Goal: Task Accomplishment & Management: Manage account settings

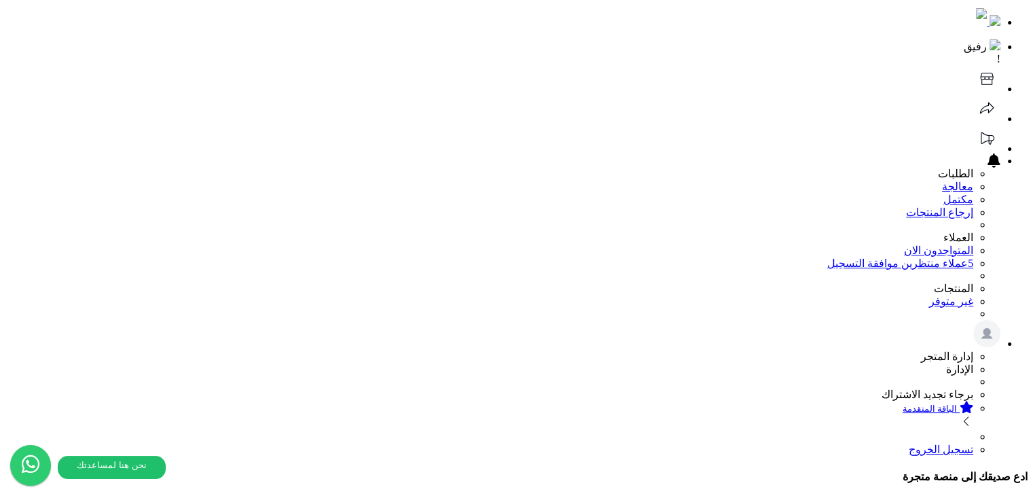
scroll to position [272, 0]
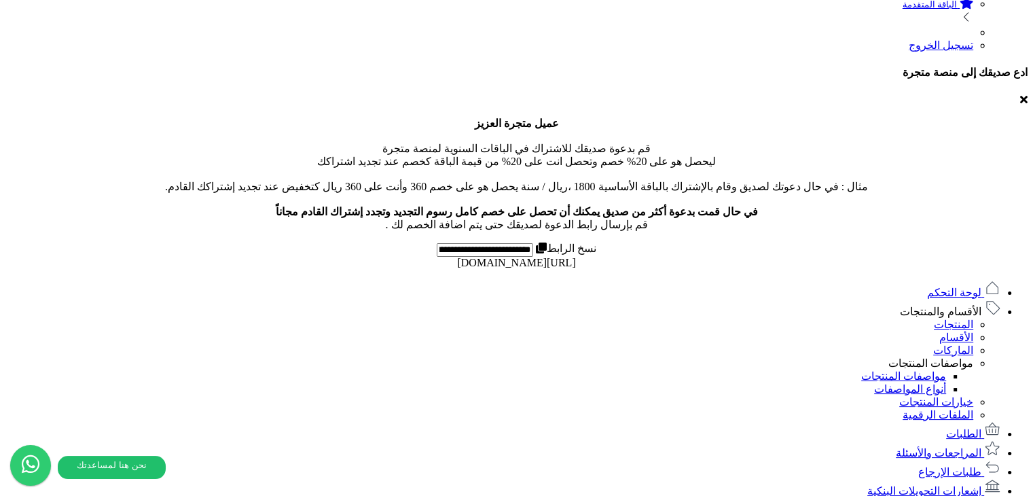
scroll to position [437, 0]
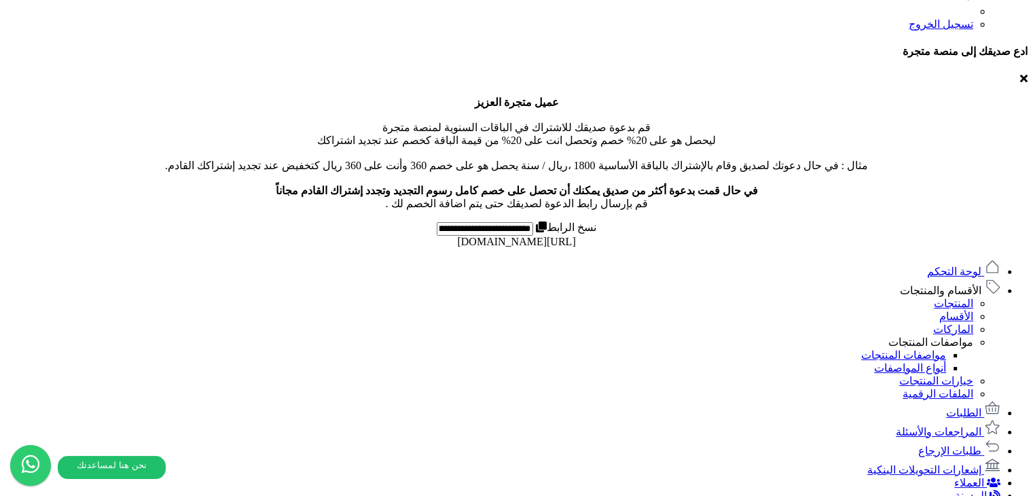
scroll to position [515, 0]
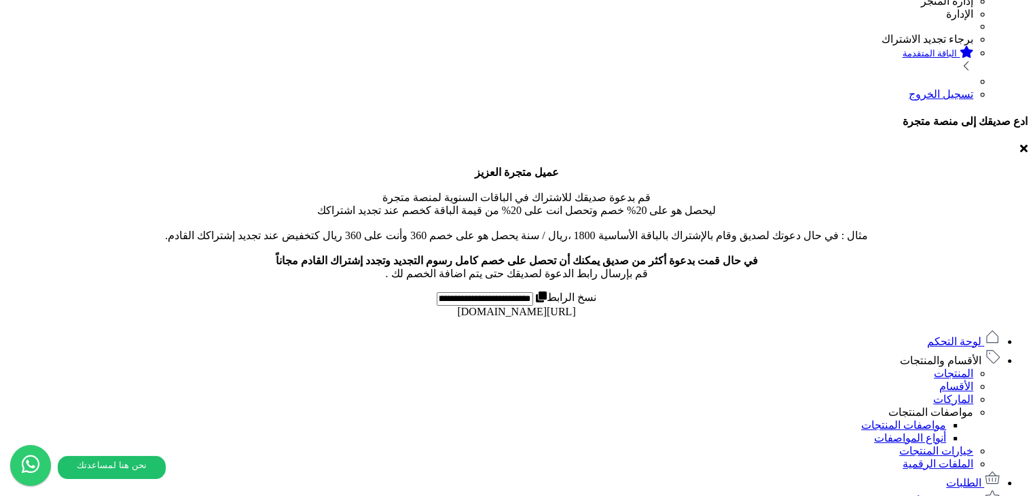
scroll to position [543, 0]
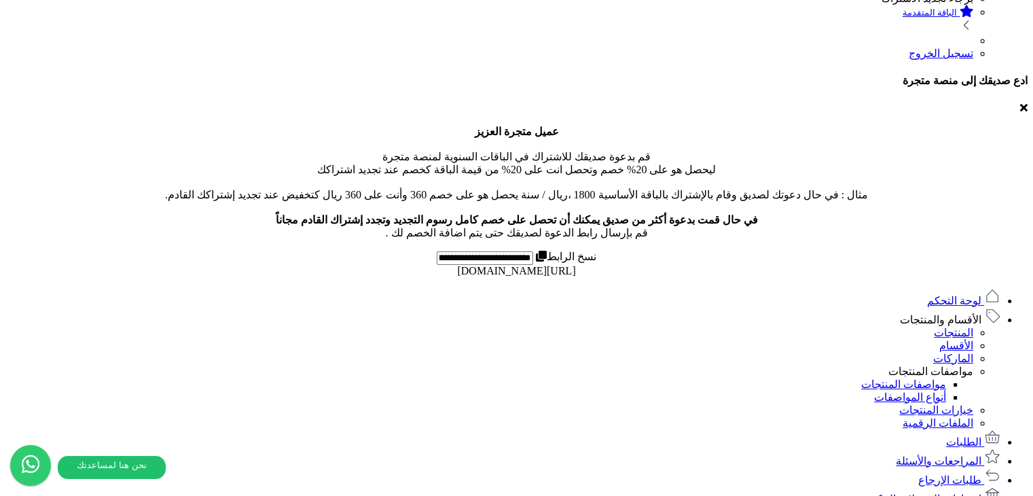
scroll to position [515, 0]
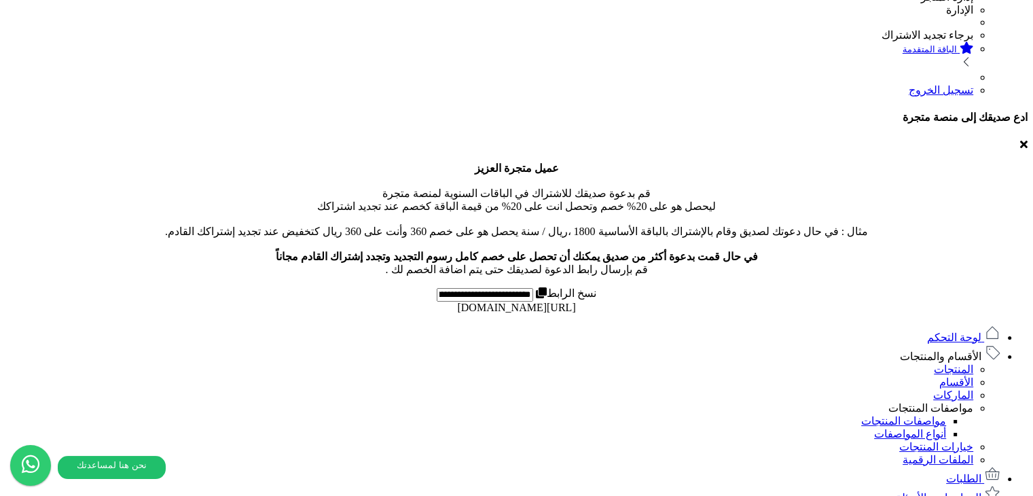
scroll to position [379, 0]
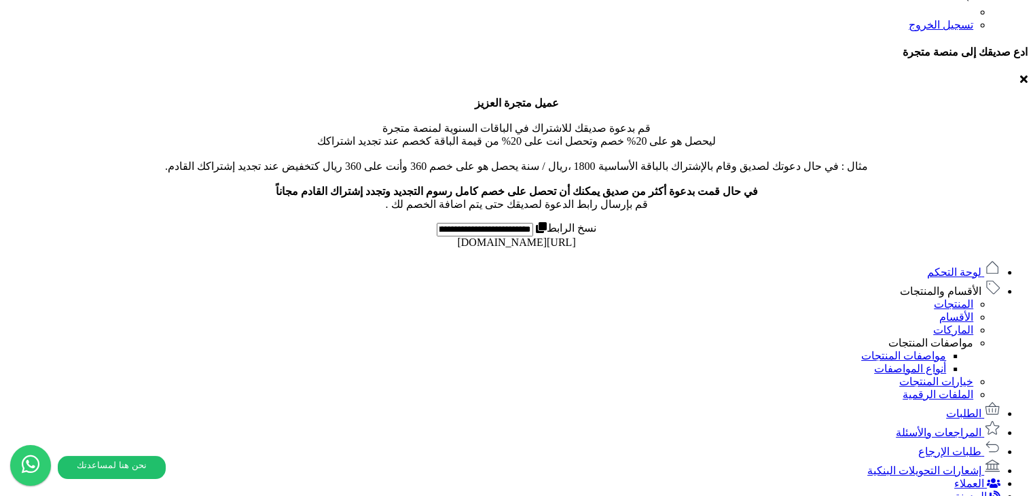
scroll to position [515, 0]
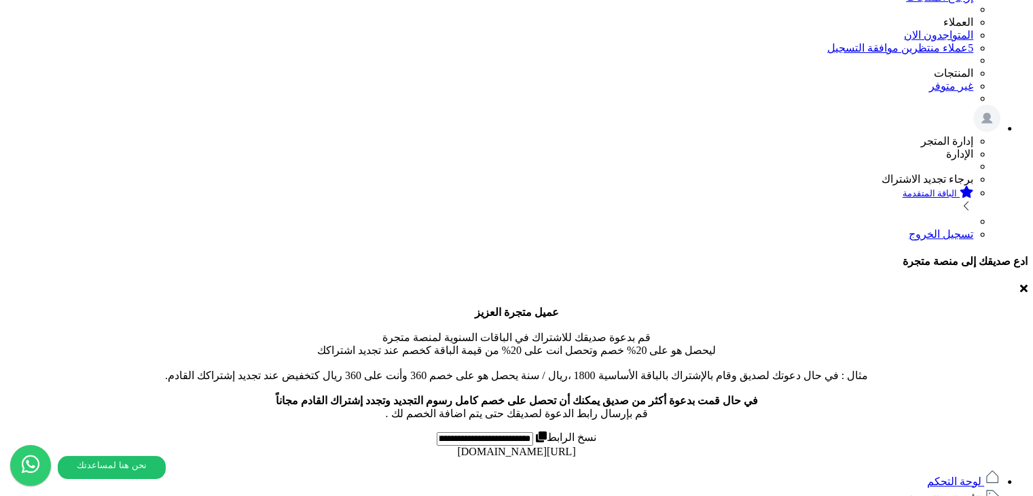
scroll to position [447, 0]
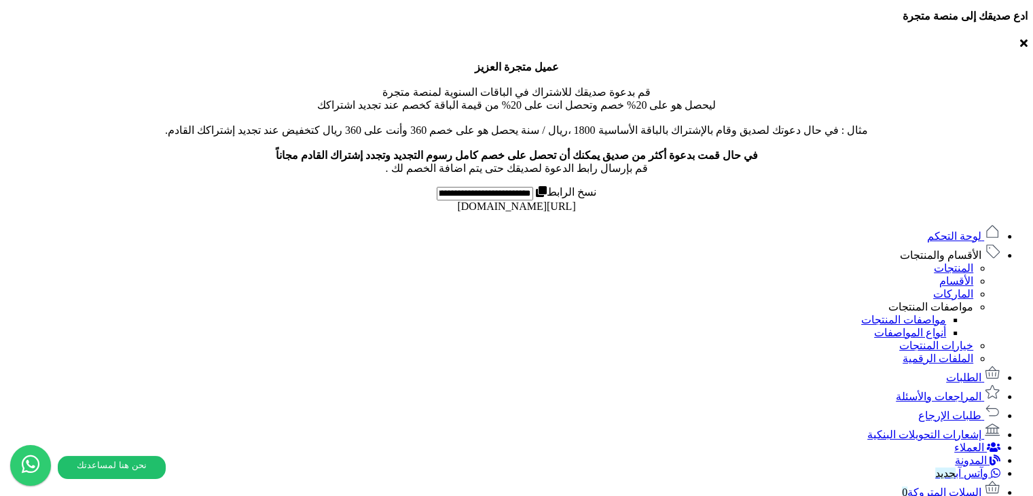
scroll to position [483, 0]
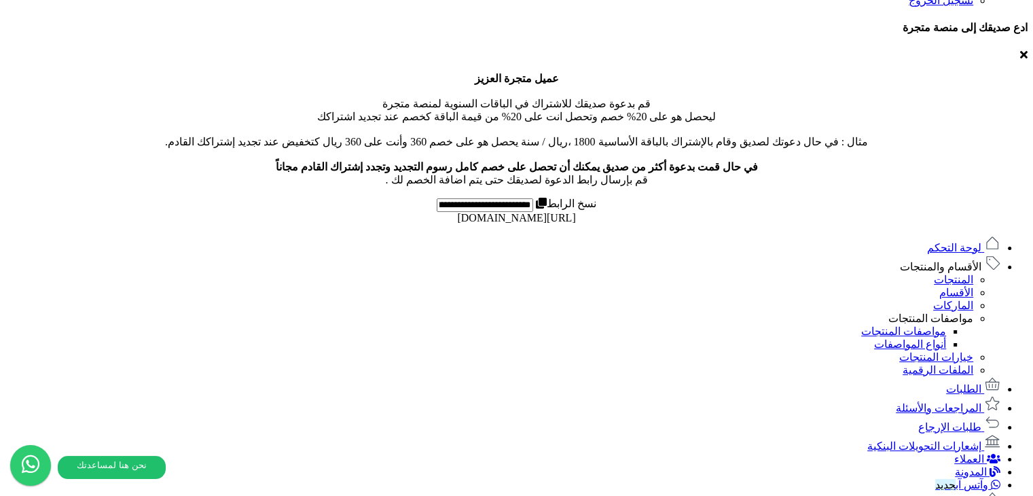
scroll to position [471, 0]
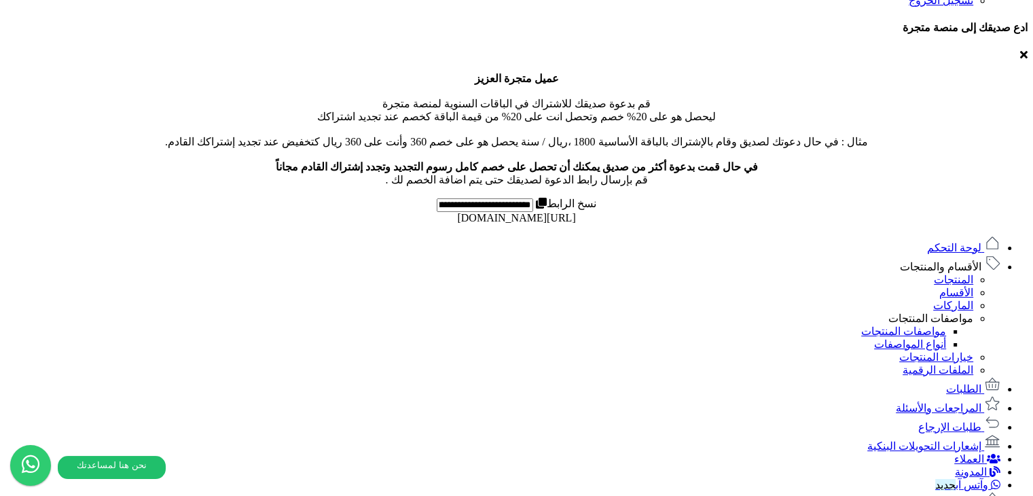
scroll to position [471, 0]
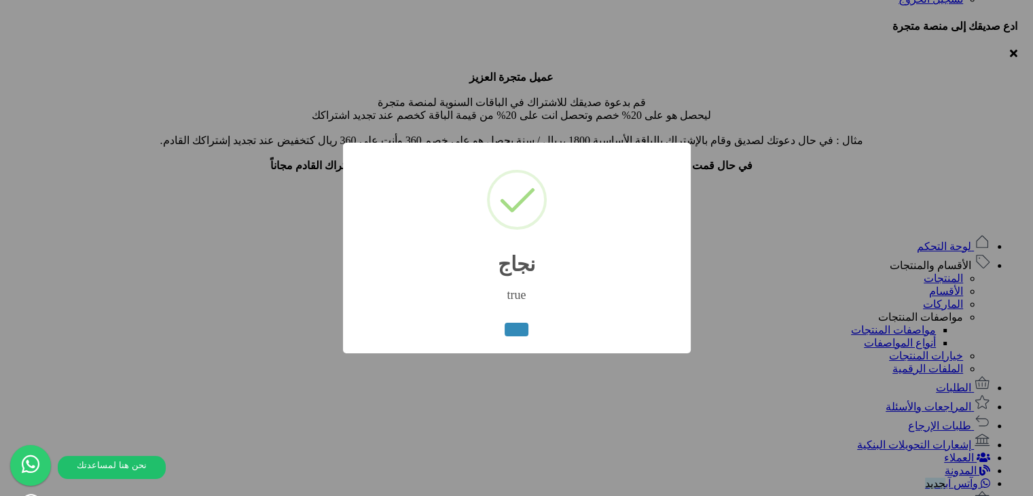
scroll to position [335, 0]
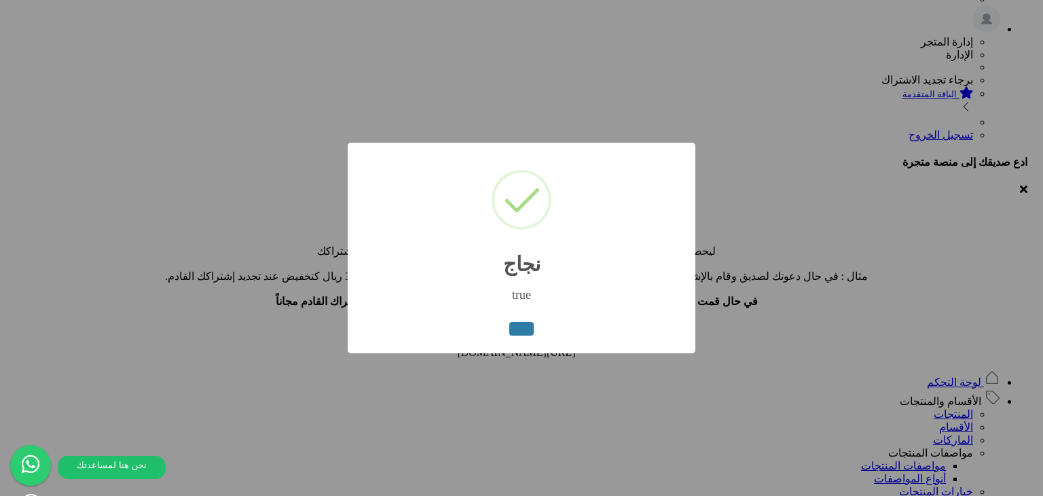
click at [524, 332] on button "button" at bounding box center [521, 329] width 24 height 14
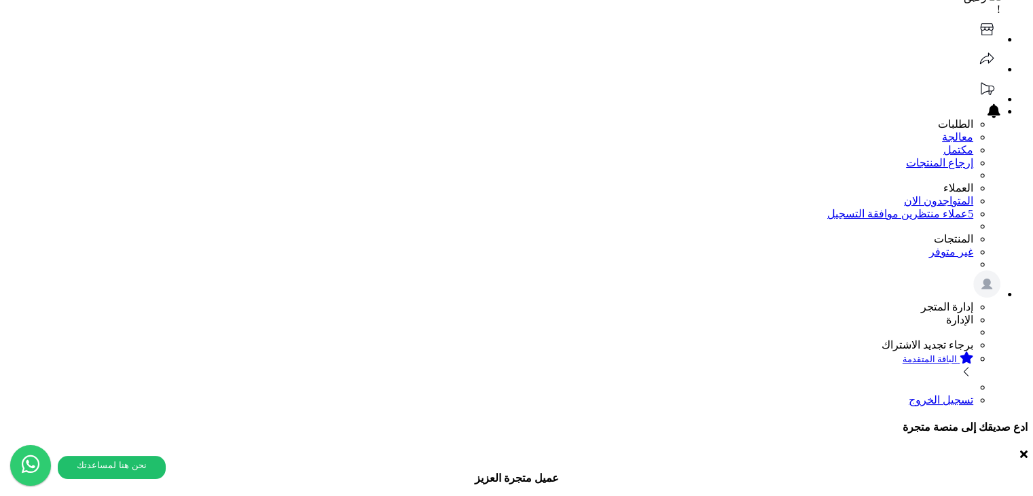
scroll to position [204, 0]
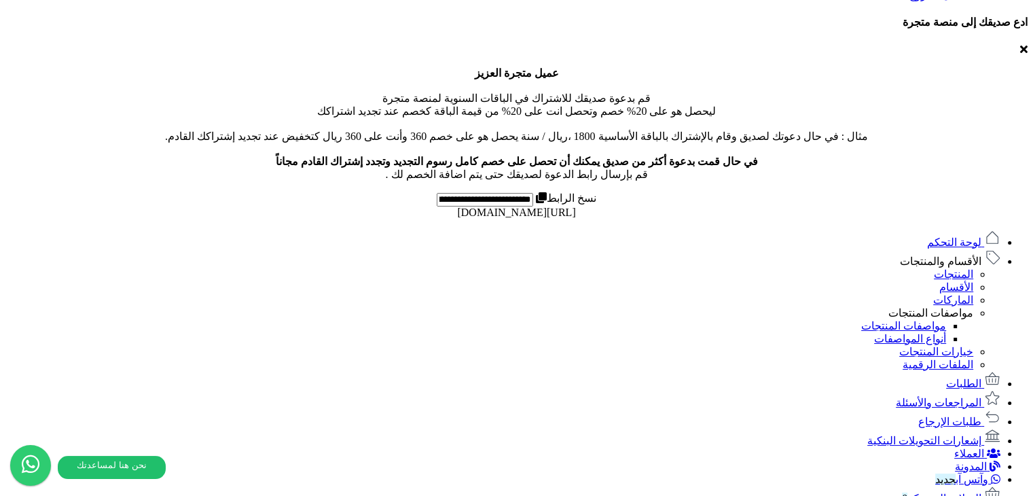
scroll to position [477, 0]
drag, startPoint x: 346, startPoint y: 199, endPoint x: 609, endPoint y: 196, distance: 263.5
drag, startPoint x: 760, startPoint y: 314, endPoint x: 817, endPoint y: 306, distance: 57.5
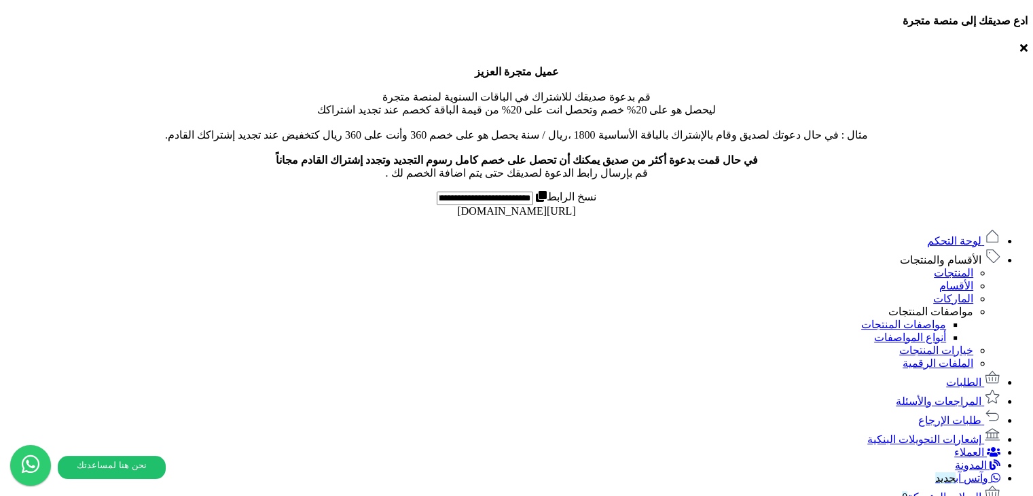
drag, startPoint x: 790, startPoint y: 308, endPoint x: 702, endPoint y: 302, distance: 88.5
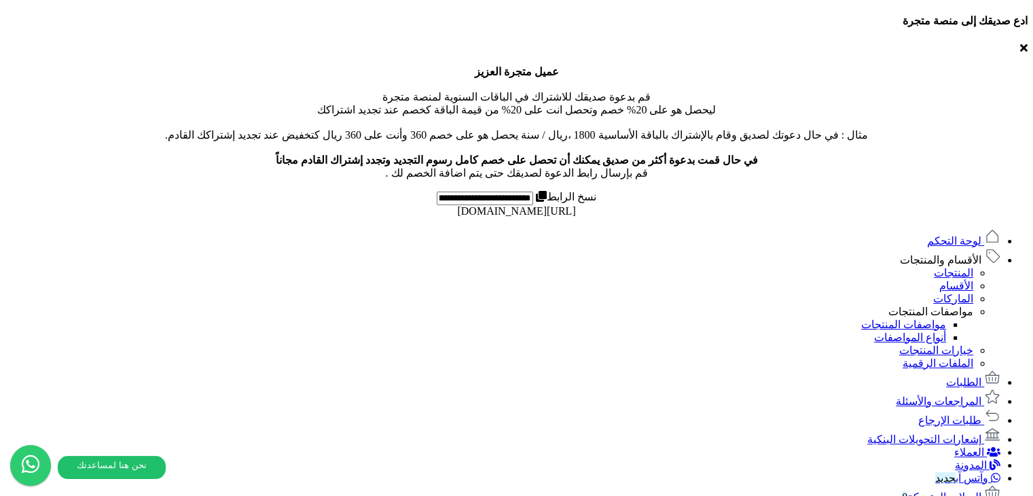
drag, startPoint x: 0, startPoint y: 0, endPoint x: 722, endPoint y: 367, distance: 810.4
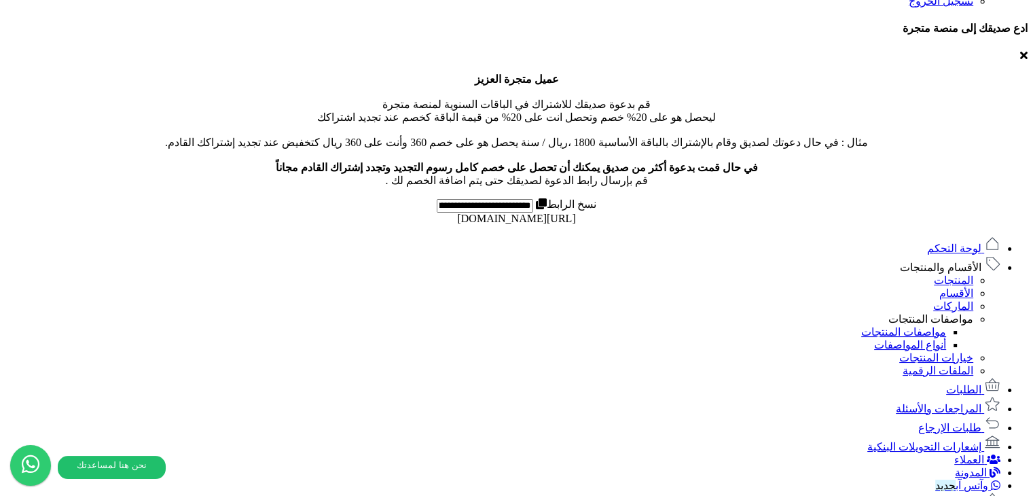
scroll to position [471, 0]
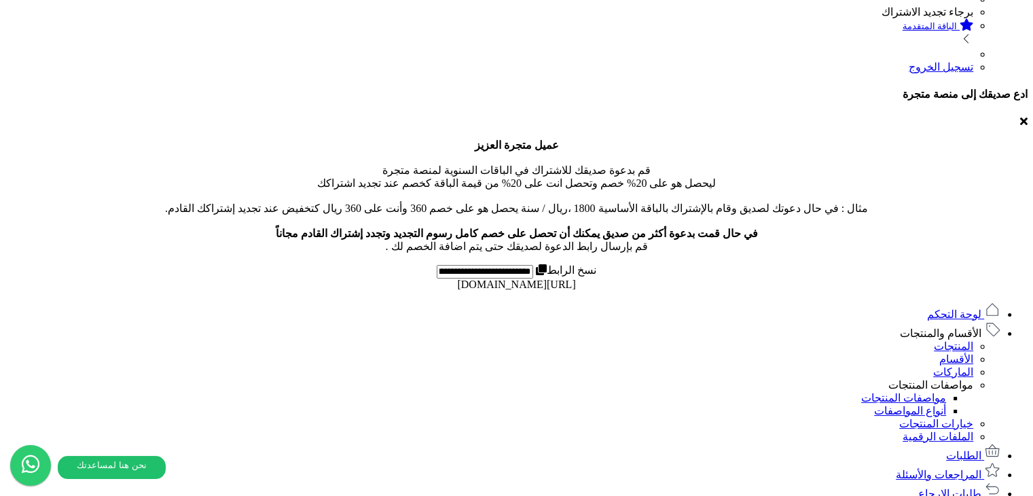
scroll to position [515, 0]
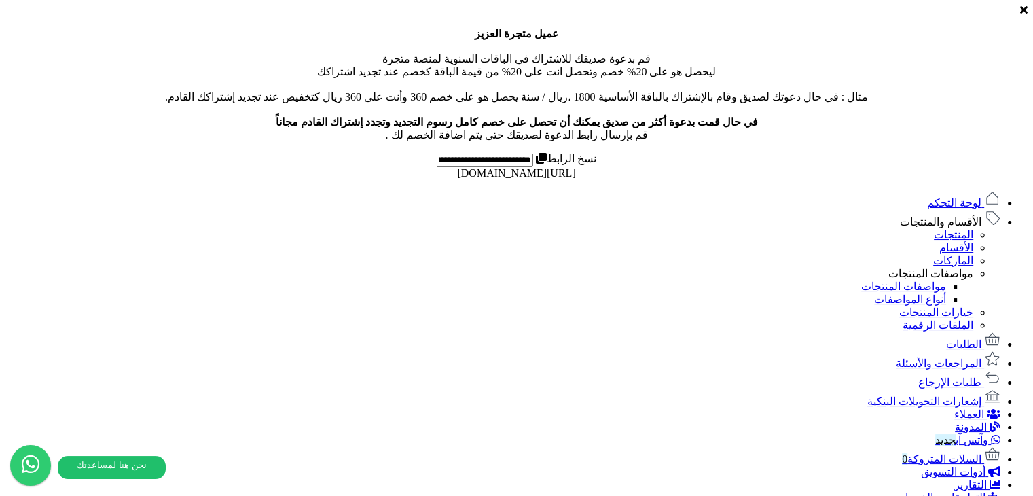
drag, startPoint x: 611, startPoint y: 164, endPoint x: 344, endPoint y: 164, distance: 267.5
copy span "catalog/product/2025/08/27/img_68aeb9bca206f9.92217711.jpg"
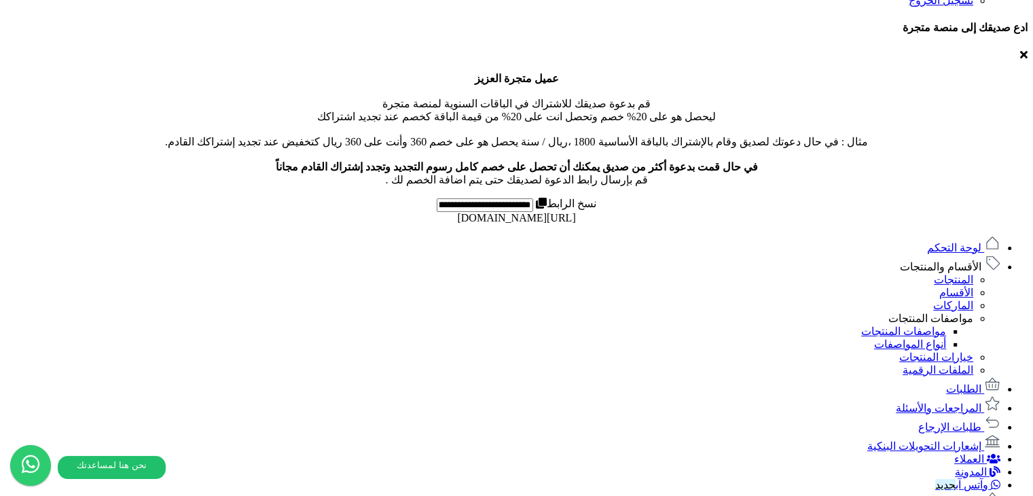
scroll to position [471, 0]
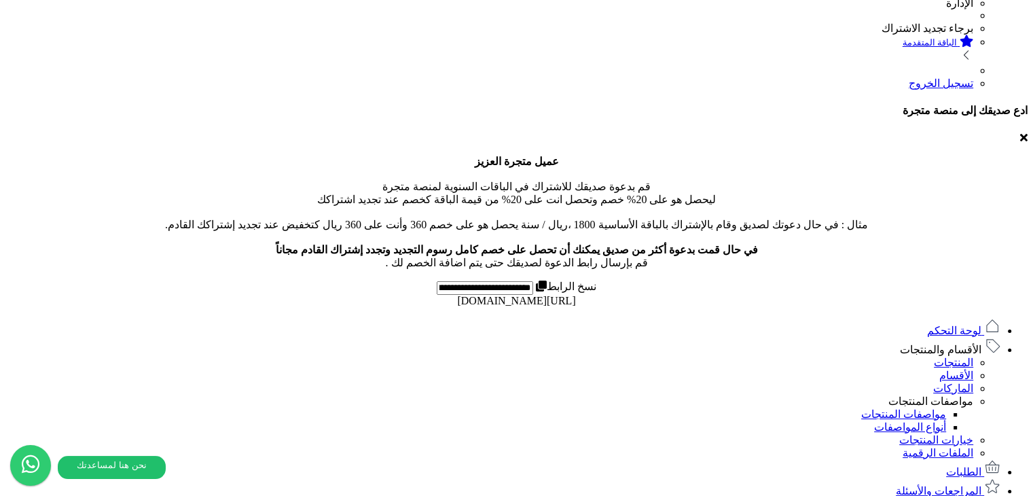
scroll to position [515, 0]
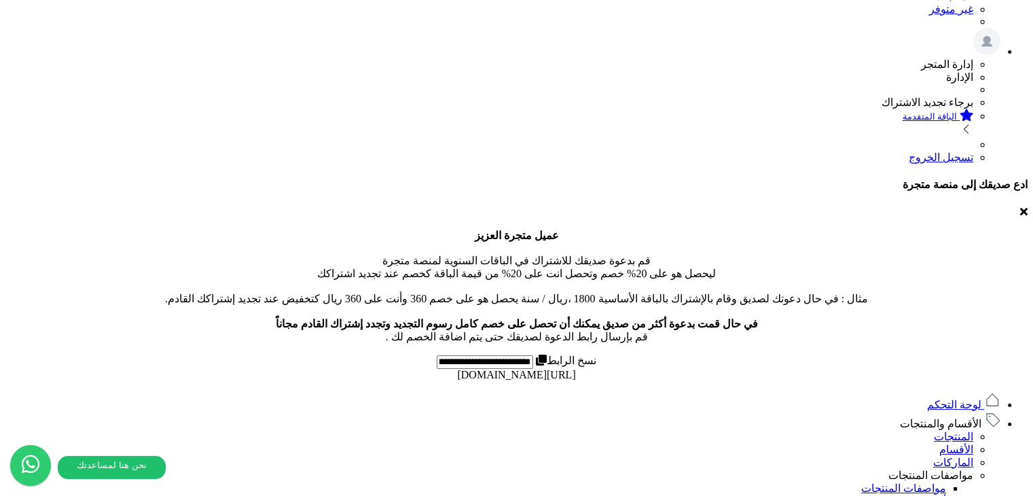
scroll to position [311, 0]
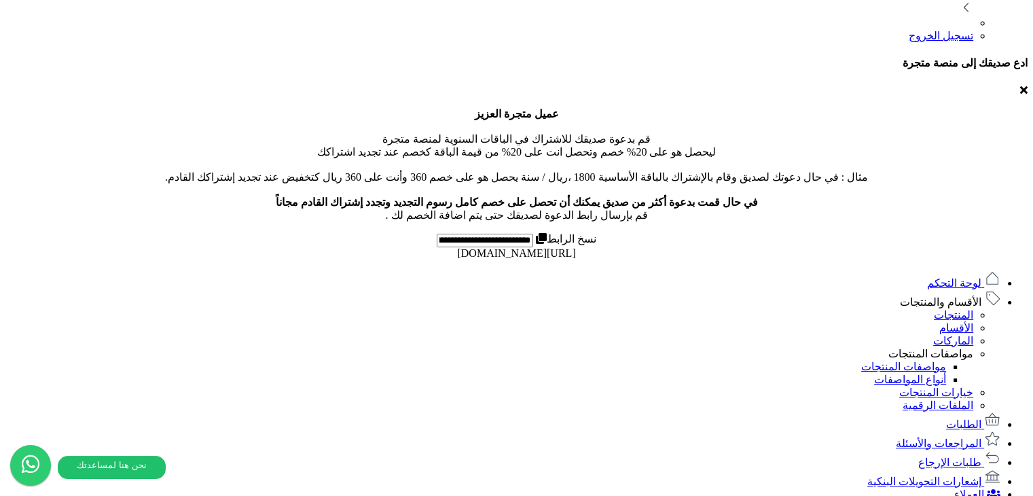
scroll to position [447, 0]
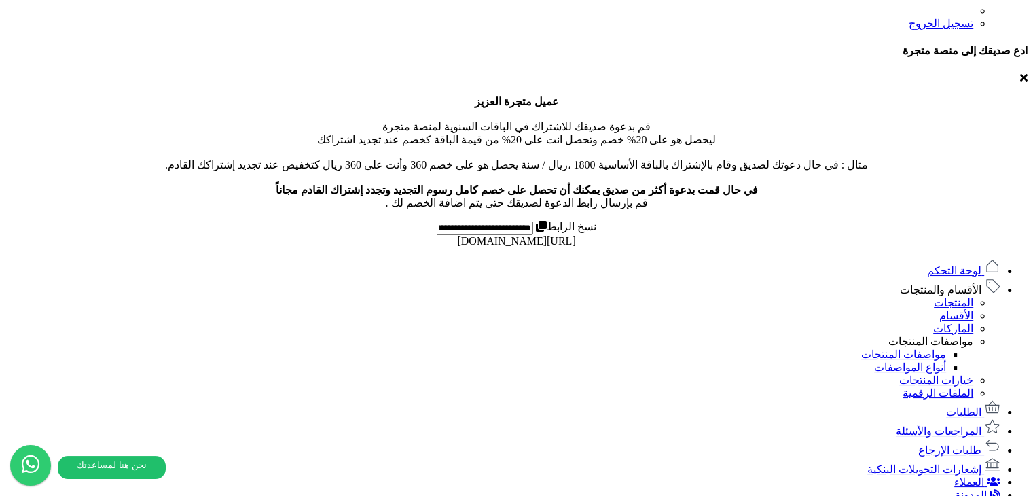
drag, startPoint x: 612, startPoint y: 228, endPoint x: 462, endPoint y: 232, distance: 150.8
copy span "img_68aeb9bca206f9.92217711.jpg"
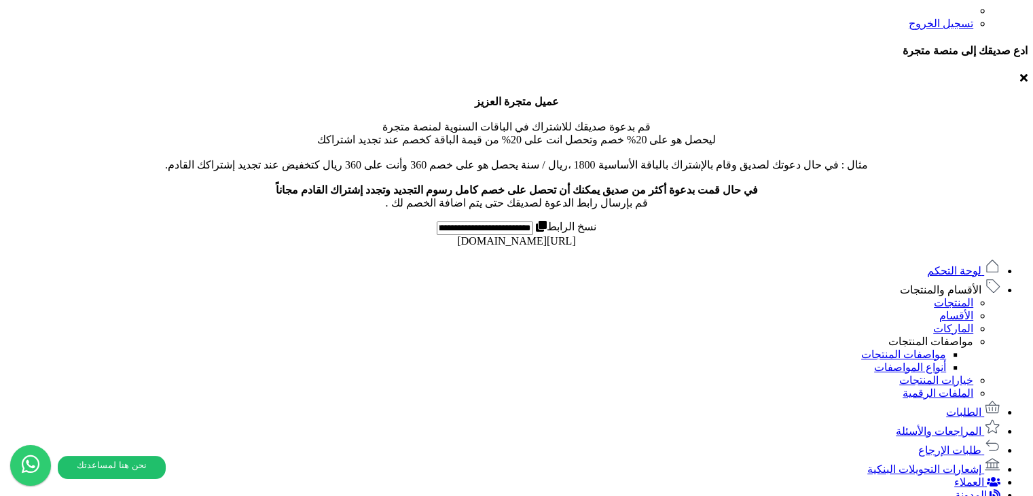
drag, startPoint x: 610, startPoint y: 231, endPoint x: 345, endPoint y: 226, distance: 265.5
copy span "catalog/product/2025/08/27/img_68aeb9bca206f9.92217711.jpg"
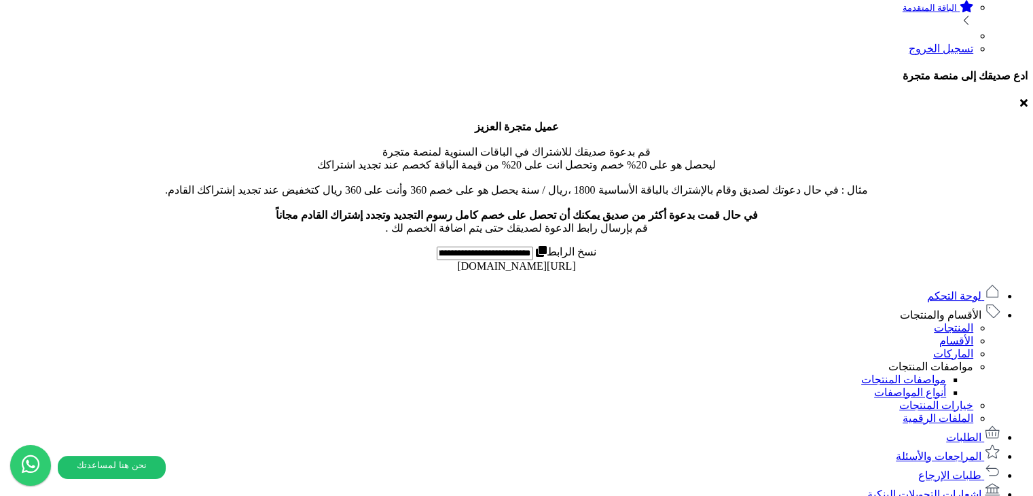
scroll to position [471, 0]
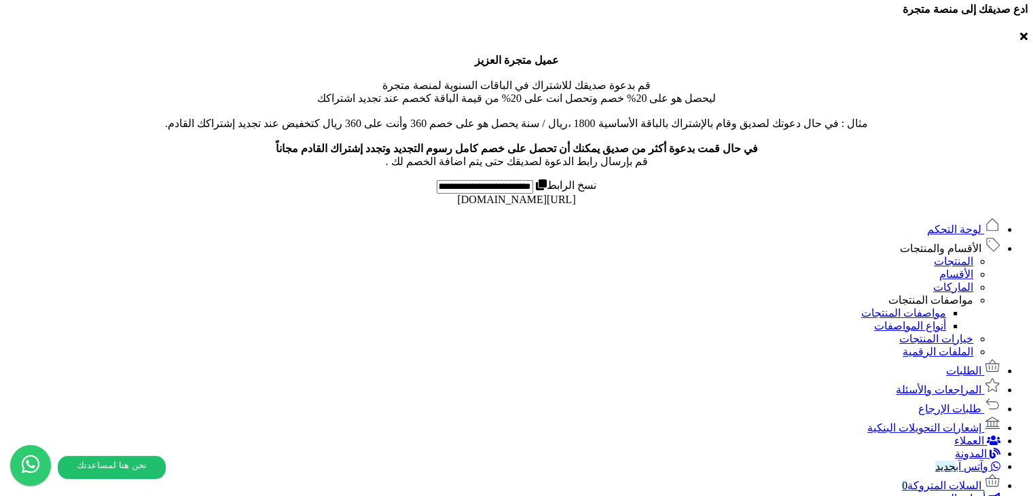
scroll to position [515, 0]
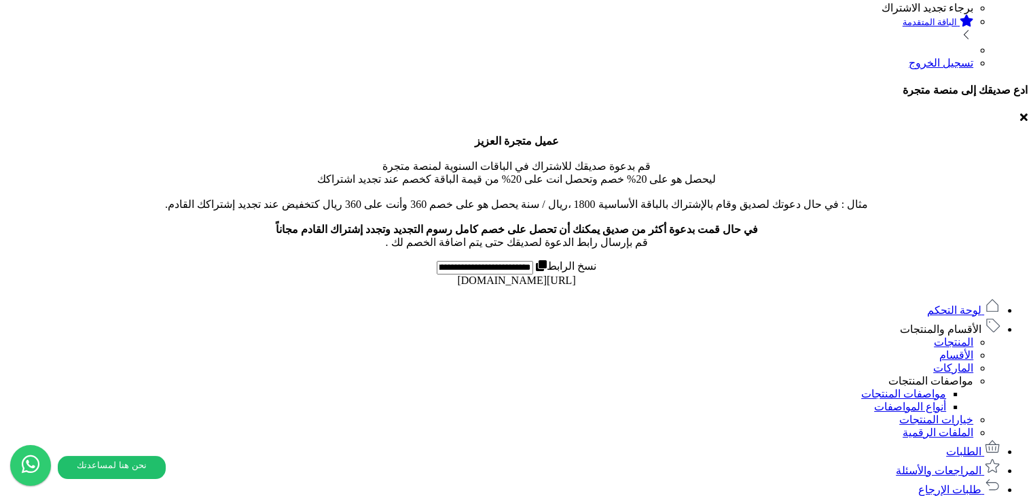
scroll to position [409, 0]
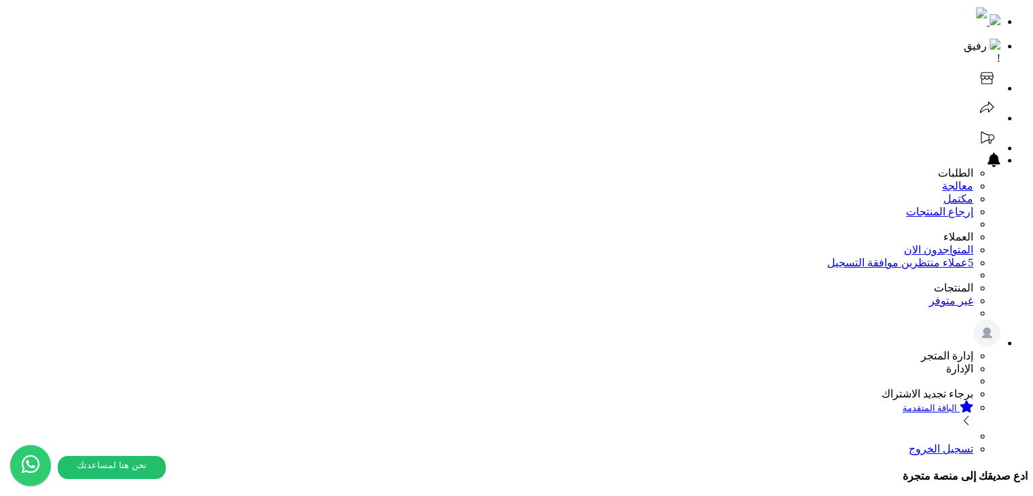
scroll to position [0, 0]
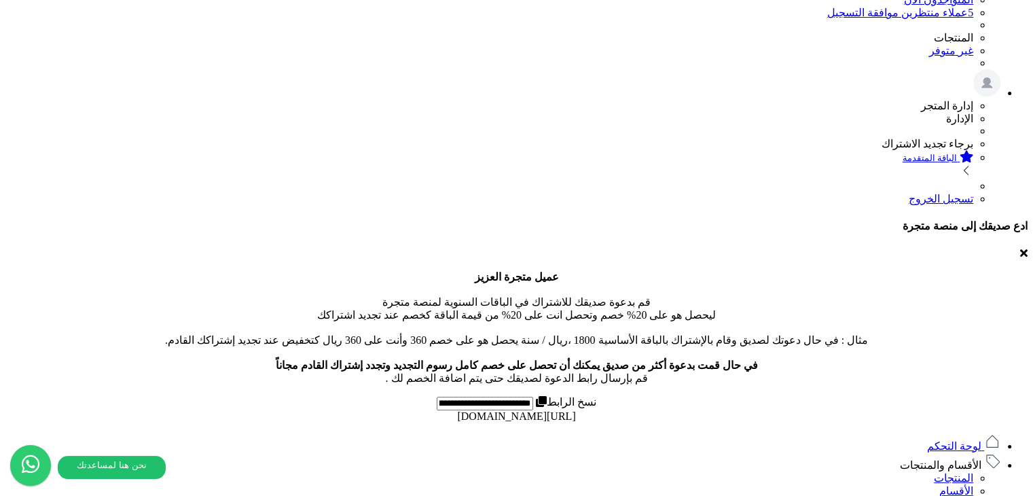
scroll to position [475, 0]
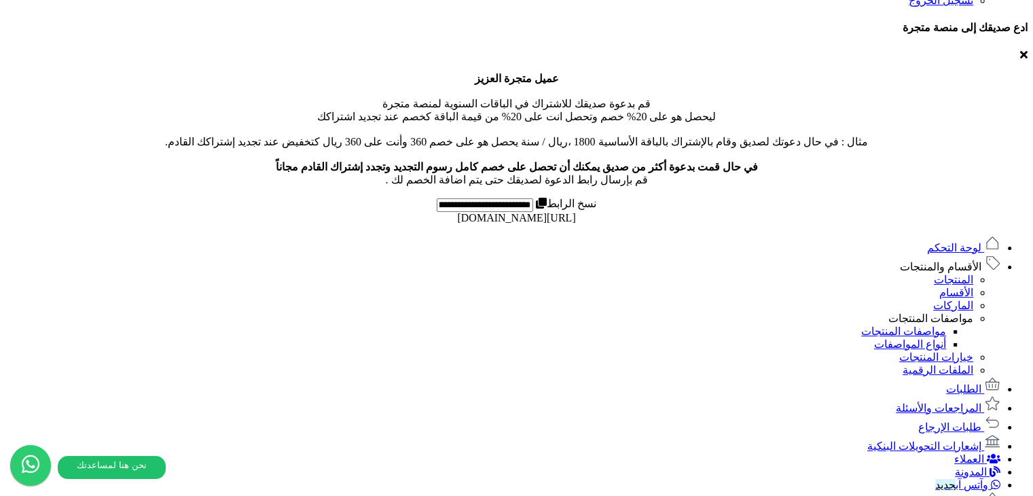
scroll to position [471, 0]
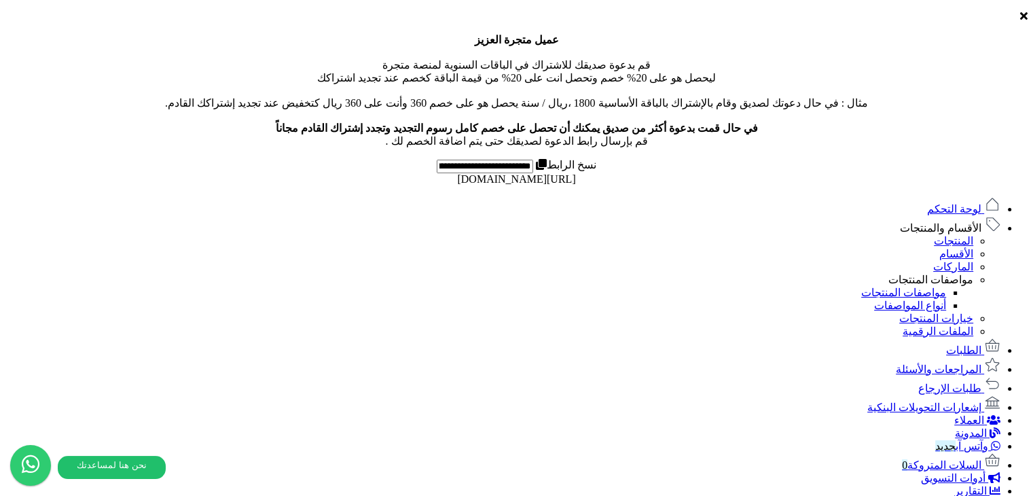
scroll to position [515, 0]
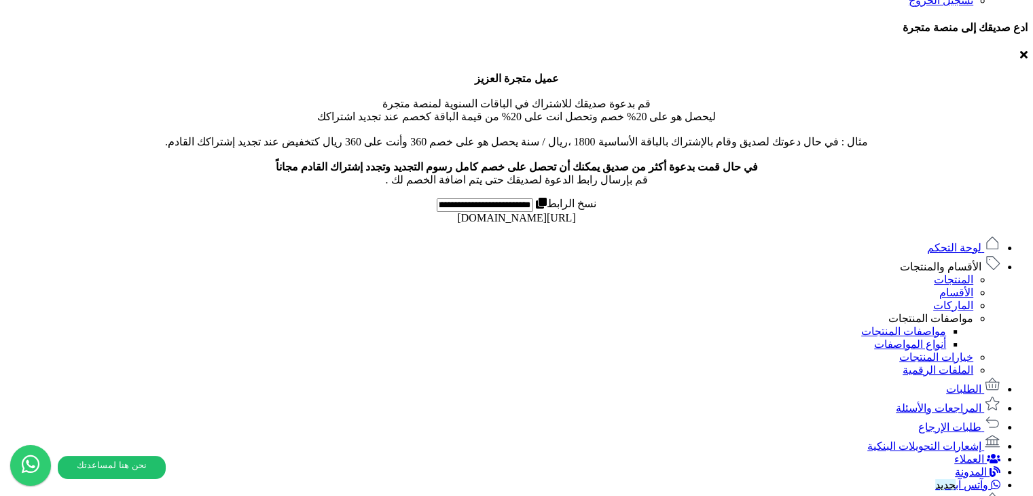
scroll to position [471, 0]
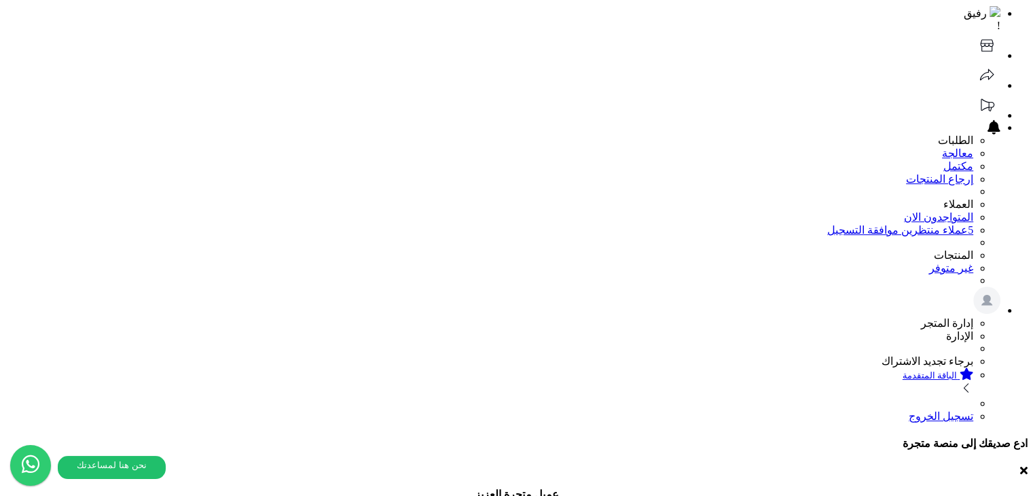
scroll to position [0, 0]
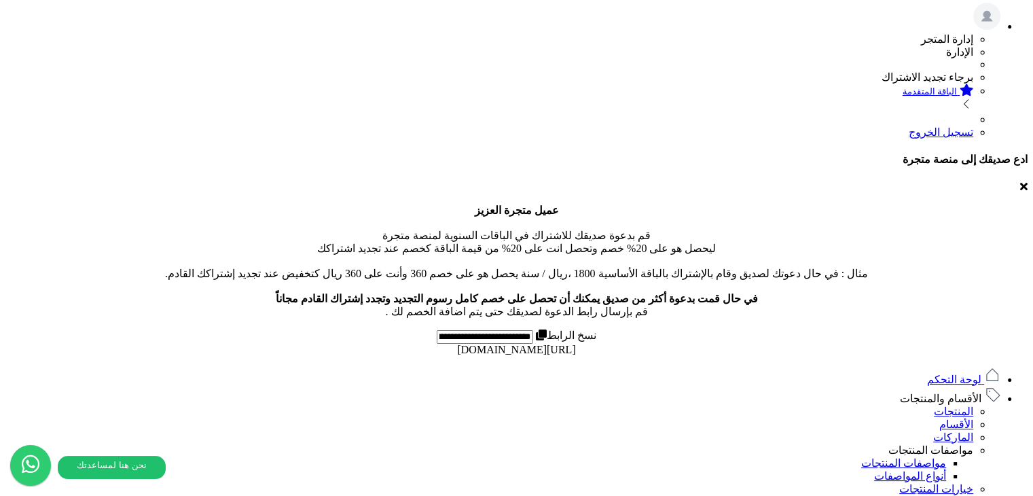
scroll to position [407, 0]
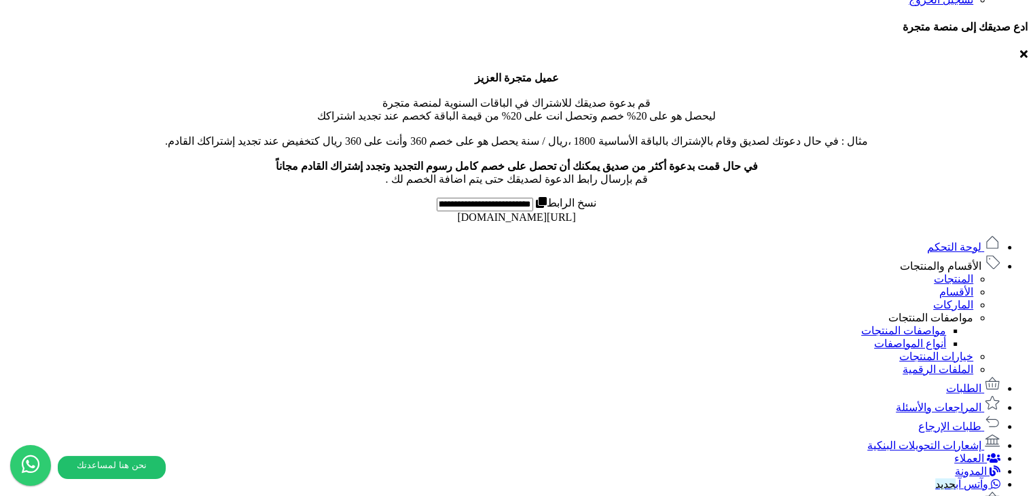
scroll to position [515, 0]
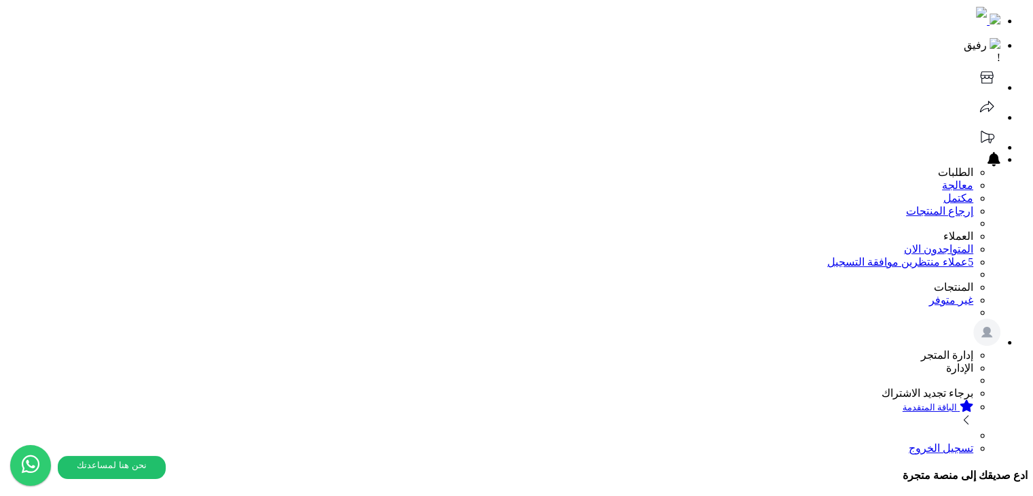
scroll to position [0, 0]
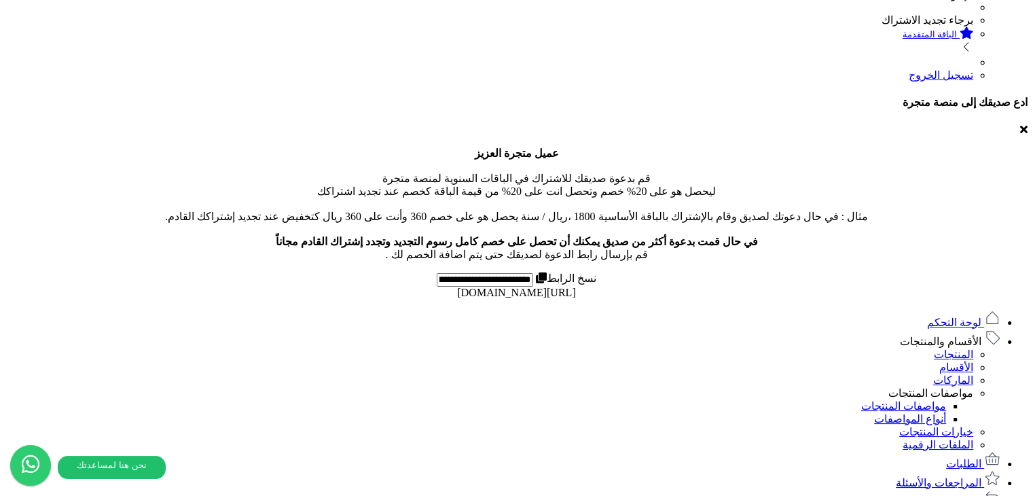
scroll to position [407, 0]
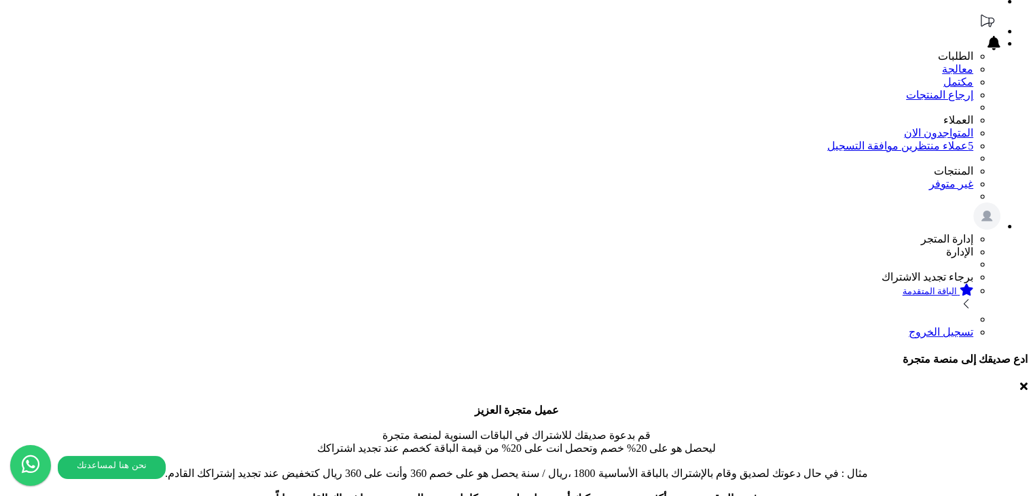
scroll to position [68, 0]
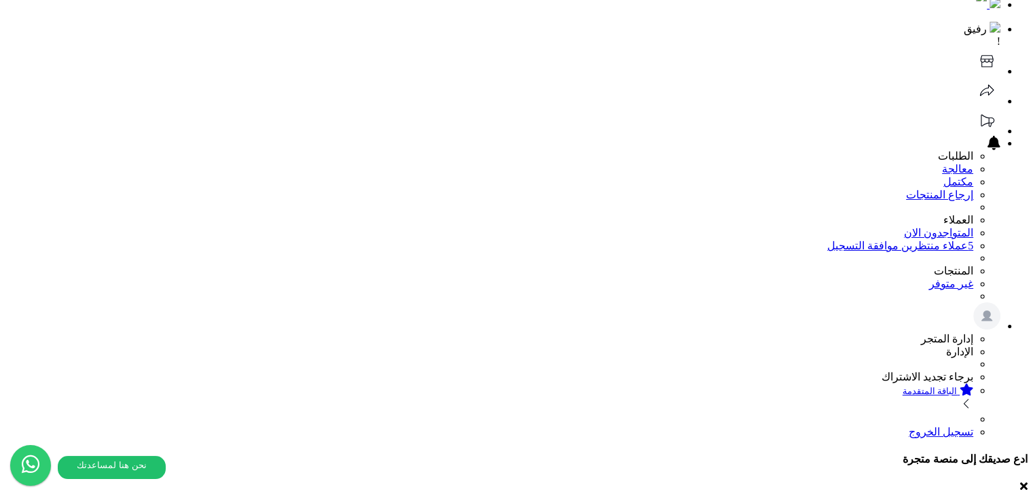
scroll to position [0, 0]
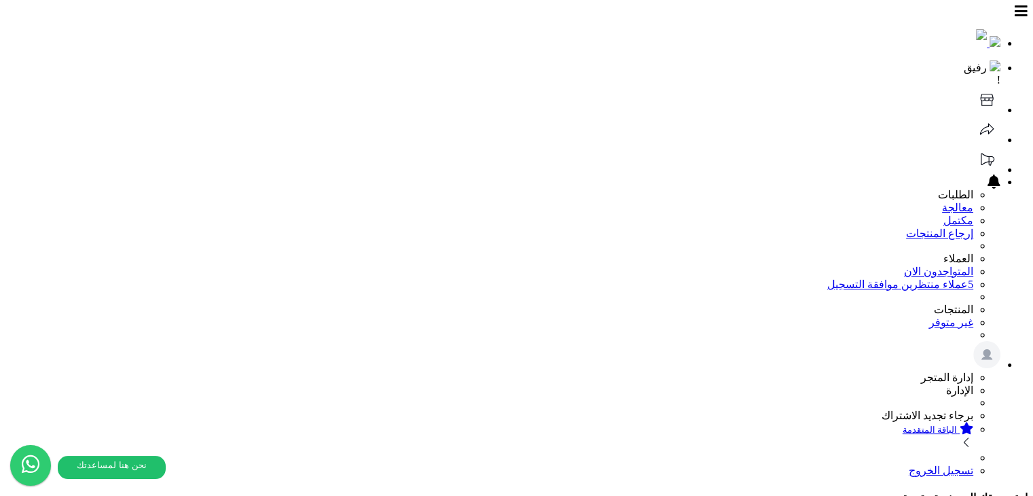
scroll to position [339, 0]
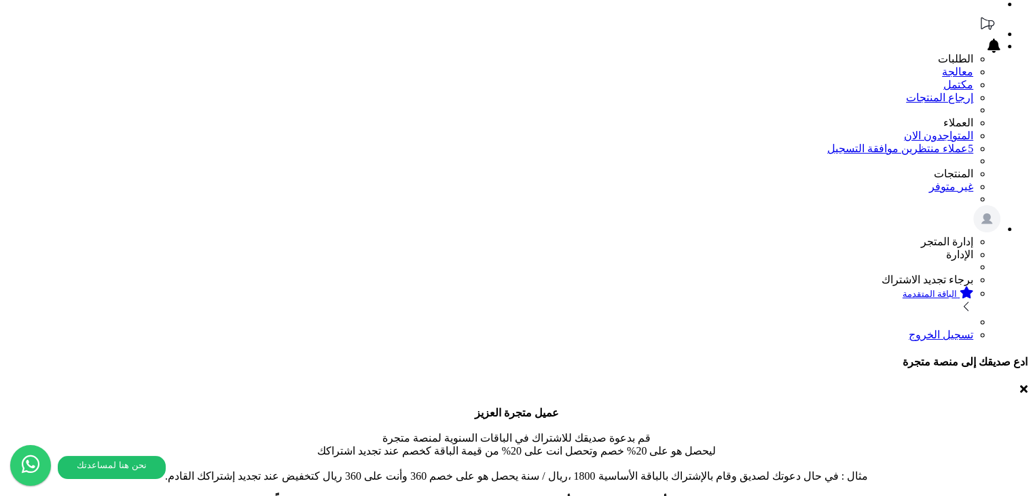
scroll to position [58, 0]
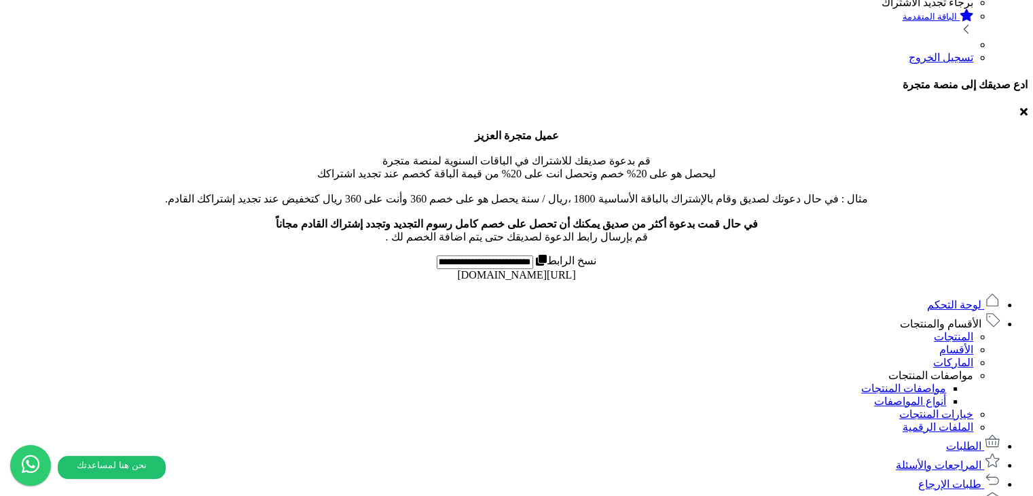
scroll to position [471, 0]
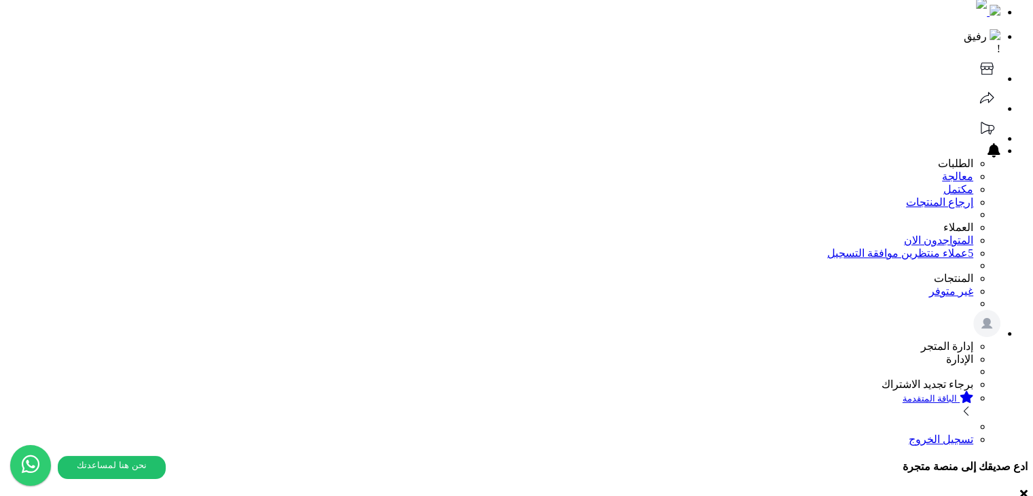
scroll to position [0, 0]
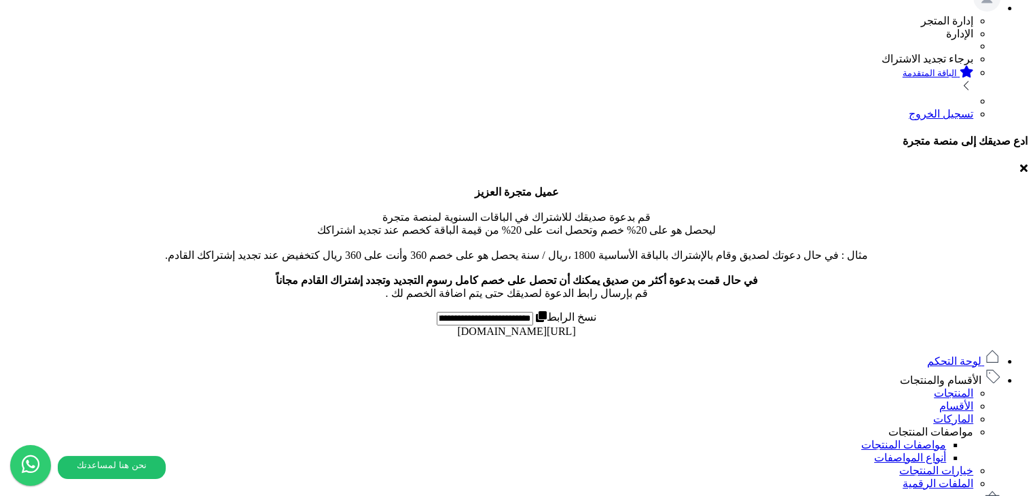
scroll to position [407, 0]
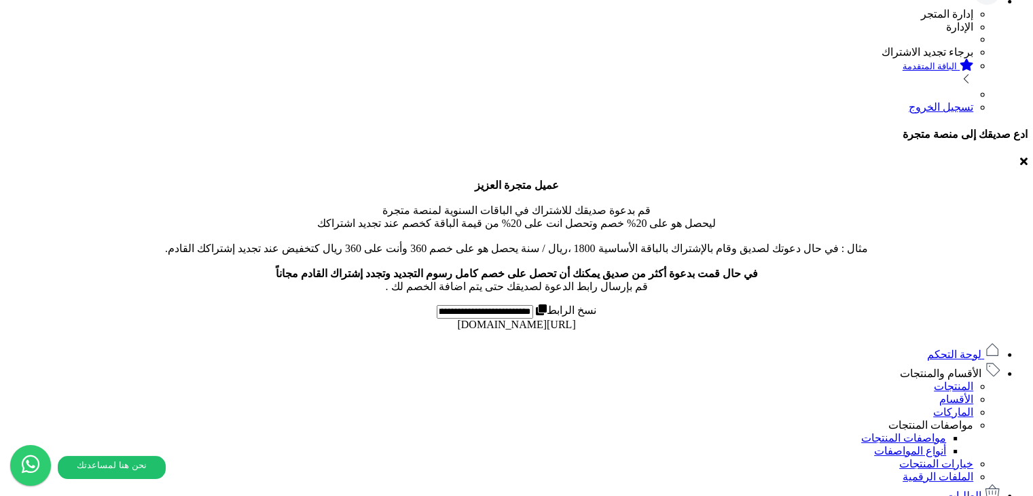
scroll to position [339, 0]
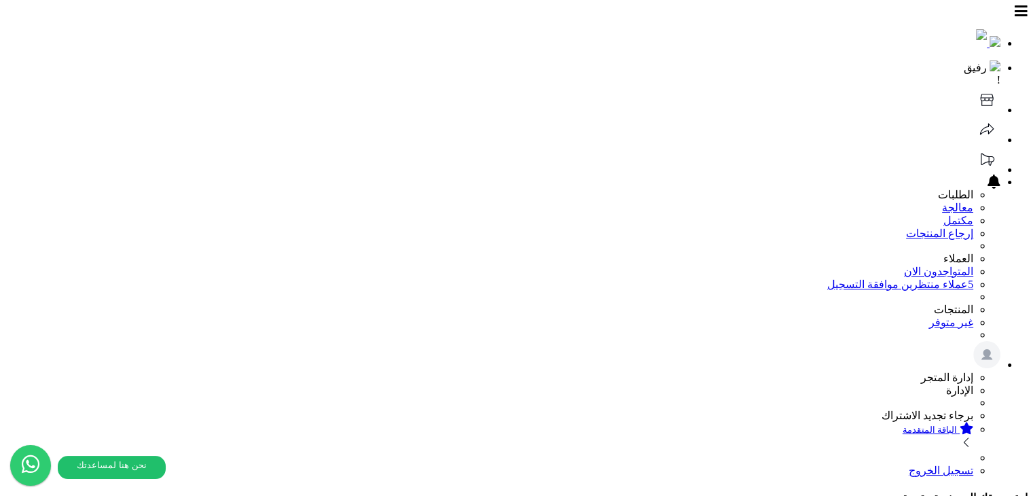
scroll to position [0, 0]
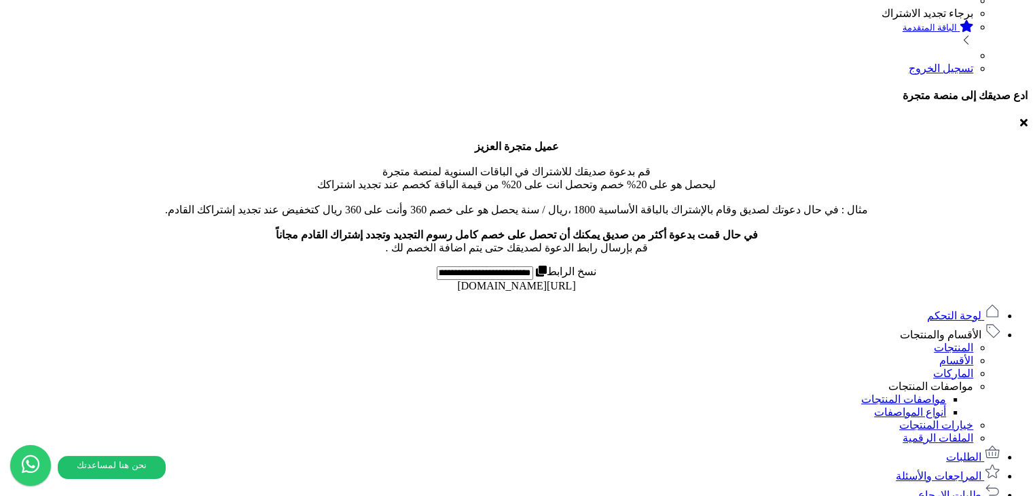
scroll to position [136, 0]
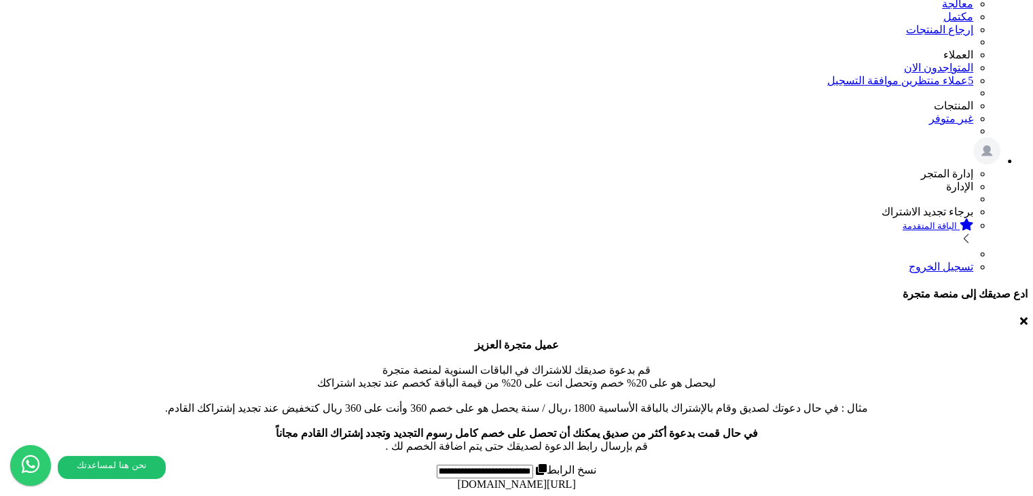
scroll to position [475, 0]
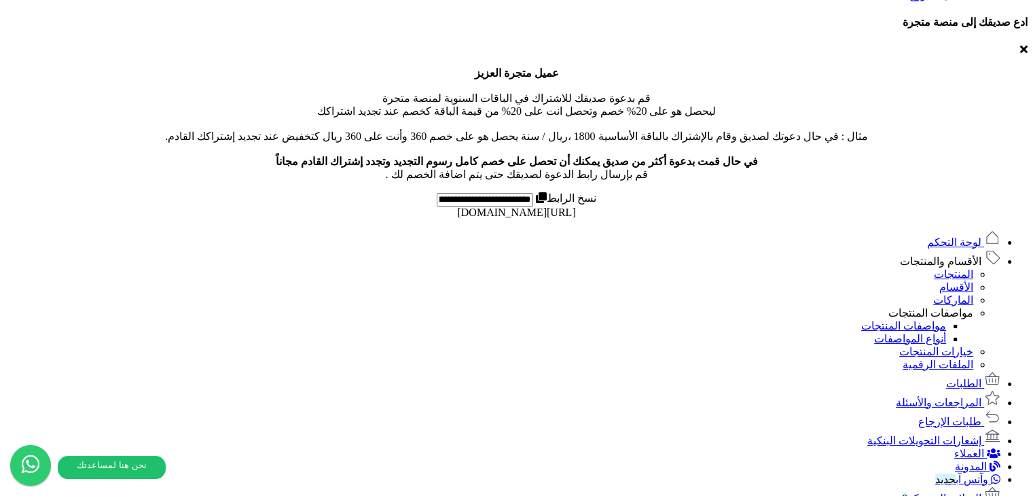
drag, startPoint x: 481, startPoint y: 202, endPoint x: 663, endPoint y: 210, distance: 182.1
drag, startPoint x: 481, startPoint y: 203, endPoint x: 676, endPoint y: 199, distance: 194.9
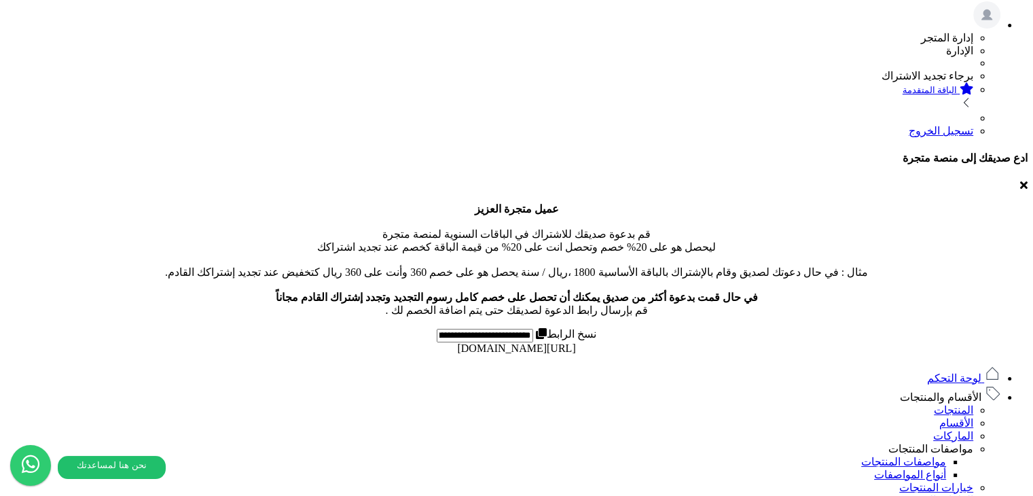
scroll to position [515, 0]
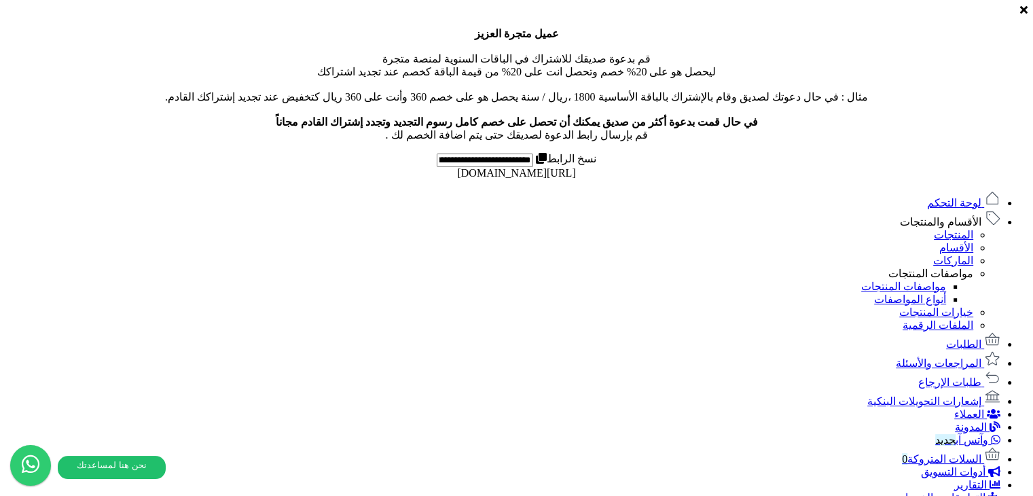
drag, startPoint x: 410, startPoint y: 160, endPoint x: 377, endPoint y: 160, distance: 33.3
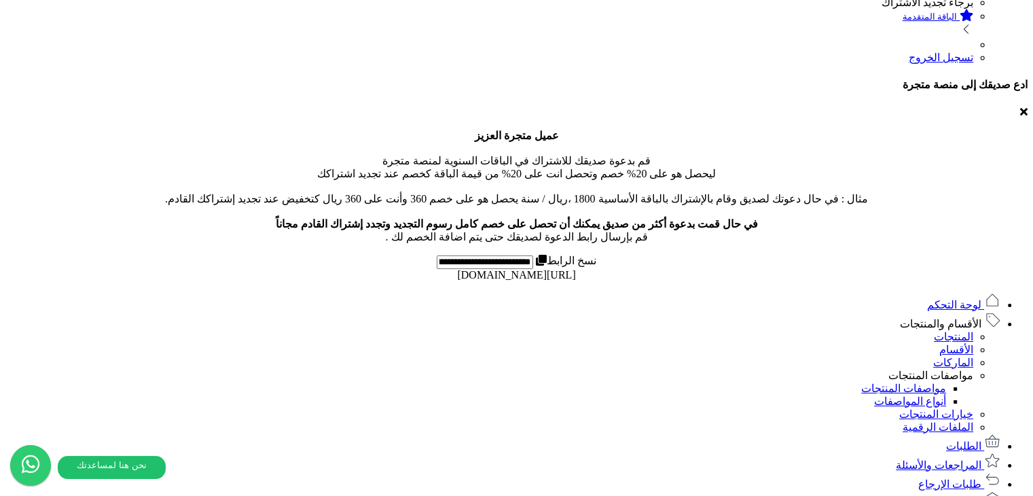
scroll to position [471, 0]
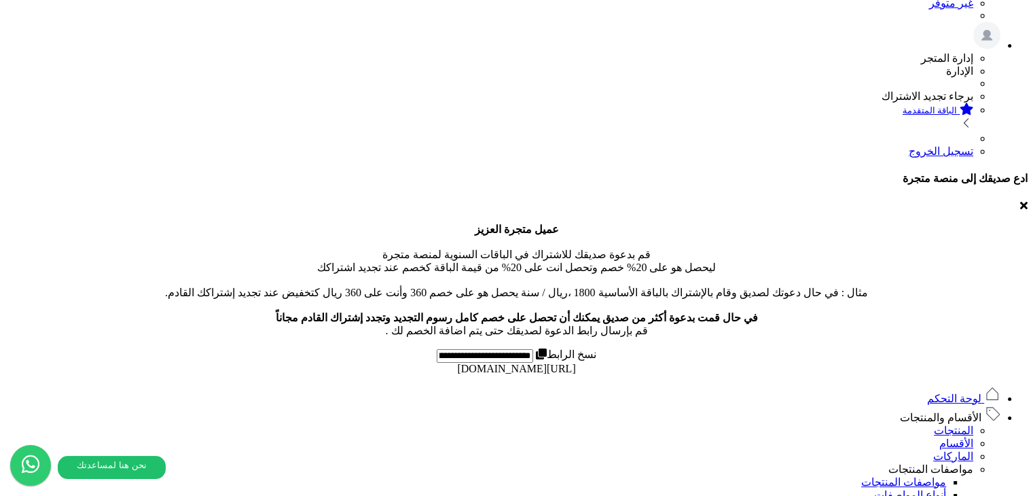
scroll to position [471, 0]
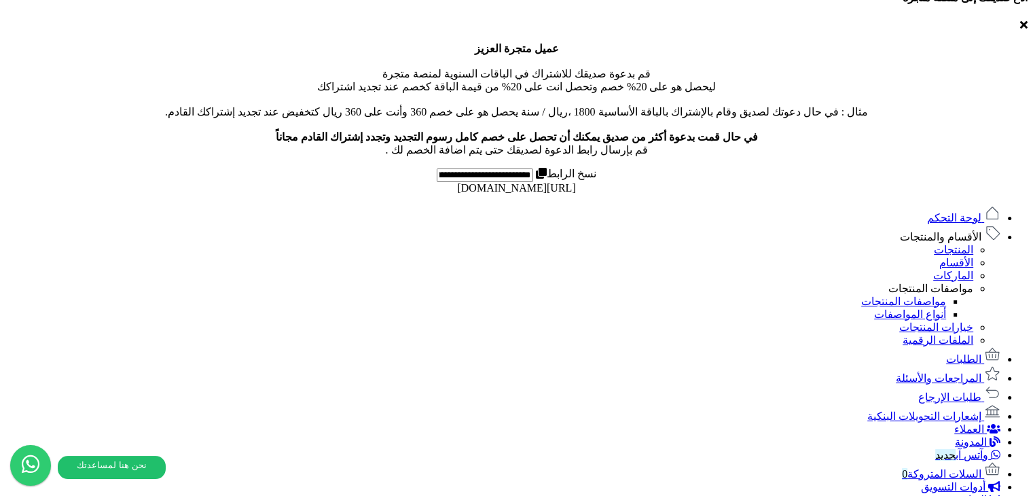
scroll to position [515, 0]
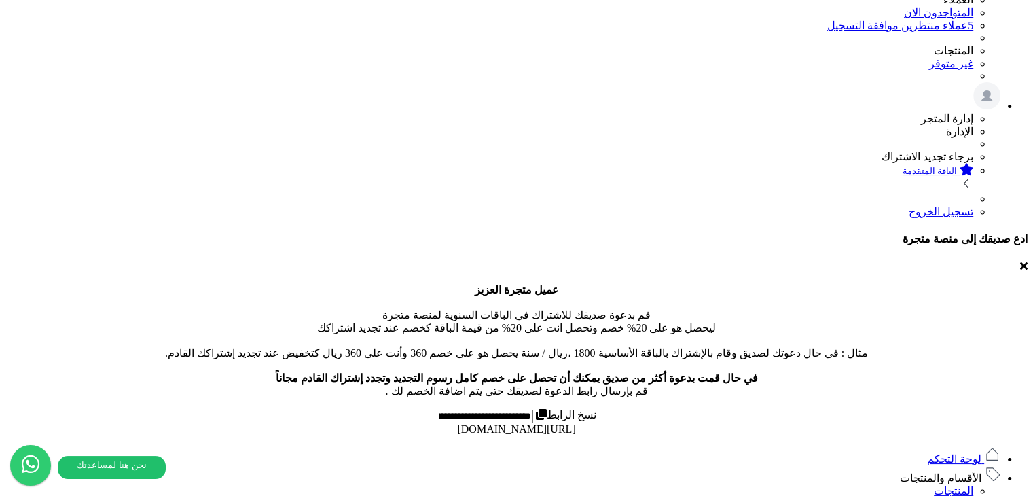
scroll to position [272, 0]
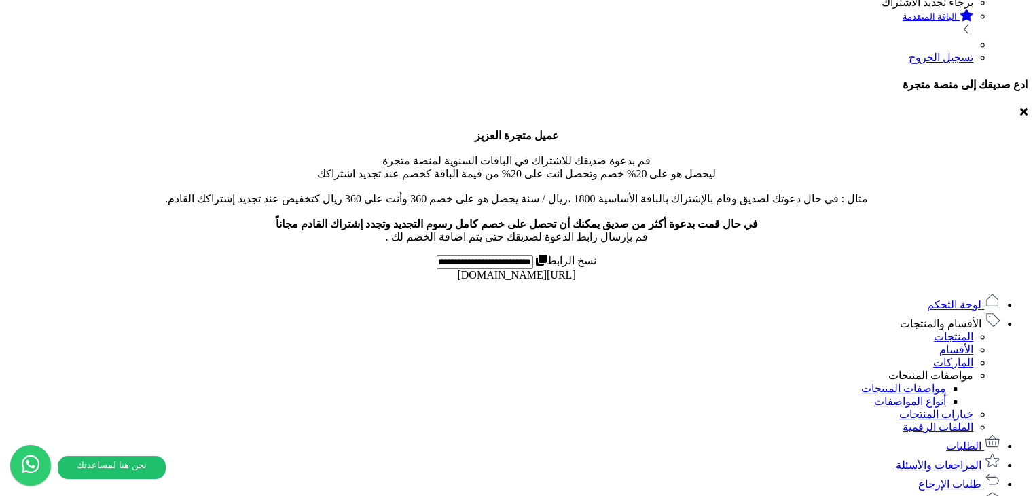
scroll to position [471, 0]
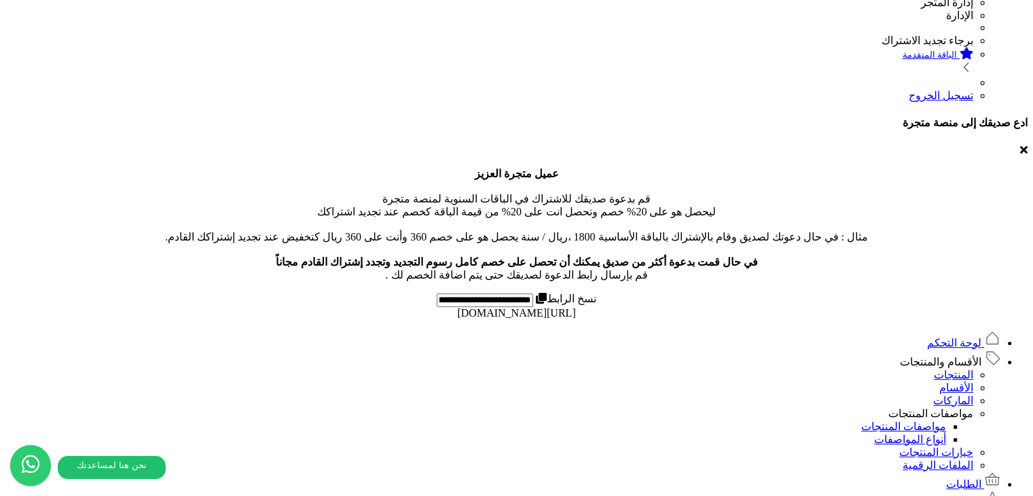
scroll to position [407, 0]
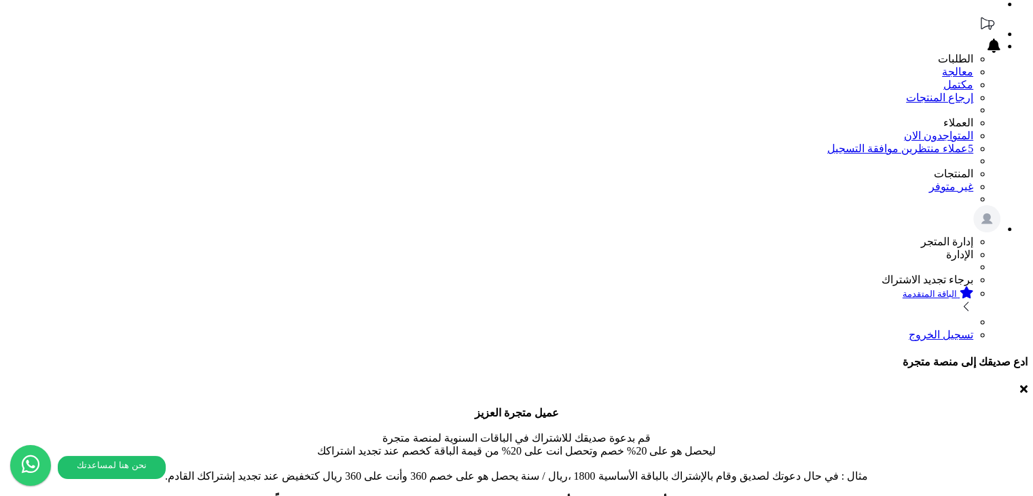
scroll to position [68, 0]
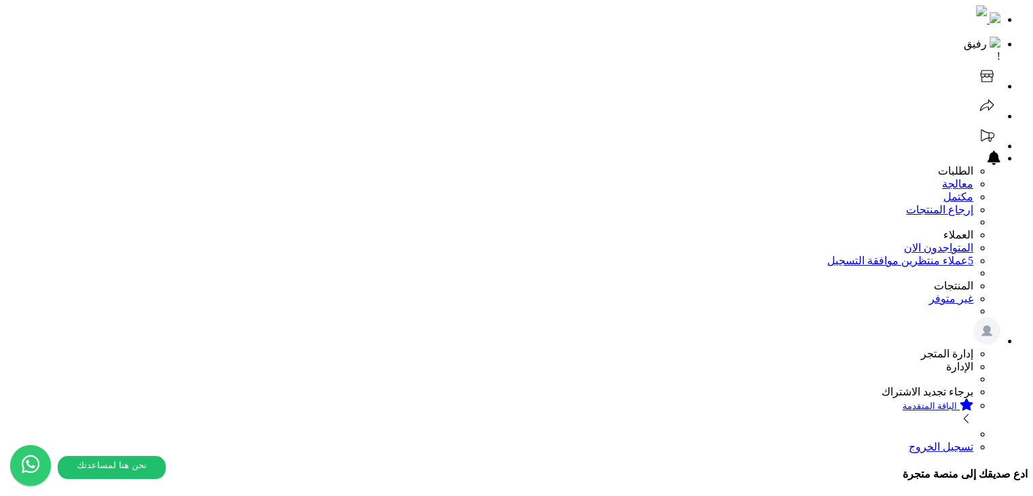
scroll to position [0, 0]
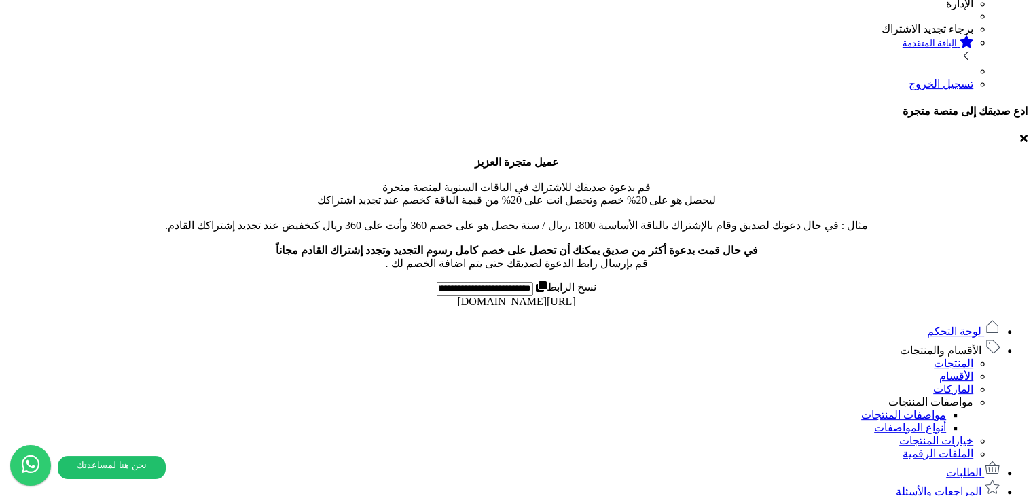
scroll to position [611, 0]
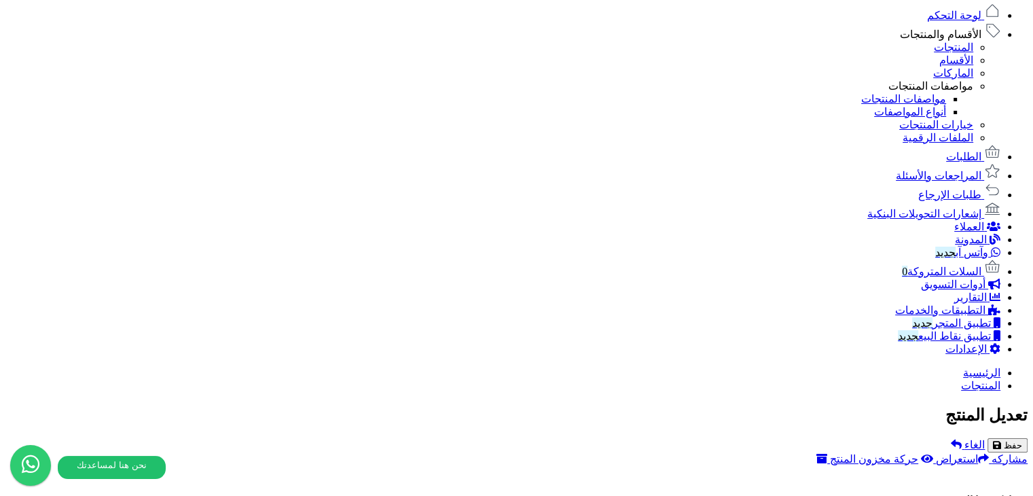
scroll to position [883, 0]
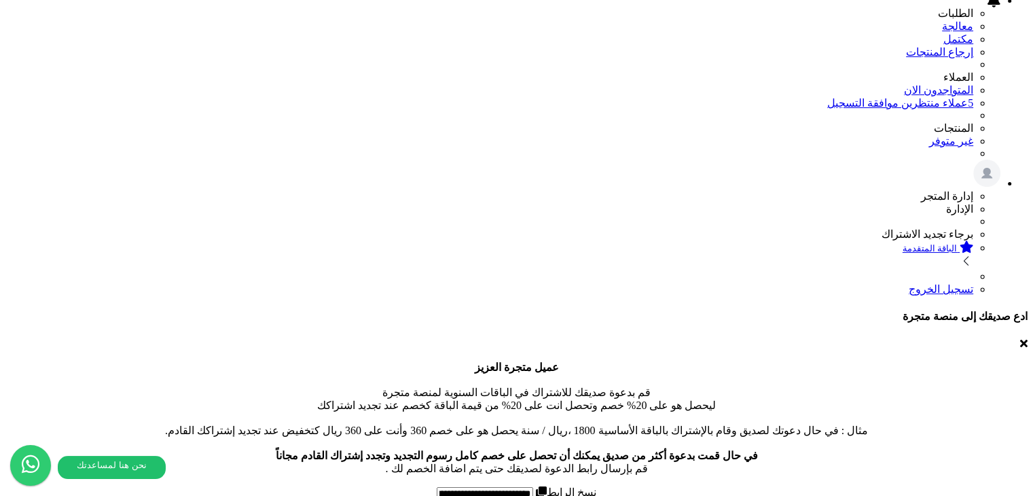
scroll to position [0, 0]
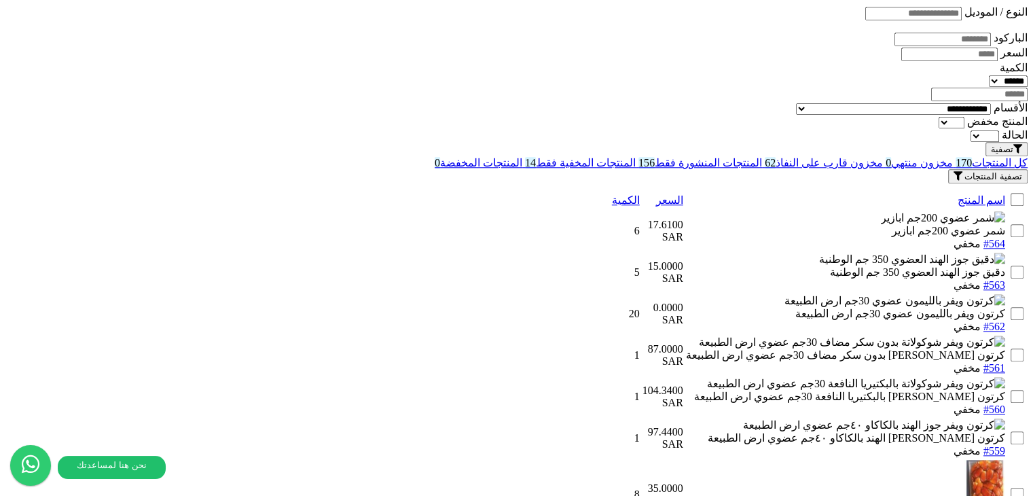
scroll to position [1382, 0]
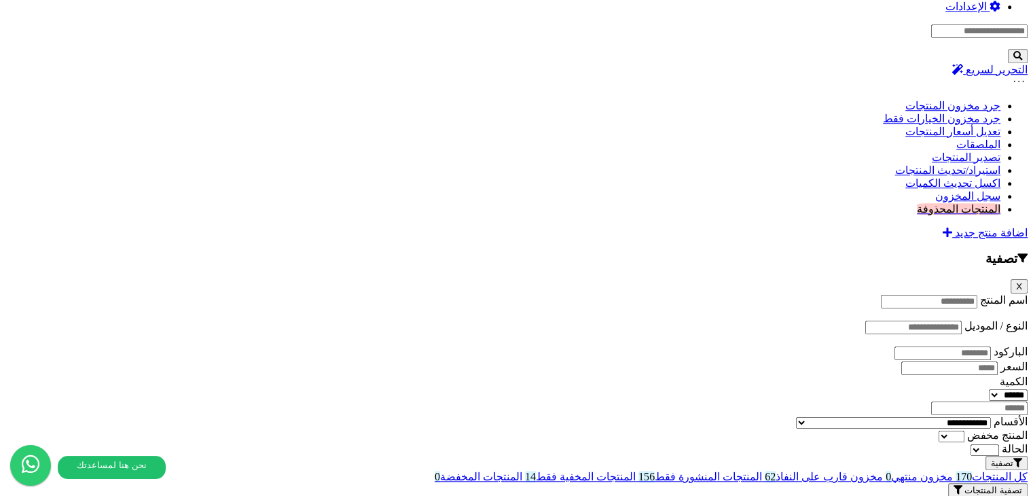
scroll to position [1043, 0]
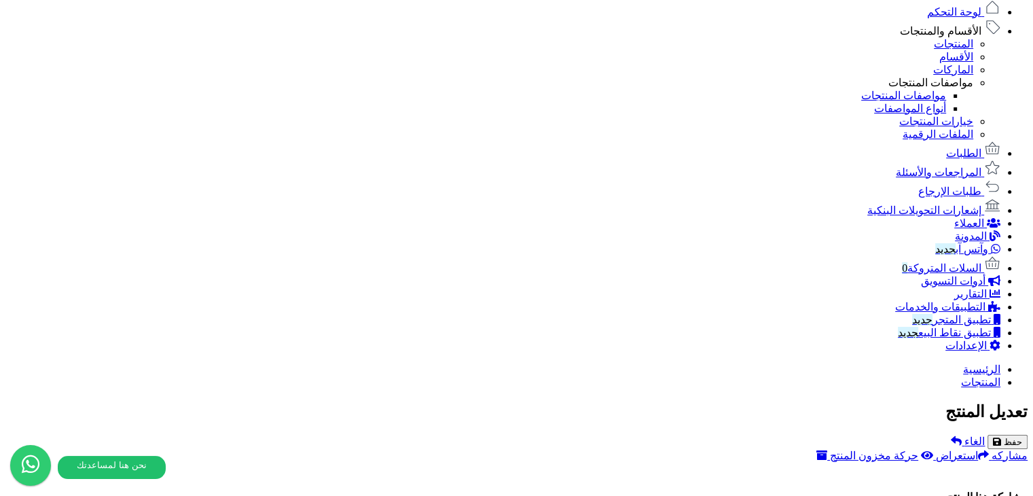
scroll to position [747, 0]
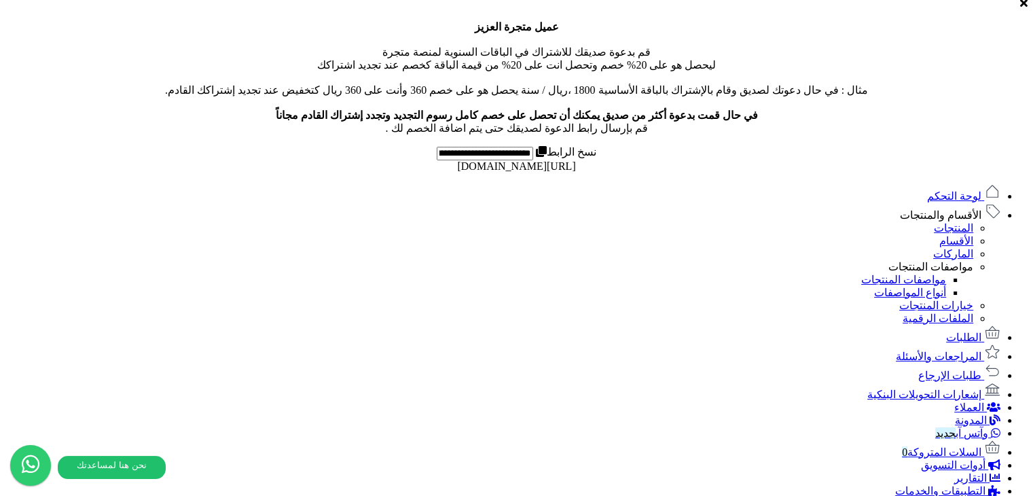
scroll to position [815, 0]
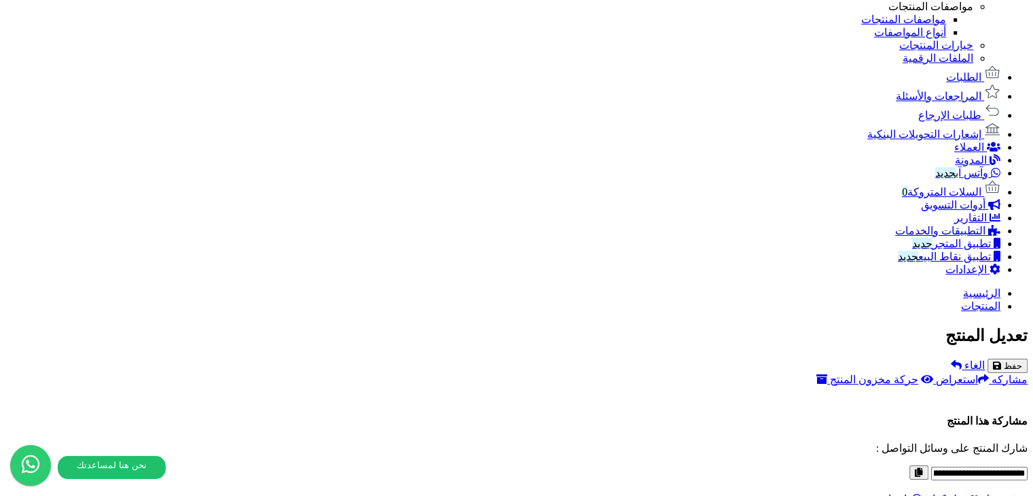
scroll to position [763, 0]
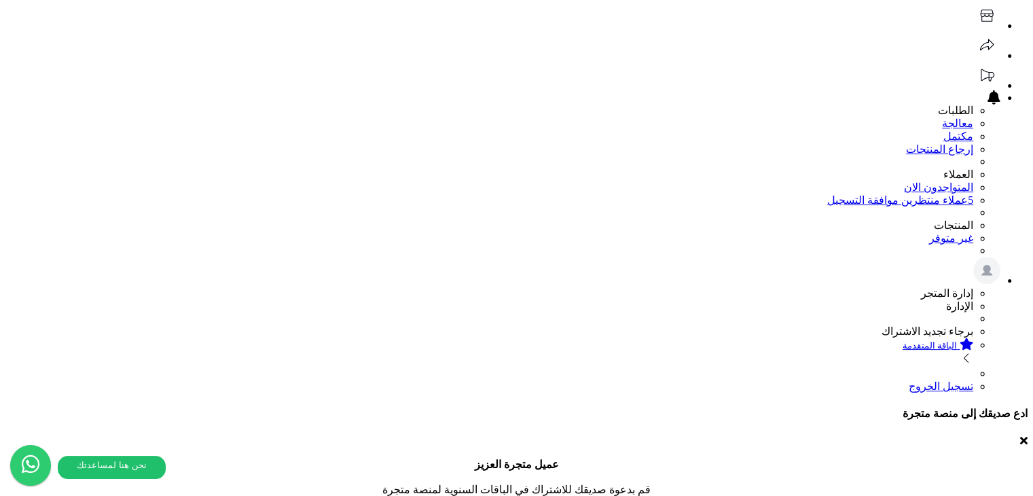
scroll to position [0, 0]
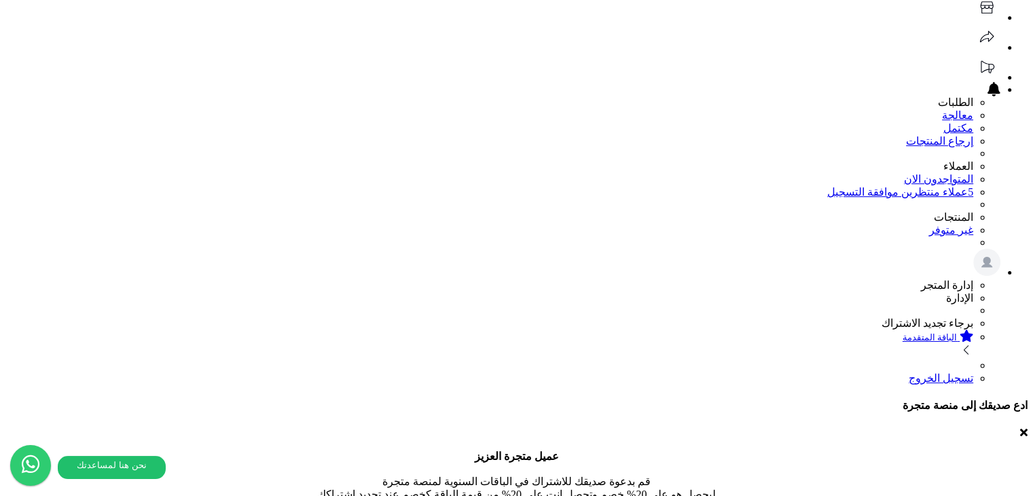
scroll to position [81, 0]
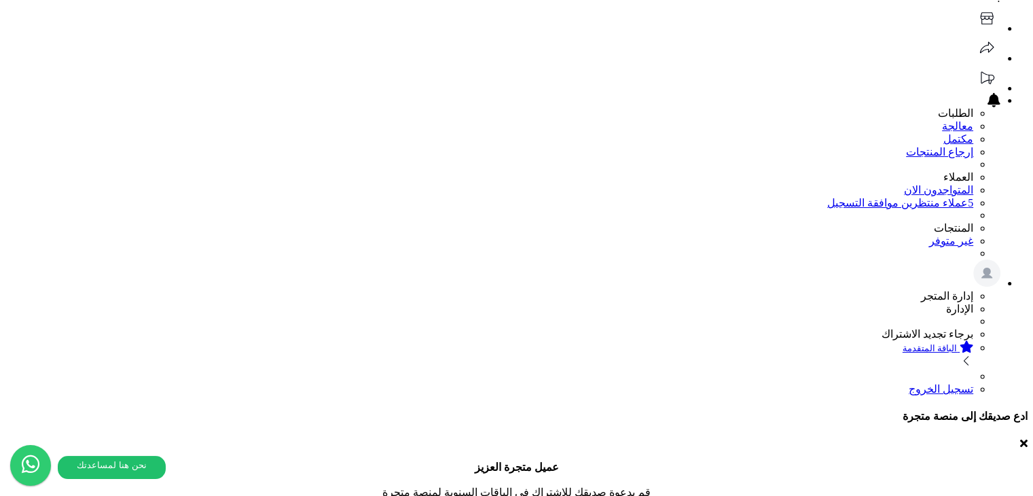
paste input "**********"
type input "**********"
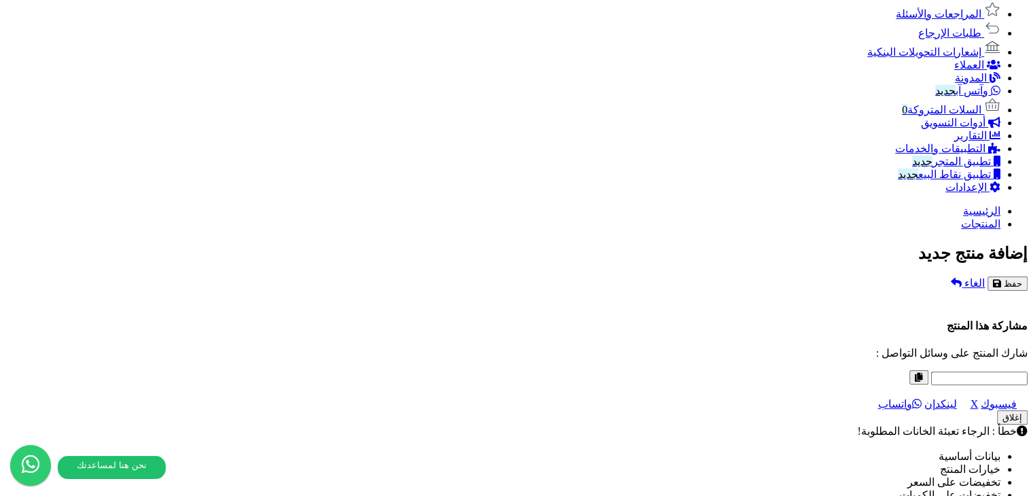
scroll to position [929, 0]
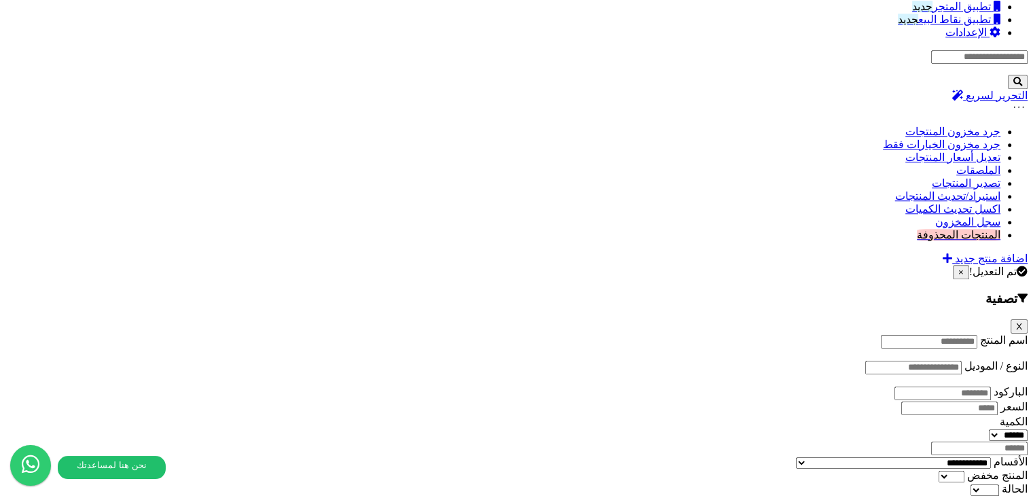
scroll to position [1426, 0]
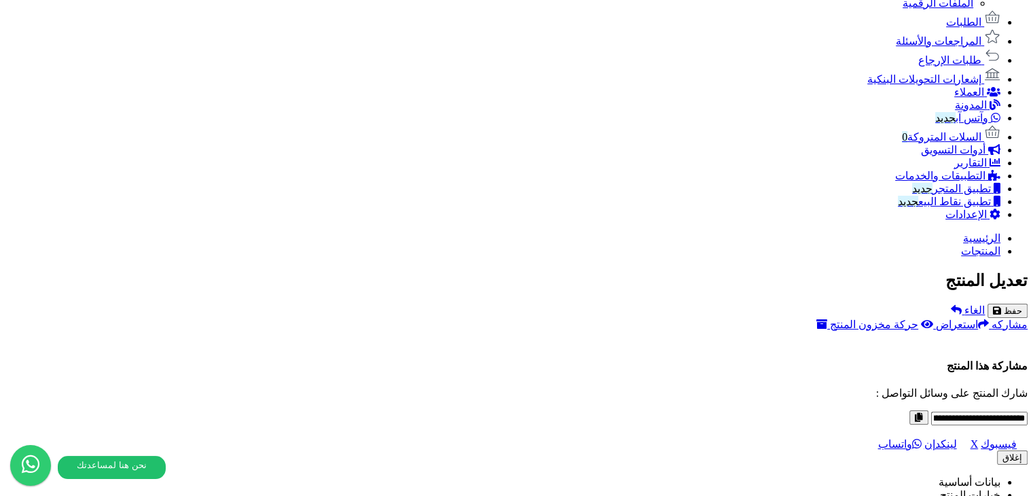
scroll to position [839, 0]
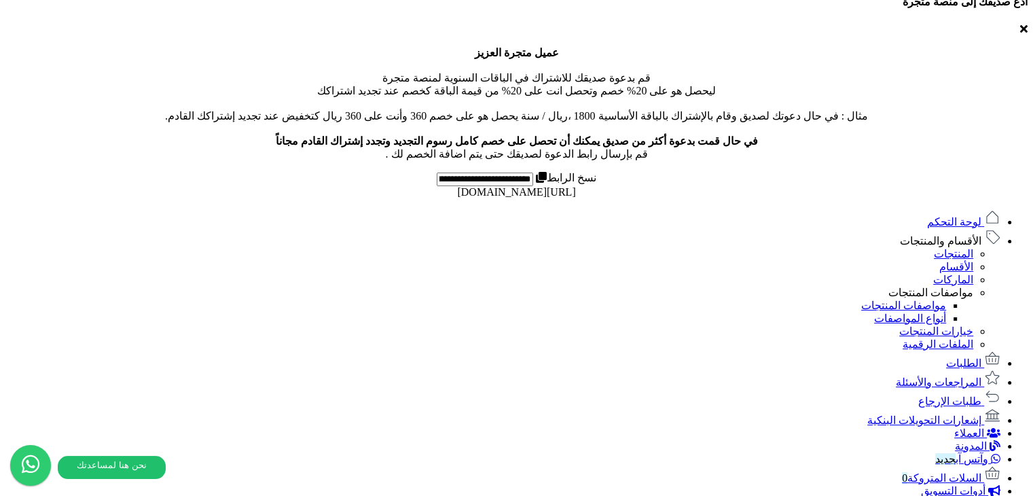
scroll to position [703, 0]
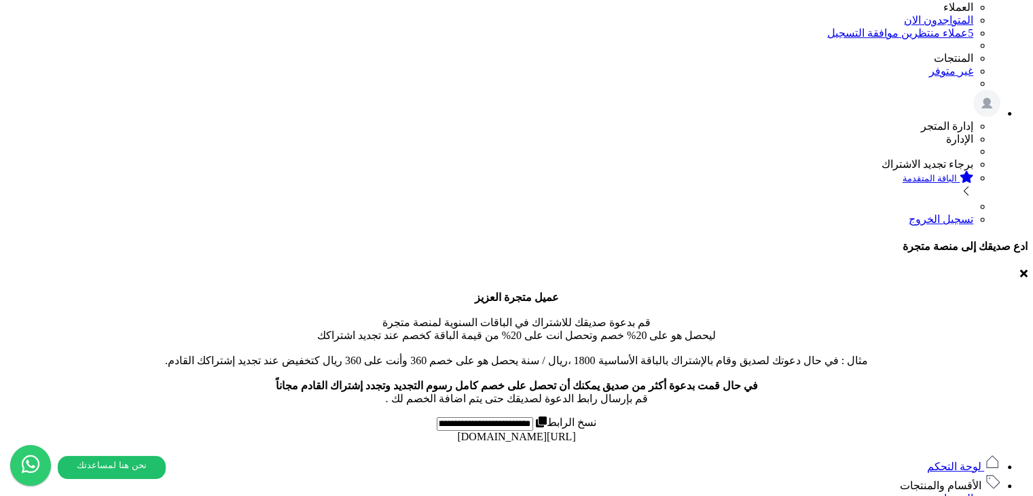
scroll to position [611, 0]
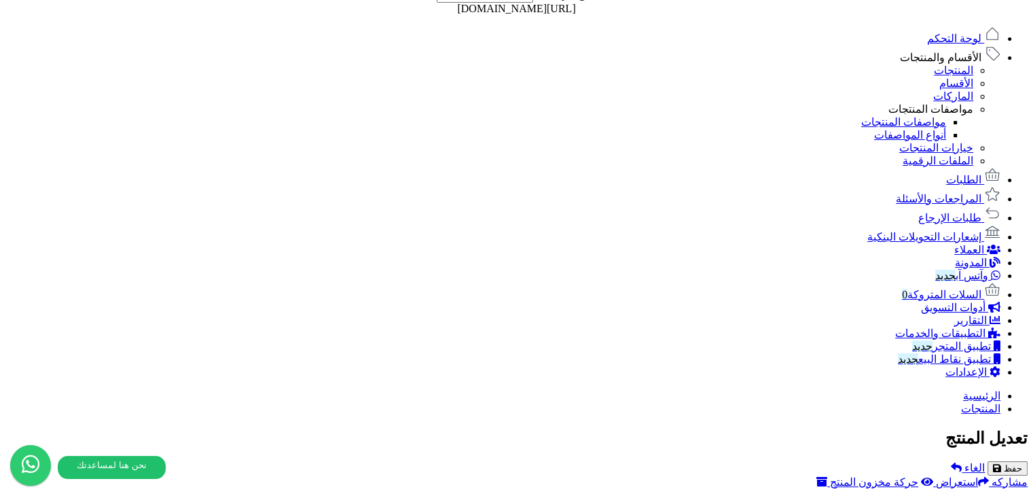
scroll to position [815, 0]
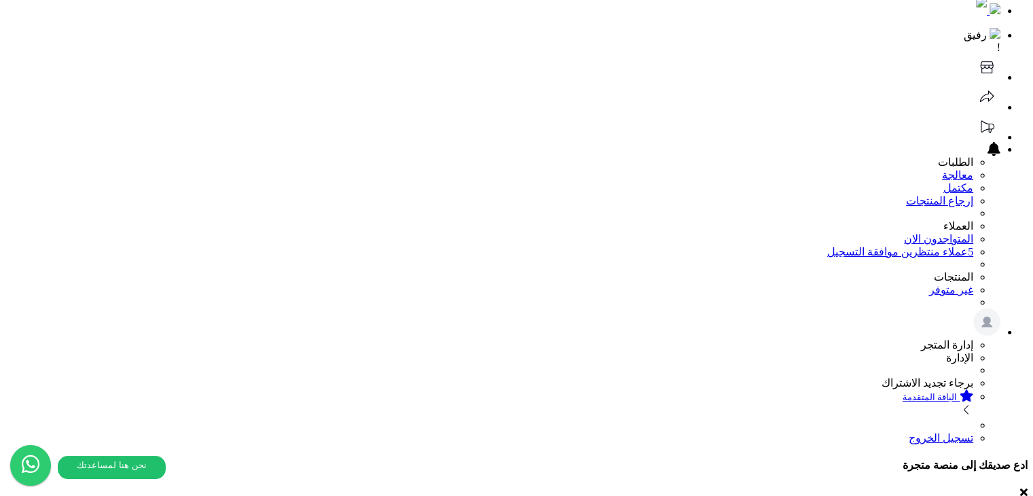
scroll to position [0, 0]
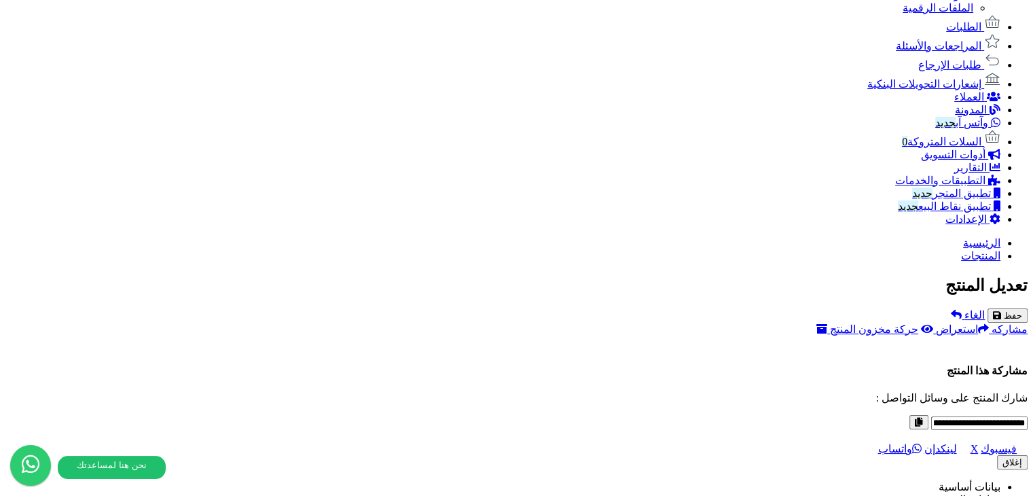
scroll to position [883, 0]
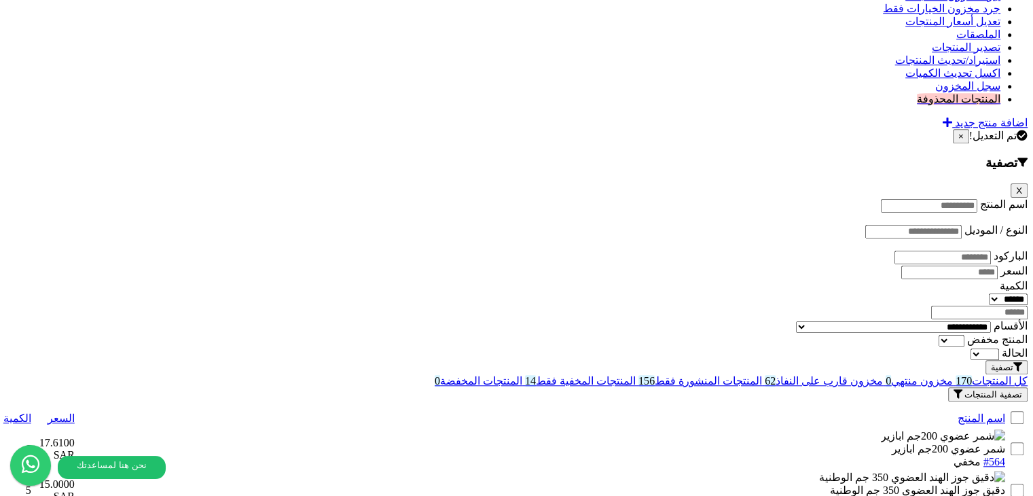
scroll to position [1426, 0]
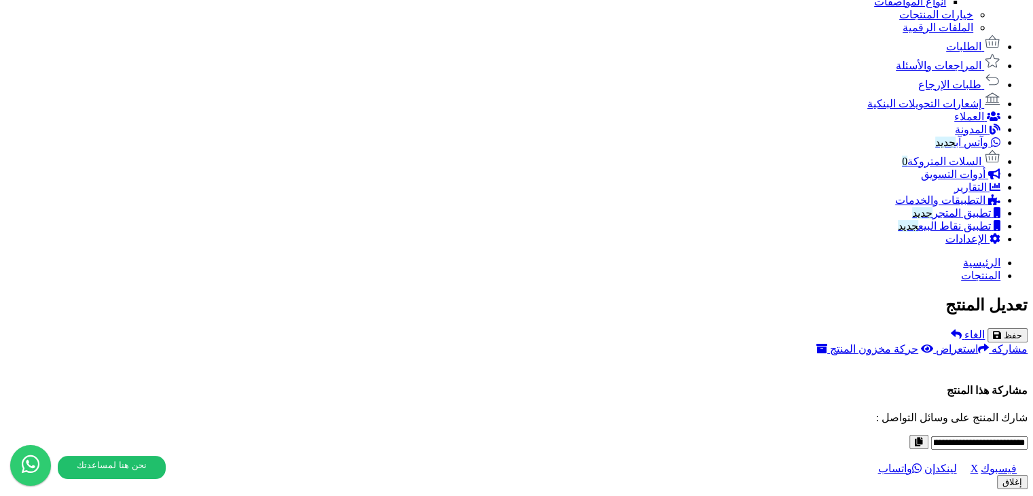
scroll to position [815, 0]
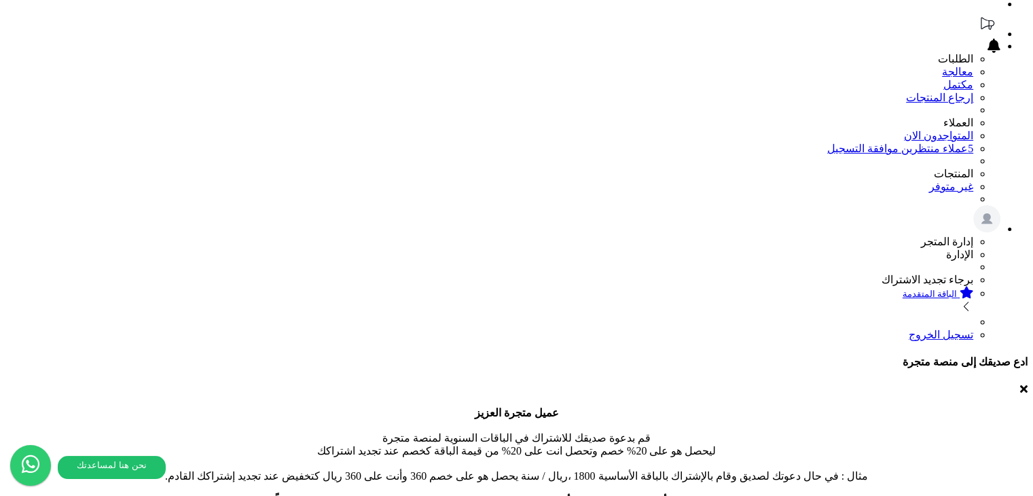
scroll to position [0, 0]
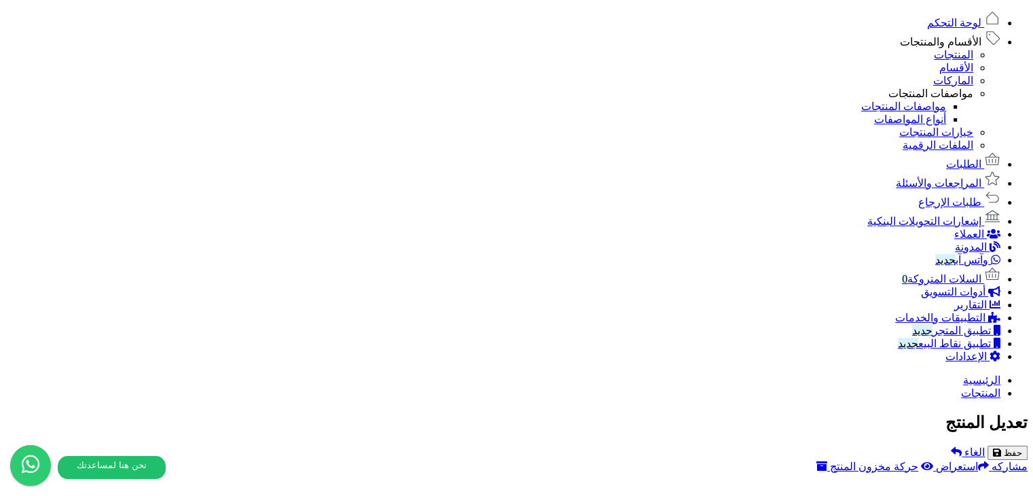
scroll to position [679, 0]
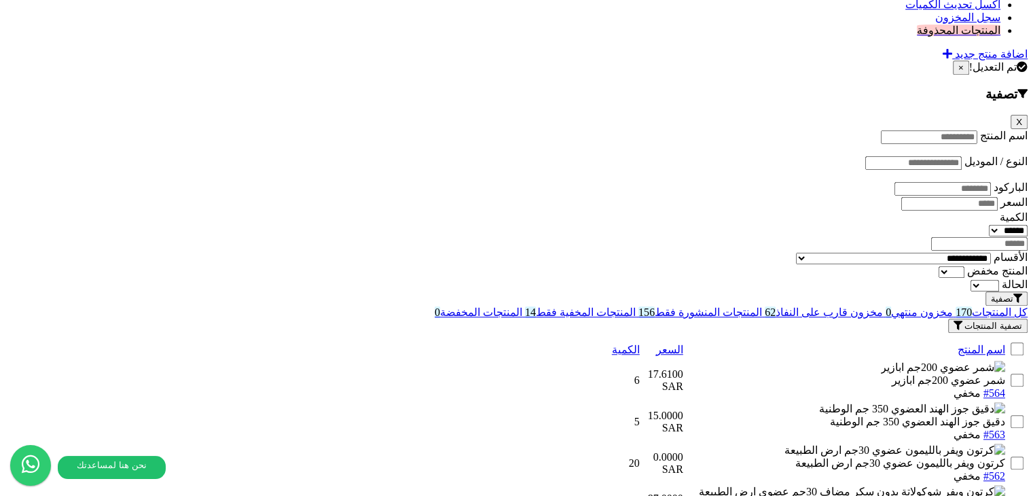
scroll to position [1426, 0]
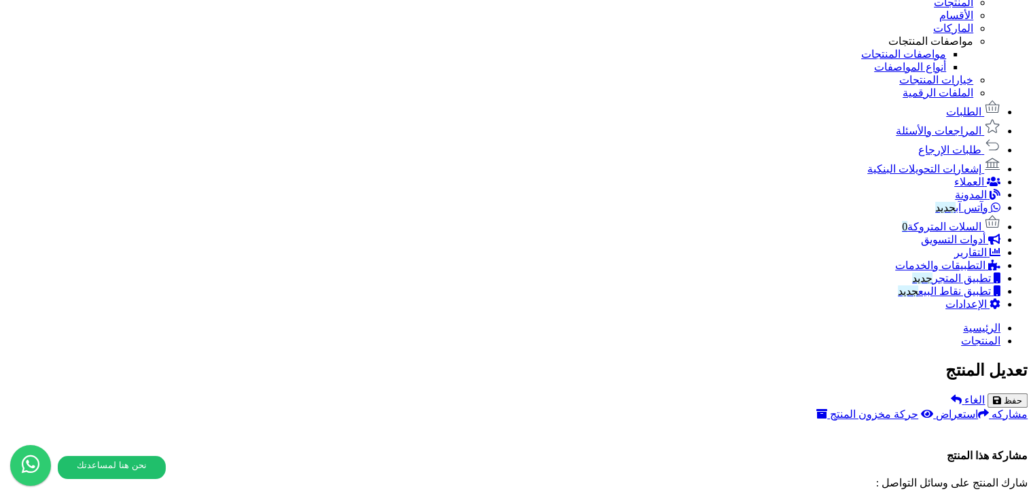
scroll to position [177, 0]
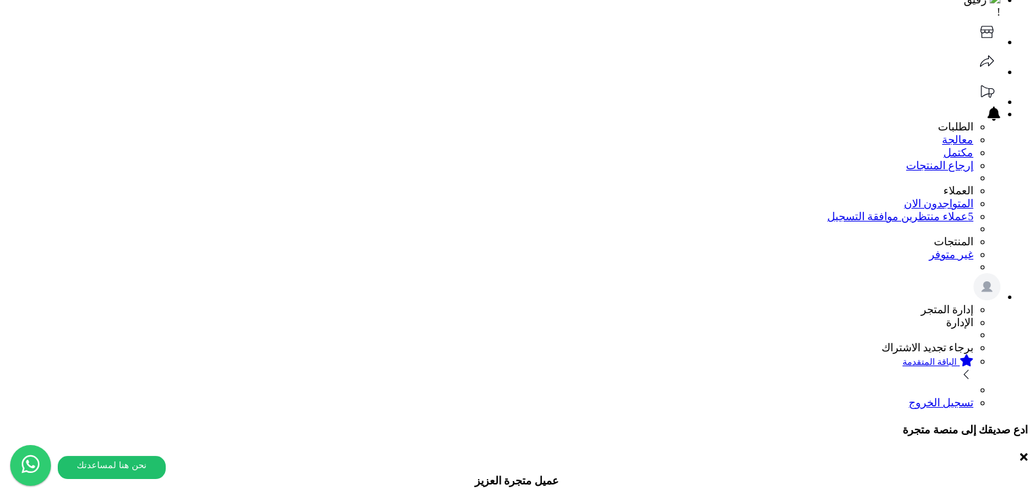
scroll to position [0, 0]
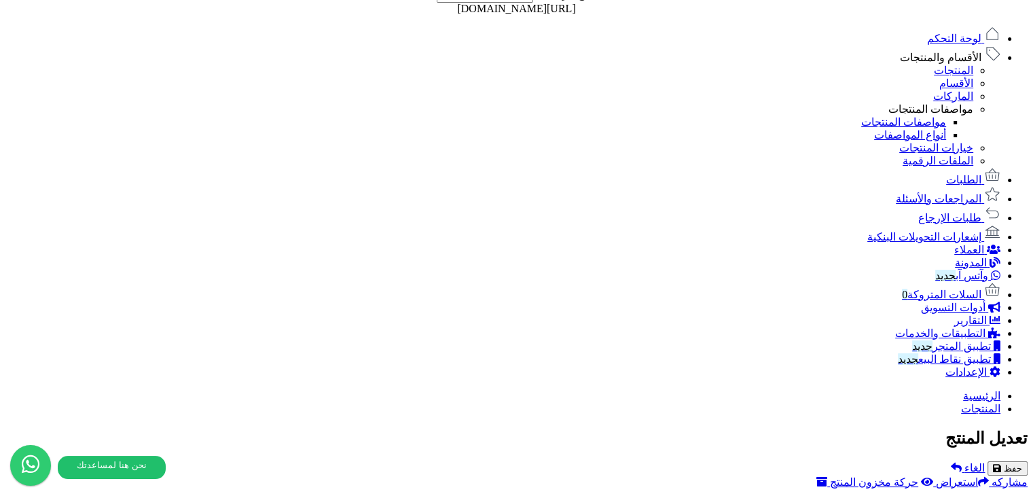
scroll to position [839, 0]
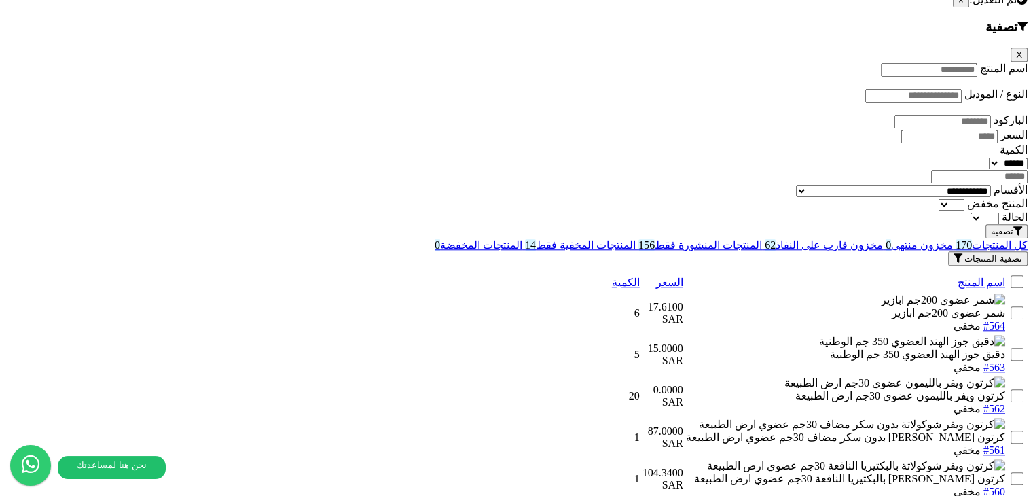
scroll to position [1426, 0]
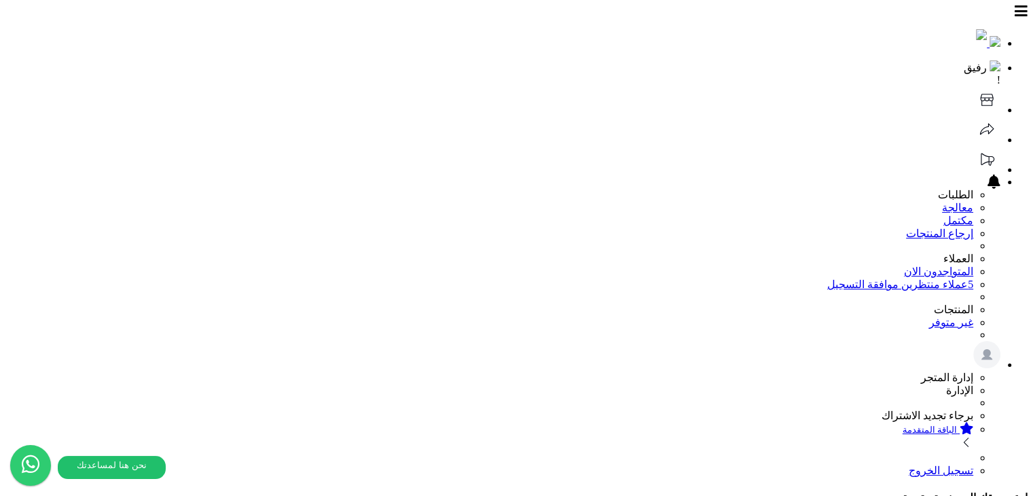
scroll to position [177, 0]
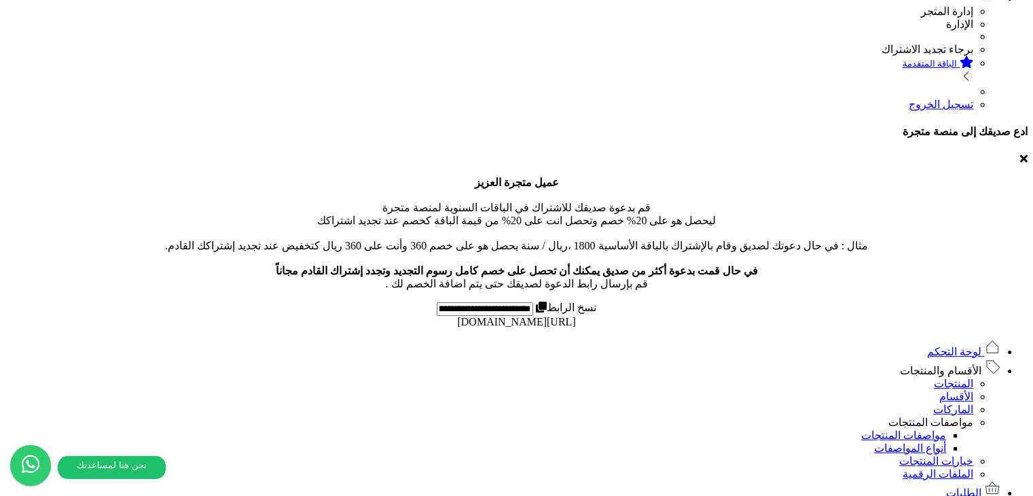
scroll to position [475, 0]
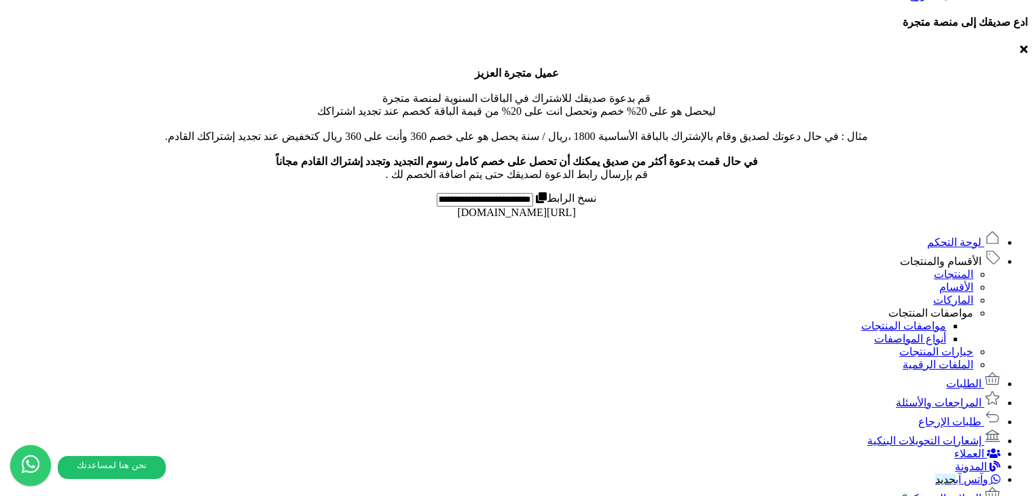
drag, startPoint x: 610, startPoint y: 202, endPoint x: 346, endPoint y: 203, distance: 264.1
copy span "catalog/product/2025/08/28/img_68aff638868f49.19320331.jpg"
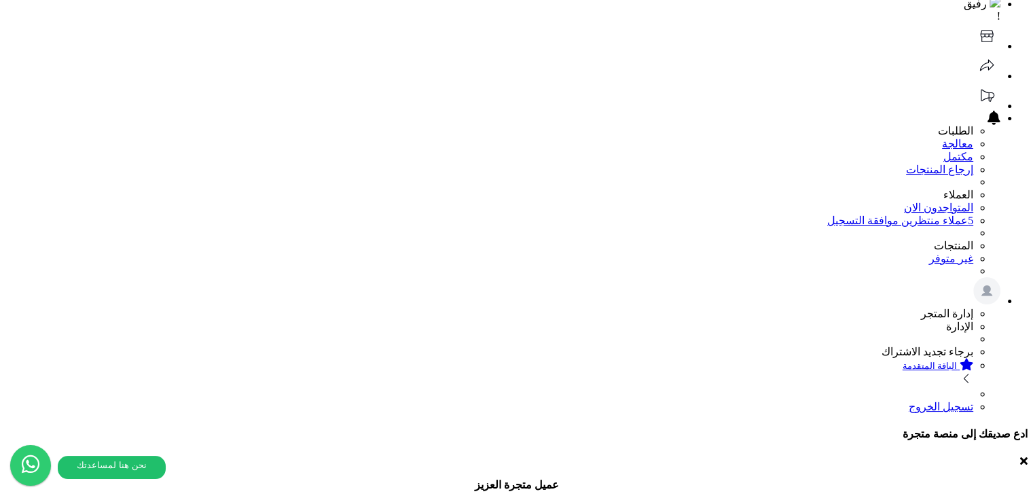
scroll to position [403, 0]
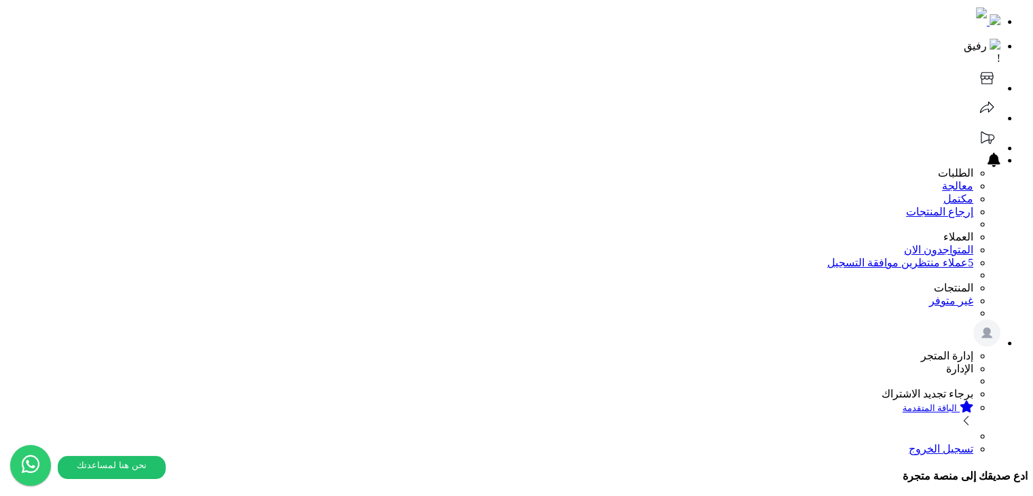
scroll to position [0, 0]
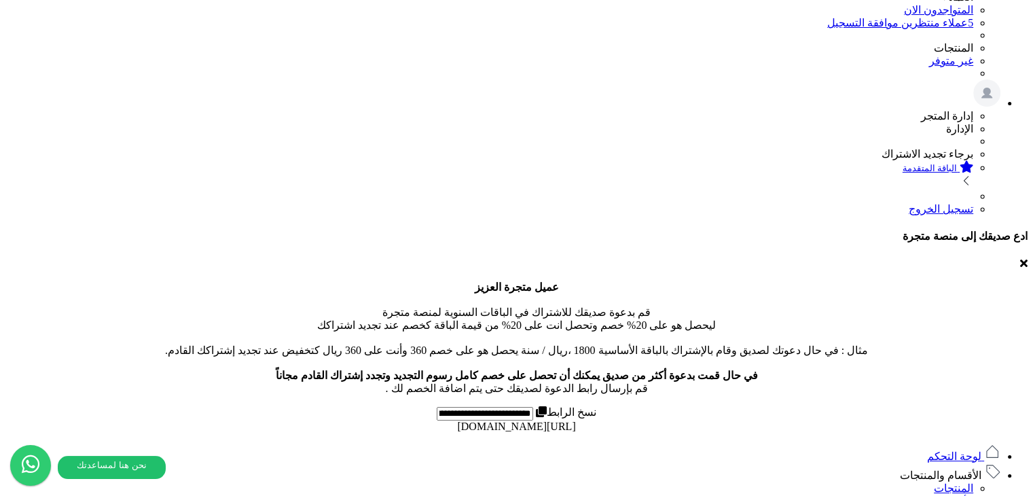
scroll to position [204, 0]
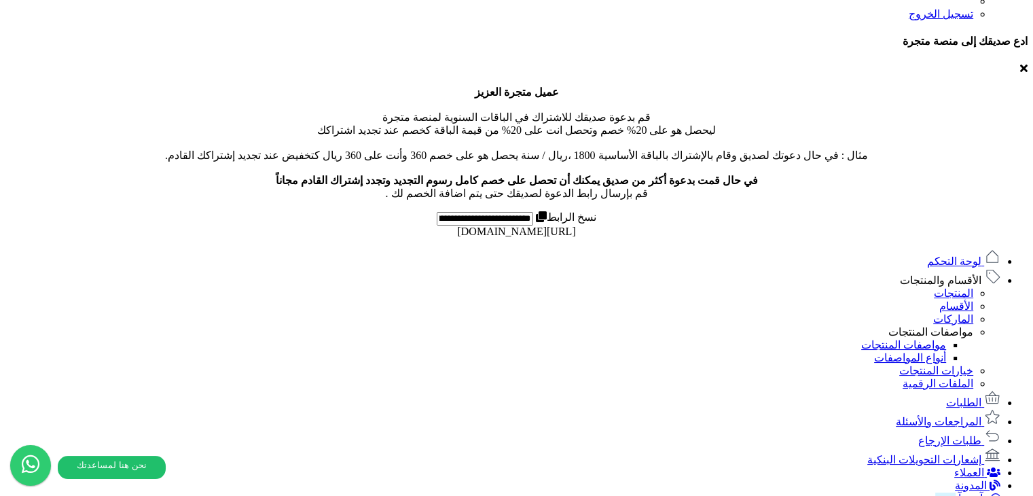
scroll to position [504, 0]
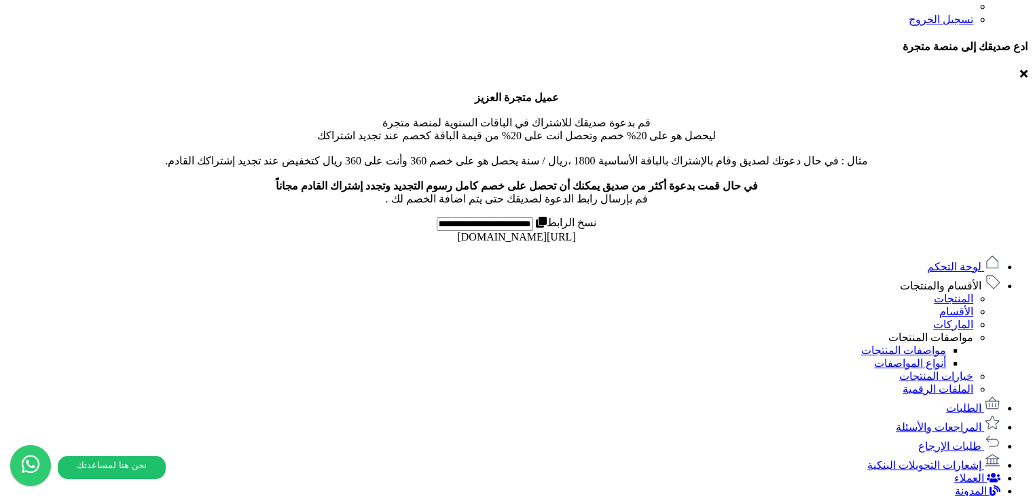
scroll to position [454, 0]
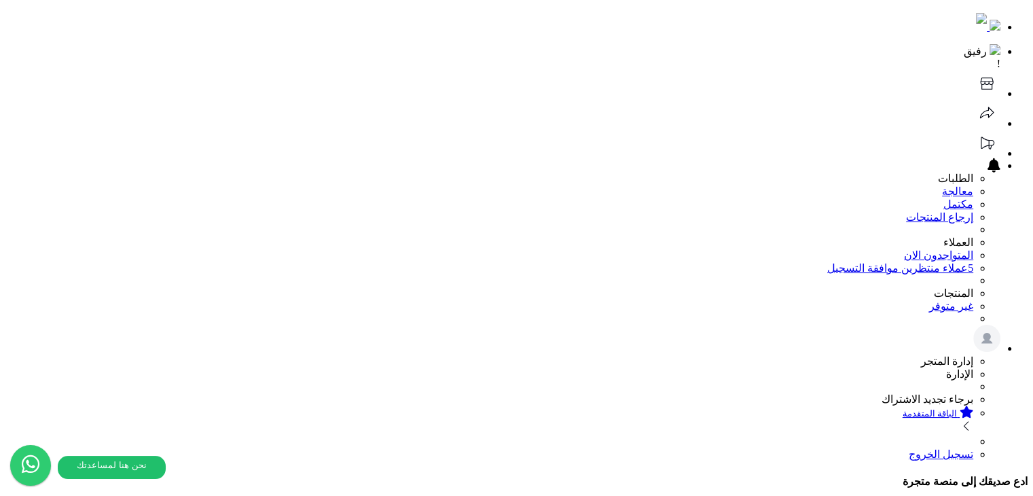
scroll to position [0, 0]
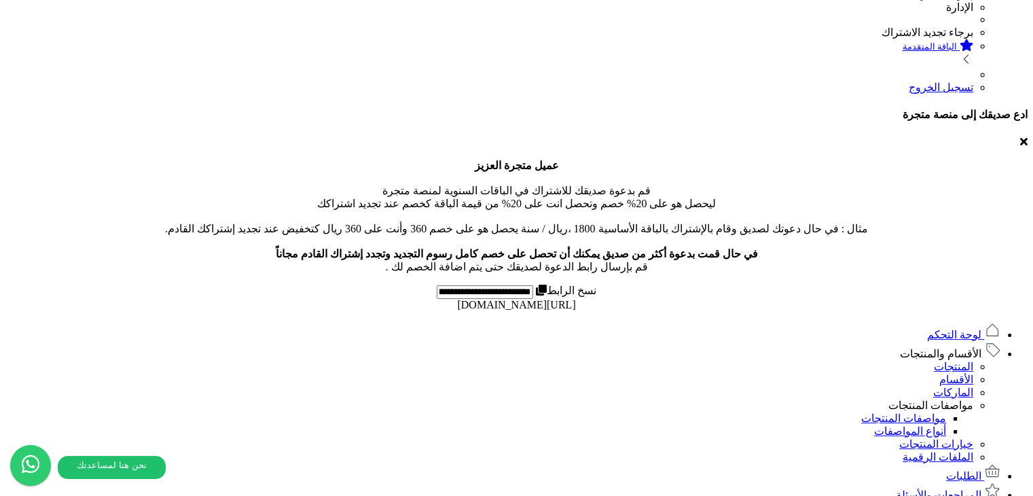
scroll to position [454, 0]
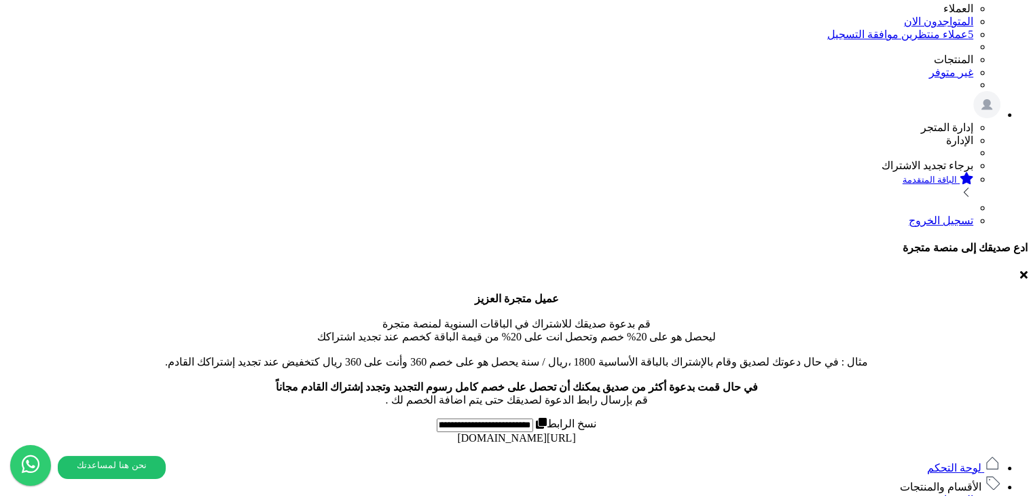
drag, startPoint x: 526, startPoint y: 232, endPoint x: 544, endPoint y: 228, distance: 18.6
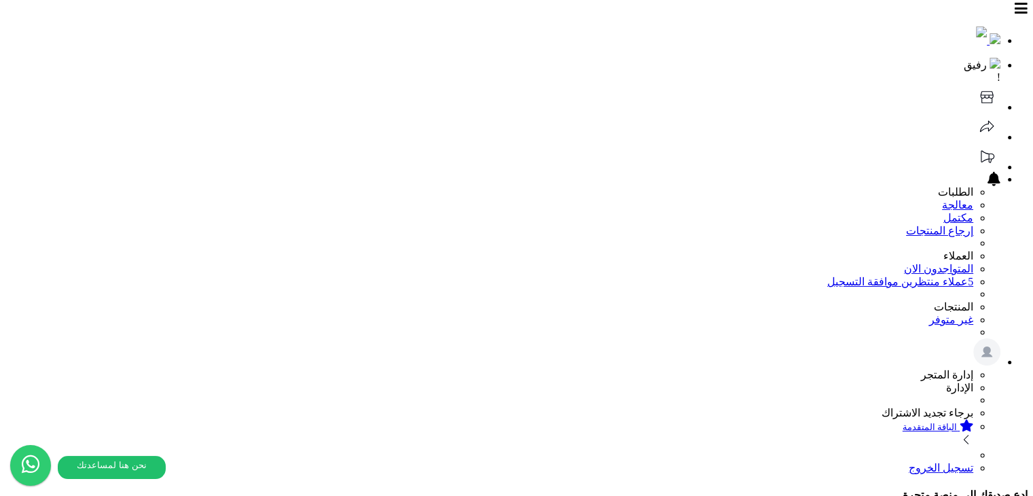
scroll to position [0, 0]
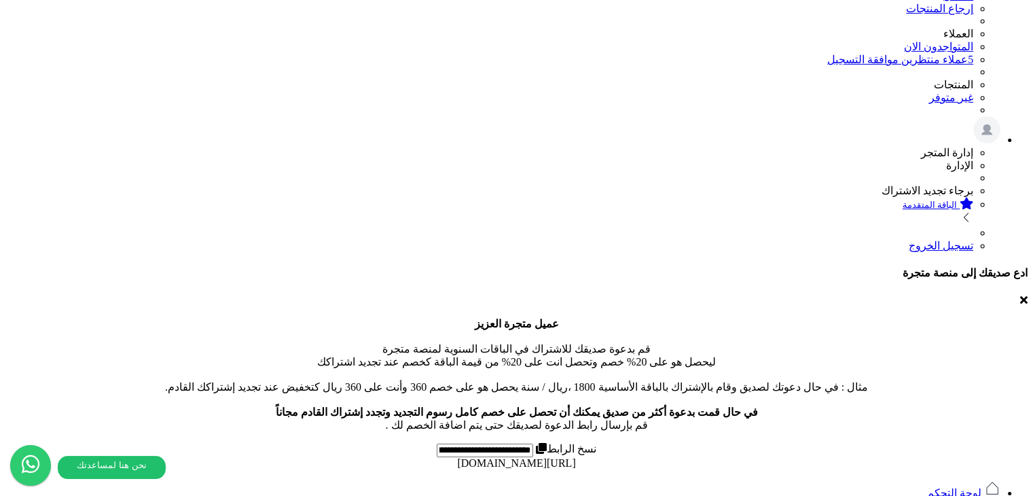
scroll to position [204, 0]
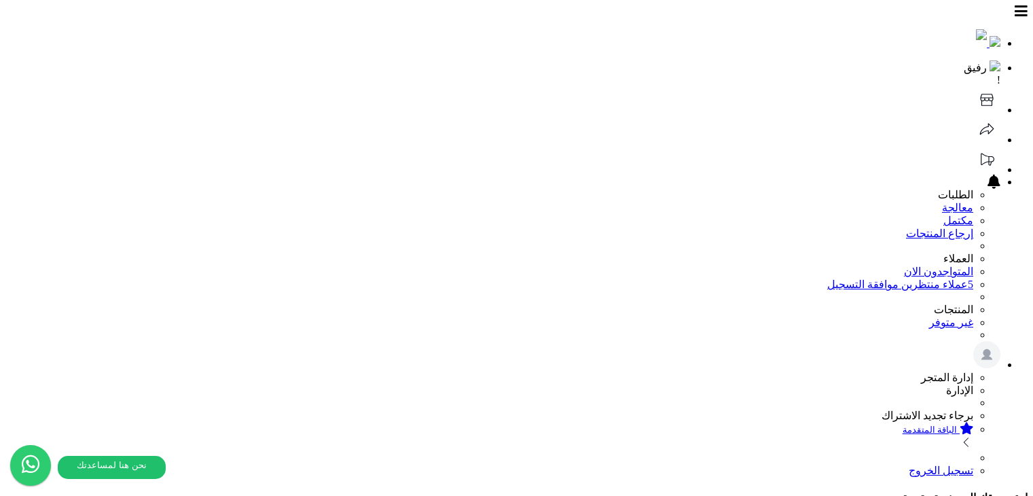
scroll to position [204, 0]
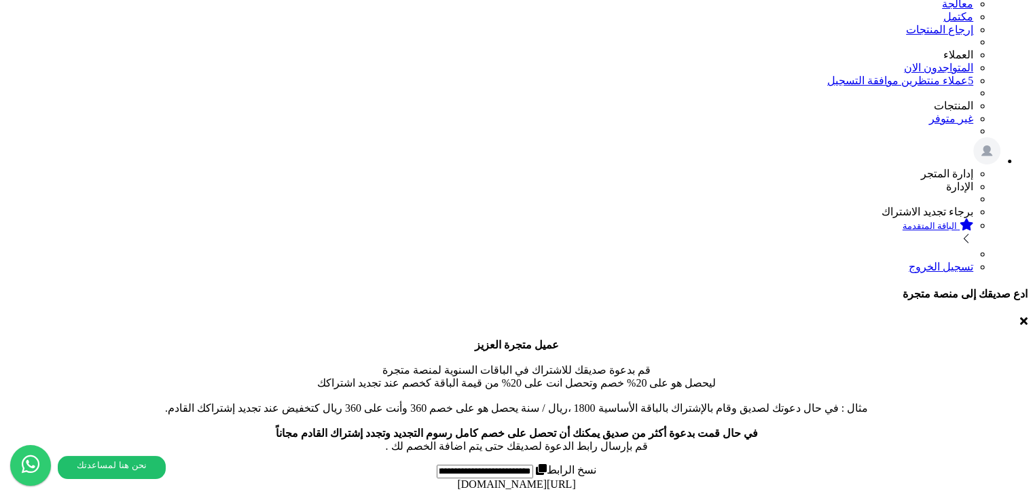
drag, startPoint x: 0, startPoint y: 0, endPoint x: 639, endPoint y: 223, distance: 676.8
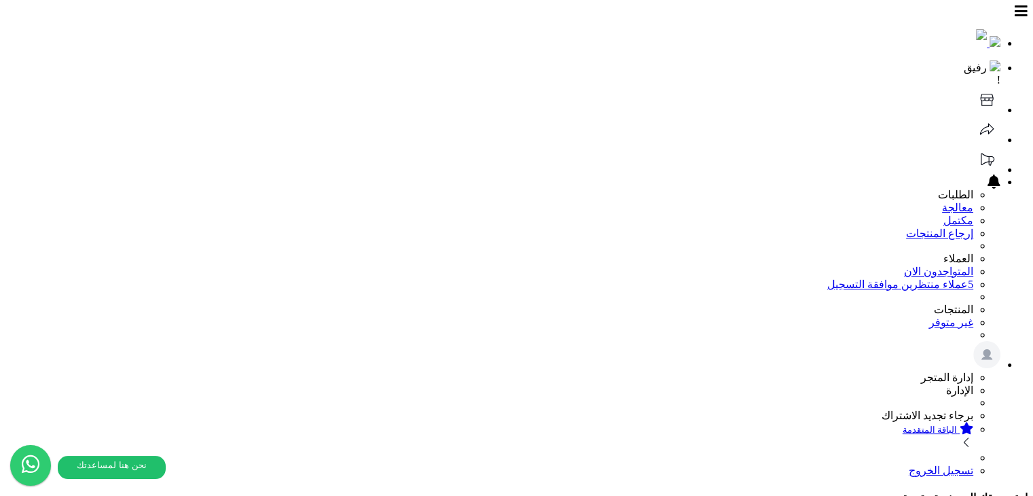
click at [449, 31] on header "رفيق ! الطلبات معالجة مكتمل إرجاع المنتجات العملاء المتواجدون الان 5 عملاء منتظ…" at bounding box center [516, 240] width 1022 height 471
click at [350, 20] on header "رفيق ! الطلبات معالجة مكتمل إرجاع المنتجات العملاء المتواجدون الان 5 عملاء منتظ…" at bounding box center [516, 240] width 1022 height 471
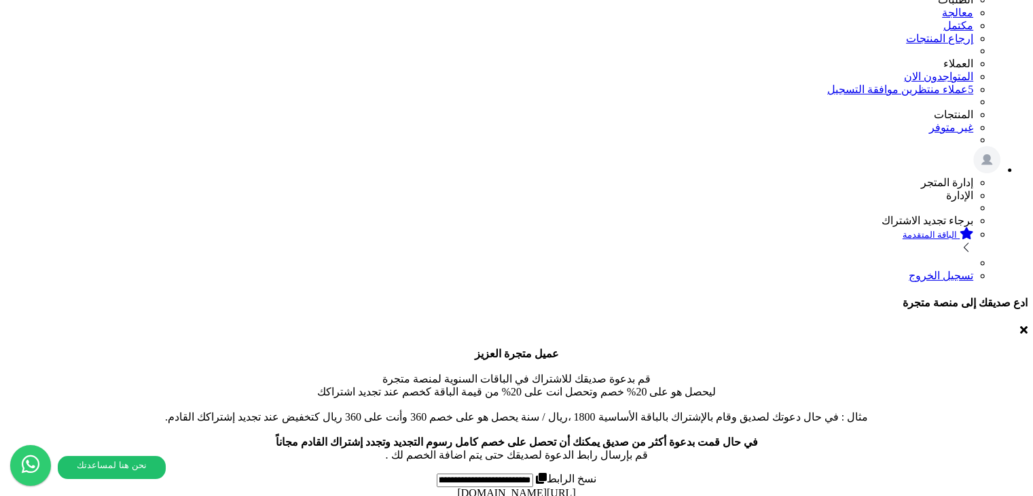
scroll to position [204, 0]
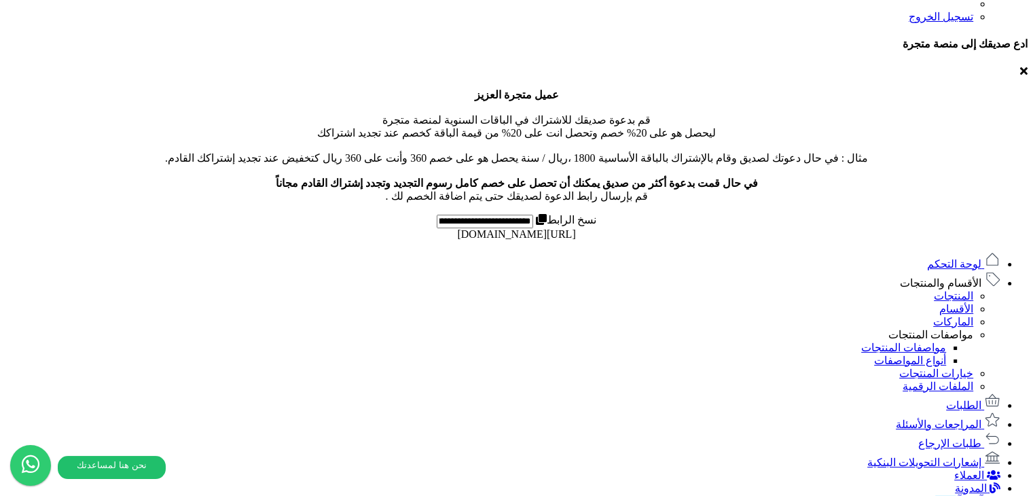
scroll to position [318, 0]
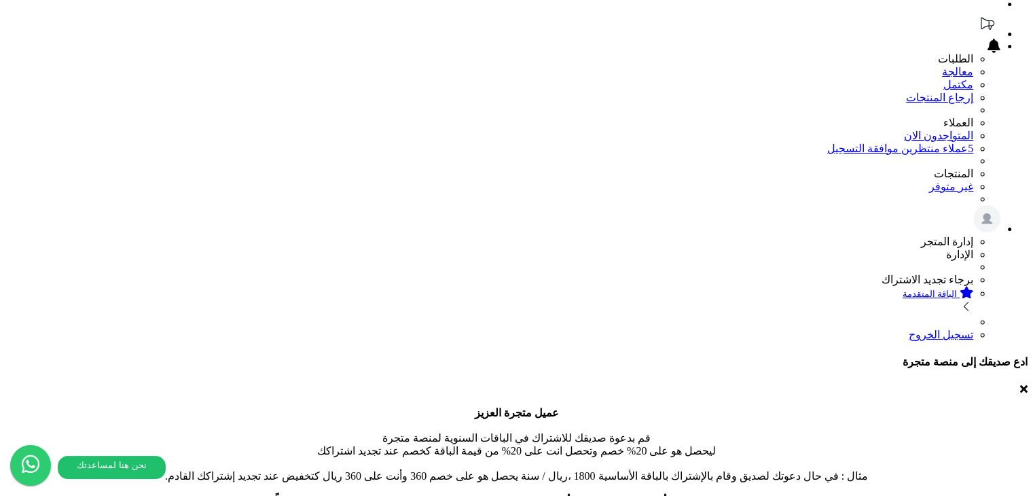
scroll to position [475, 0]
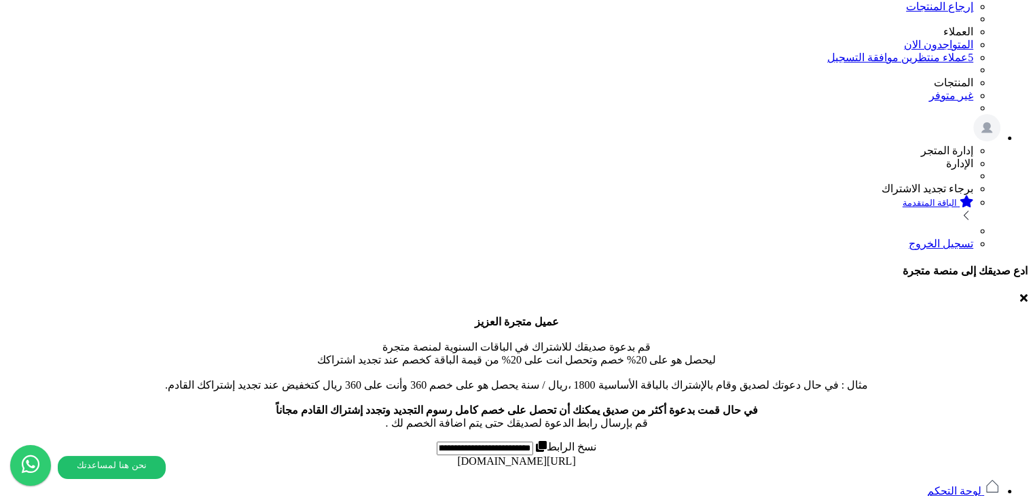
scroll to position [44, 0]
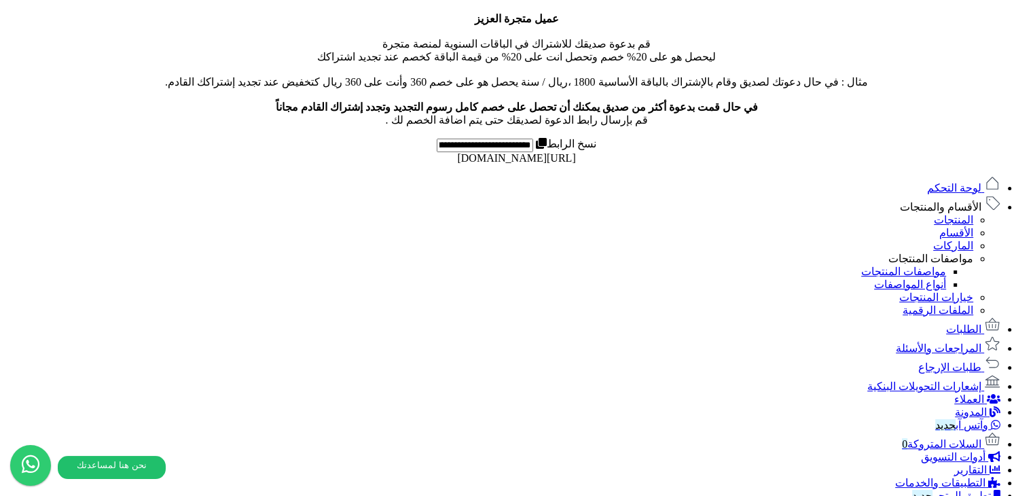
scroll to position [372, 0]
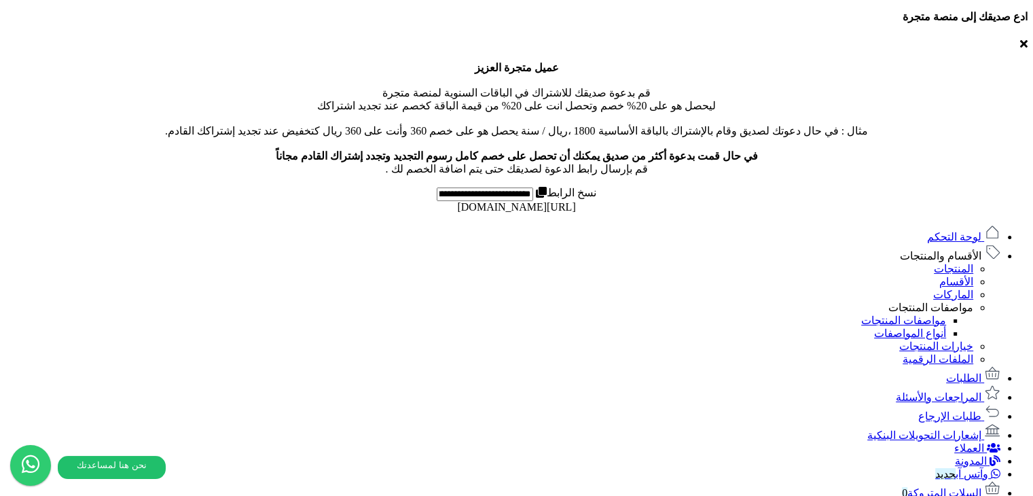
scroll to position [277, 0]
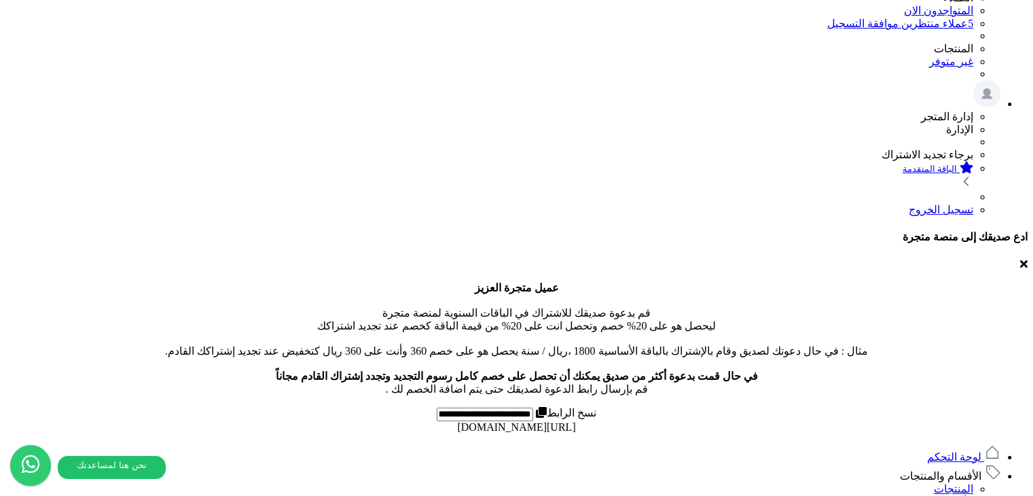
scroll to position [277, 0]
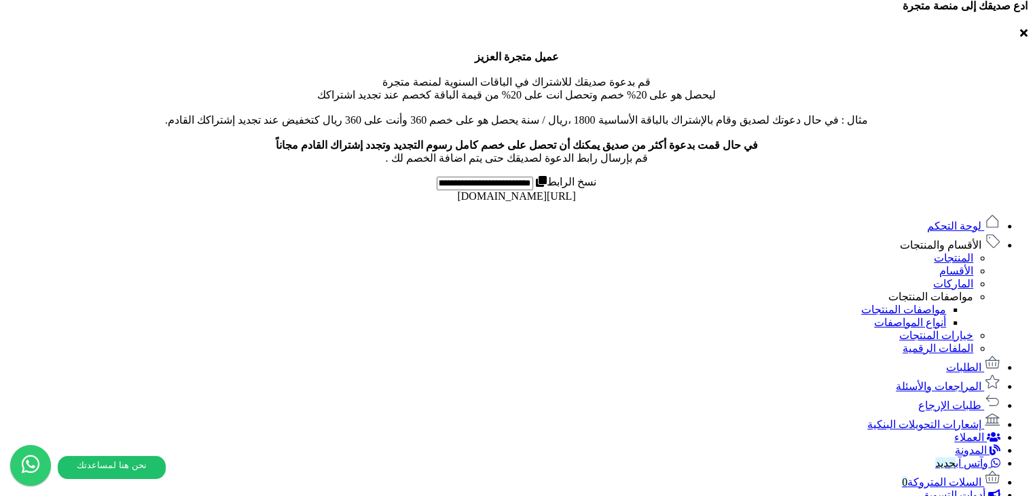
scroll to position [430, 0]
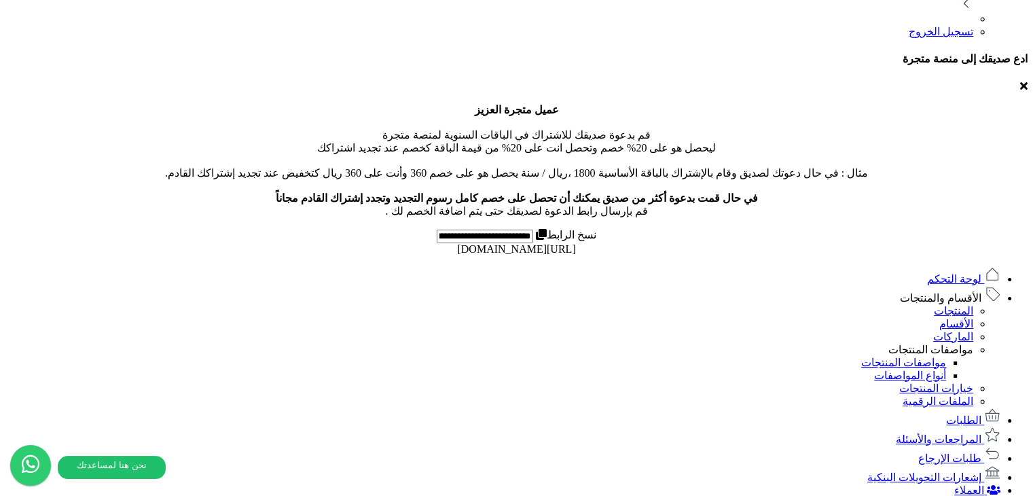
scroll to position [383, 0]
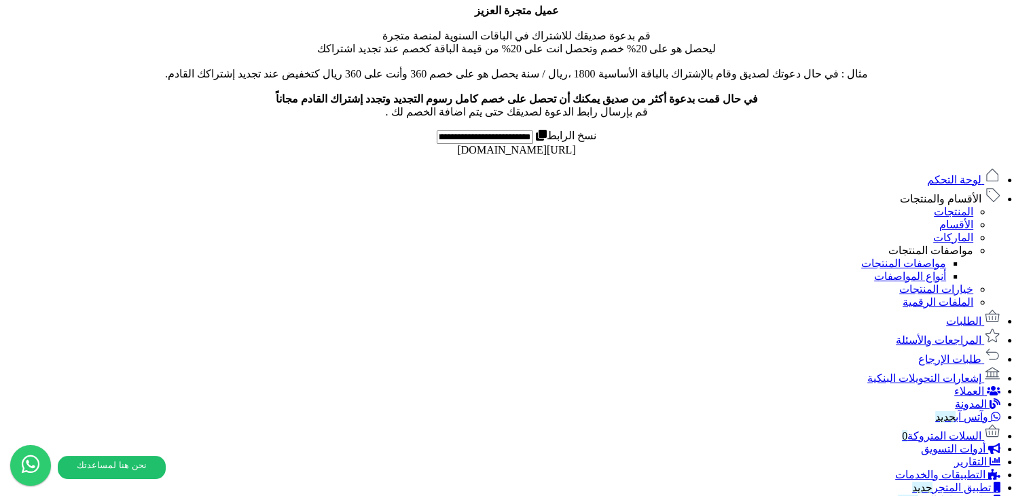
scroll to position [492, 0]
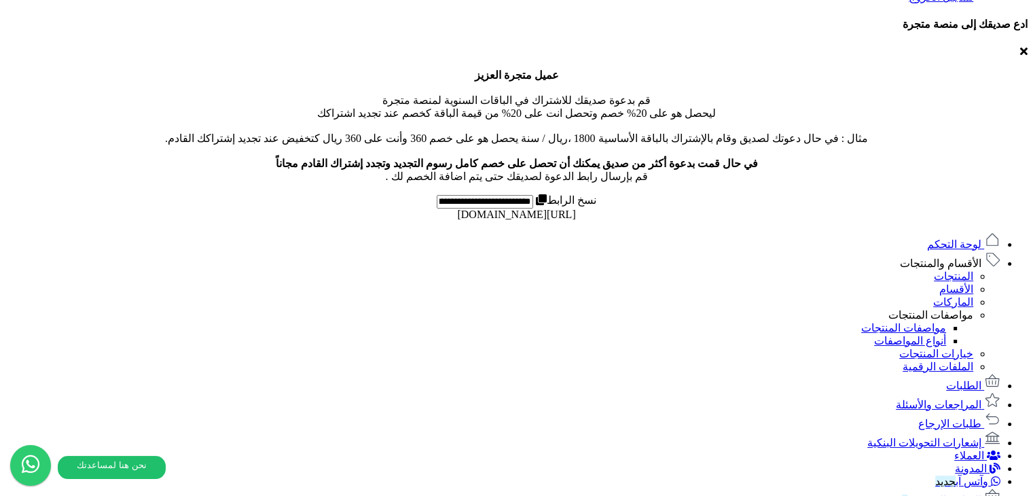
scroll to position [492, 0]
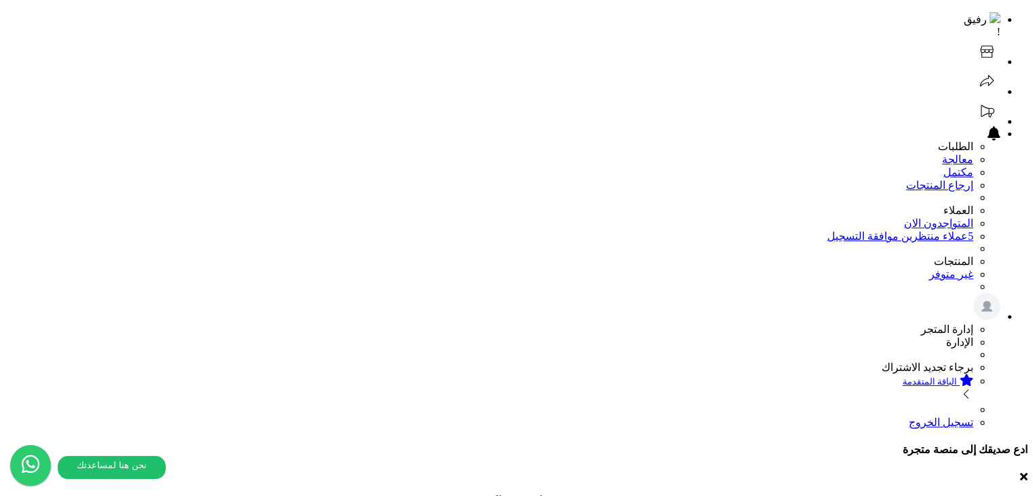
scroll to position [0, 0]
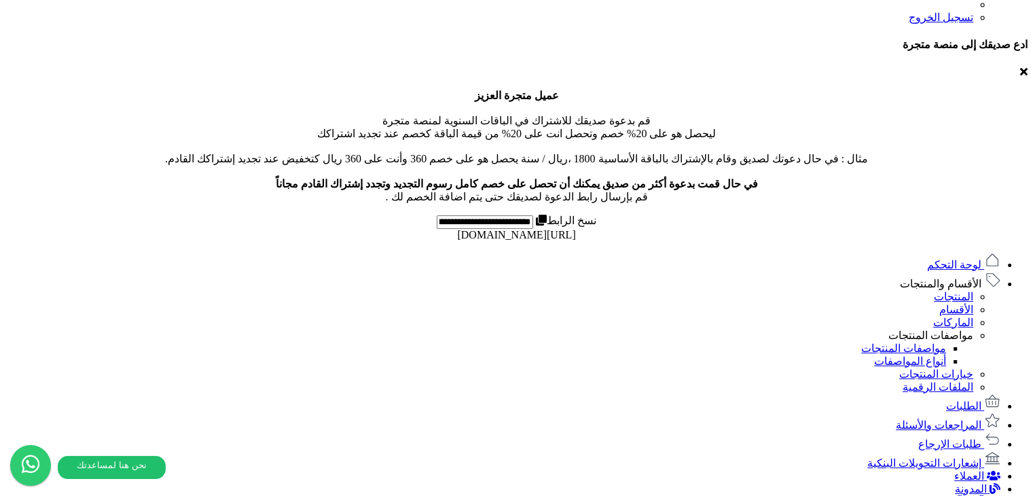
scroll to position [538, 0]
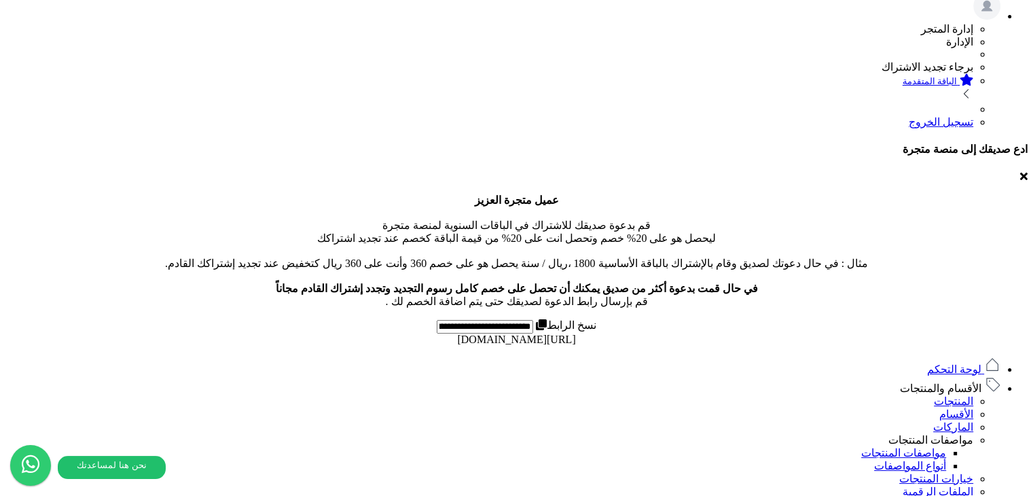
scroll to position [493, 0]
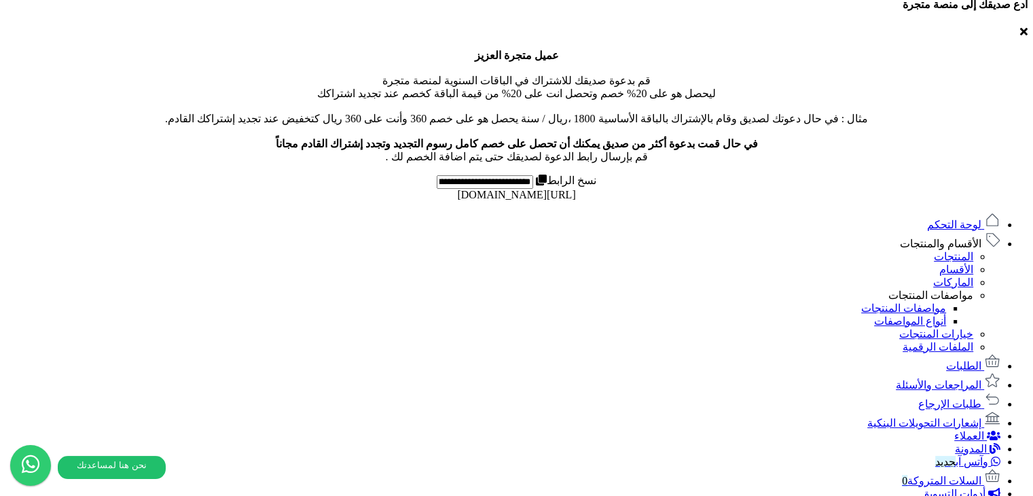
drag, startPoint x: 603, startPoint y: 200, endPoint x: 331, endPoint y: 204, distance: 272.3
copy span "catalog/product/2025/08/28/img_68b003358d3d70.49144168.jpg"
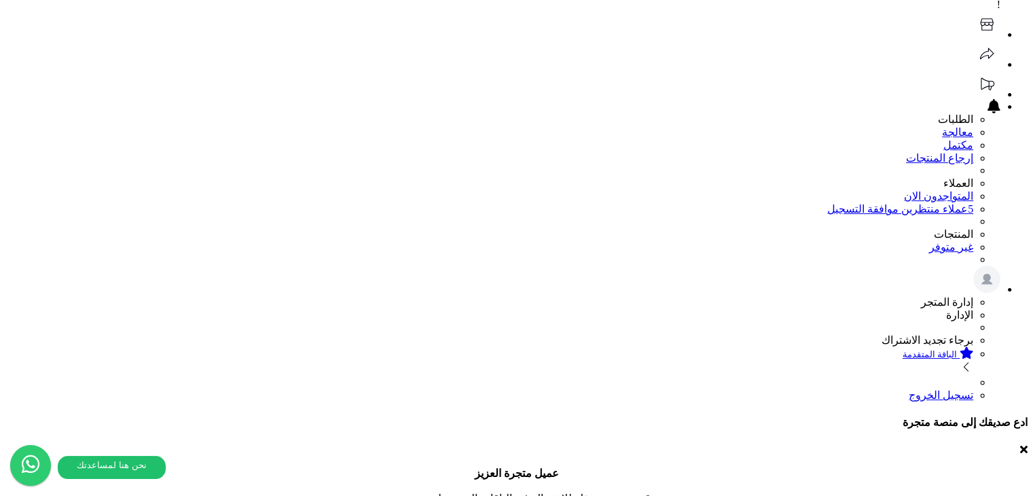
scroll to position [68, 0]
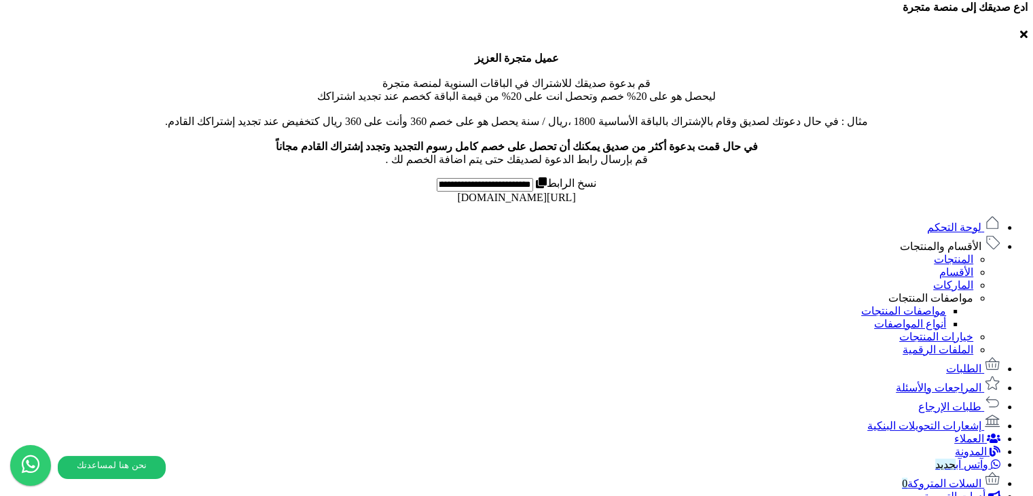
scroll to position [492, 0]
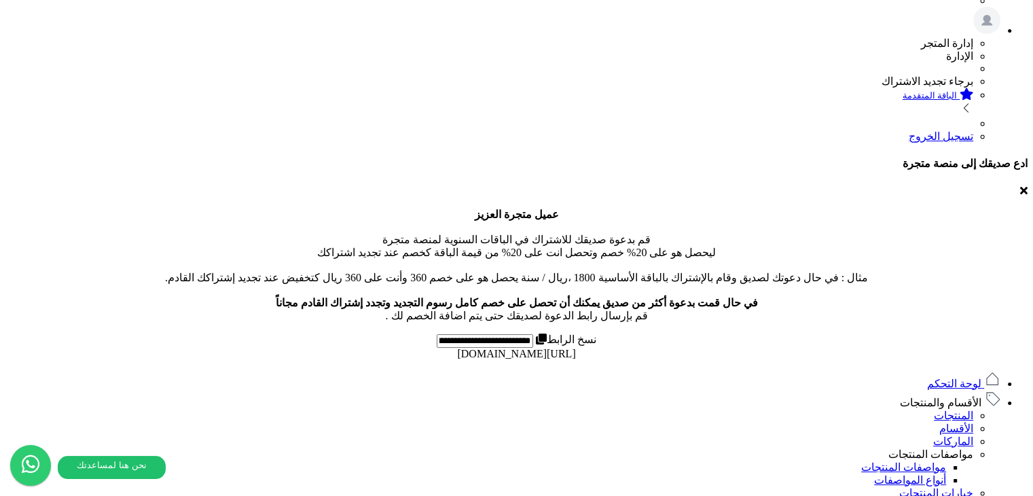
scroll to position [84, 0]
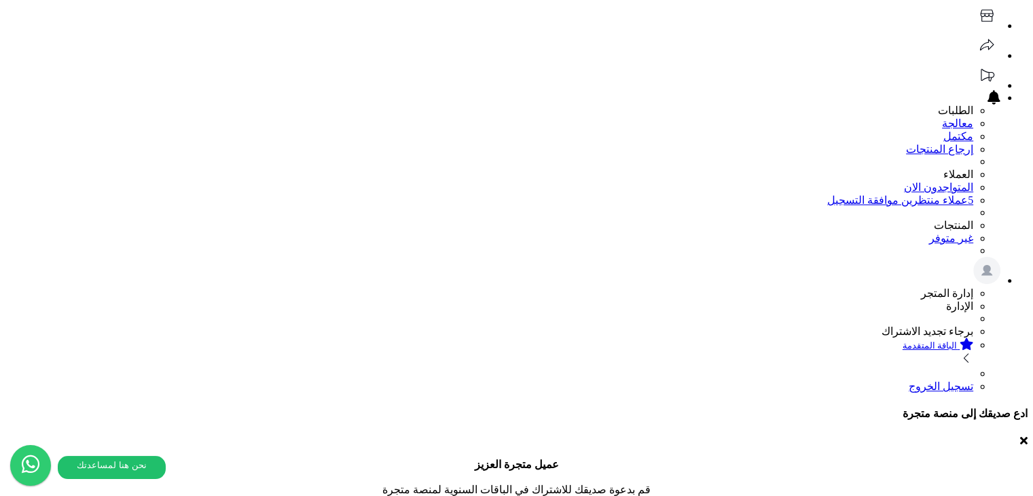
type input "**********"
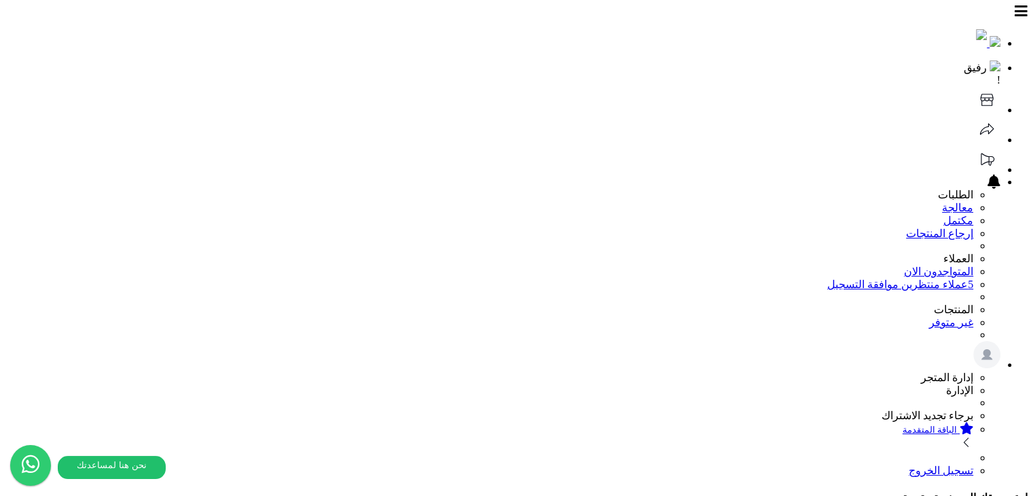
scroll to position [358, 0]
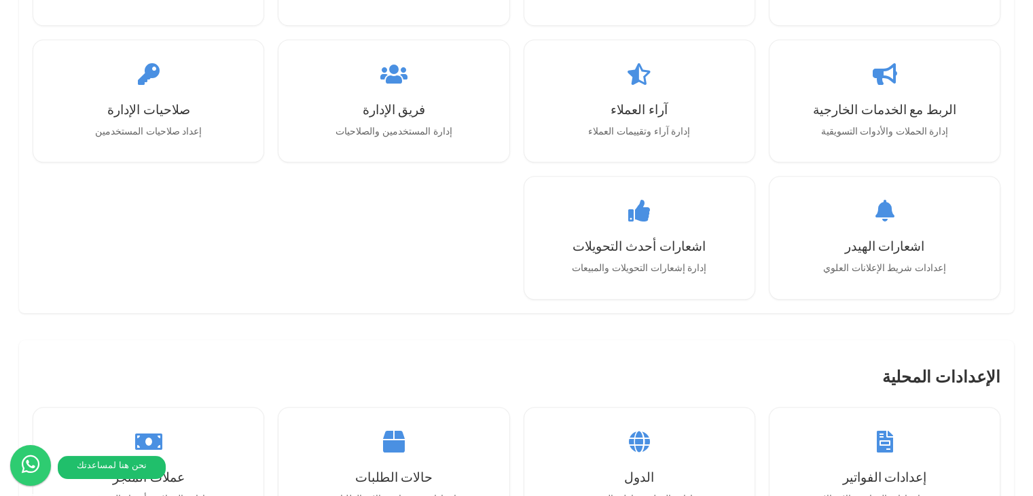
scroll to position [1369, 0]
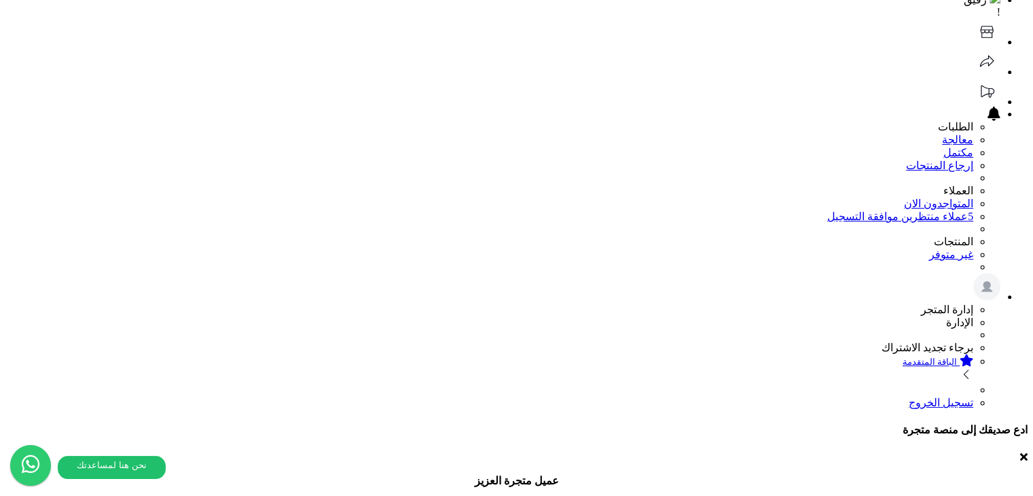
scroll to position [136, 0]
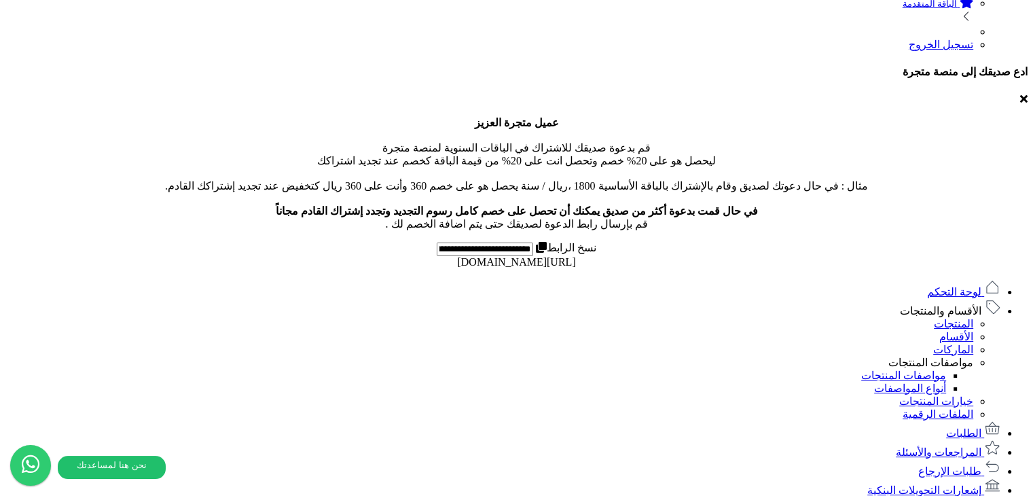
scroll to position [492, 0]
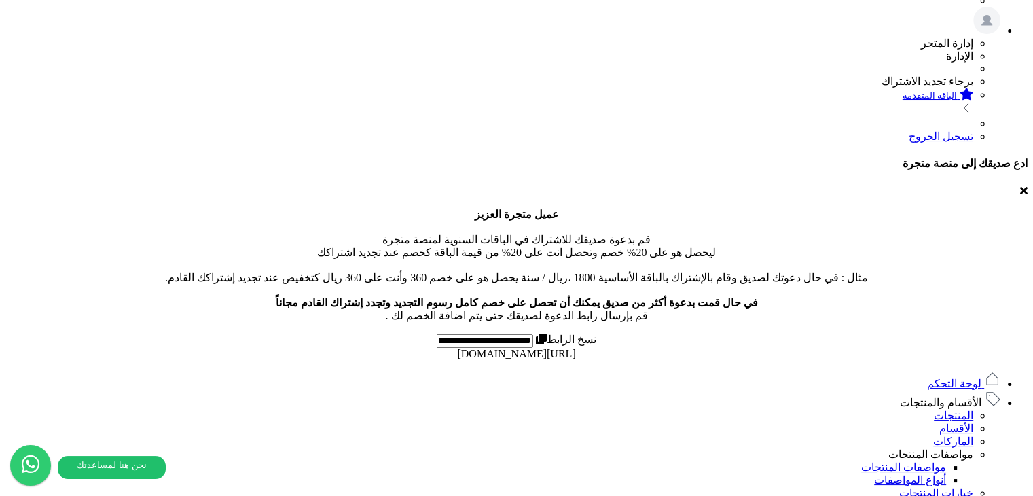
scroll to position [339, 0]
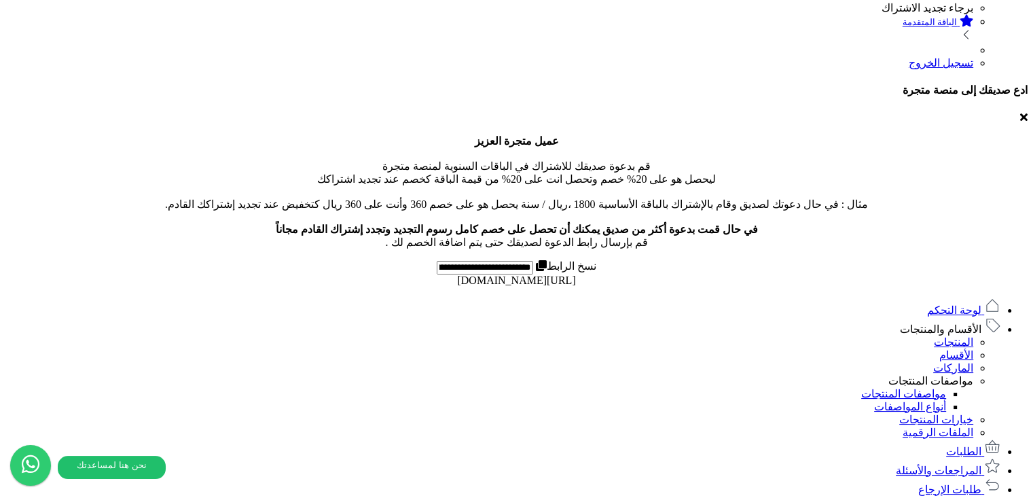
scroll to position [538, 0]
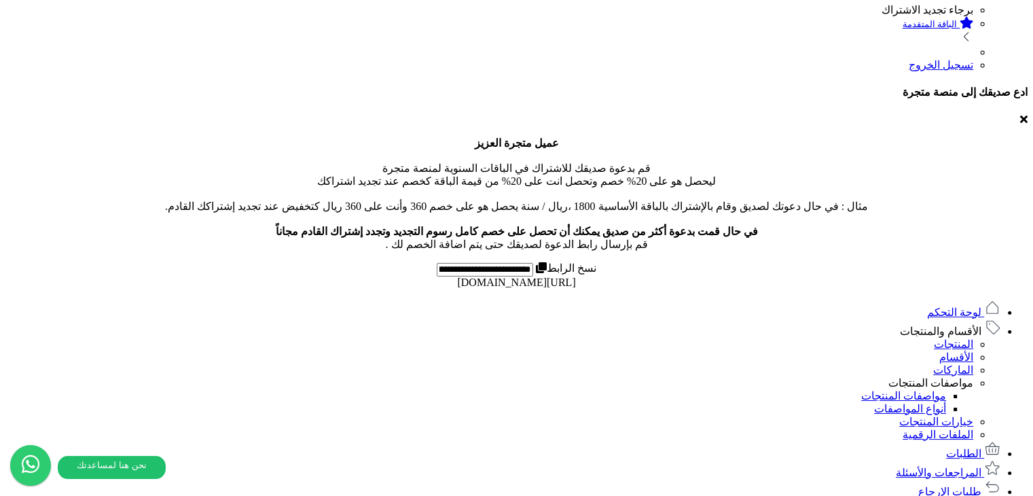
scroll to position [407, 0]
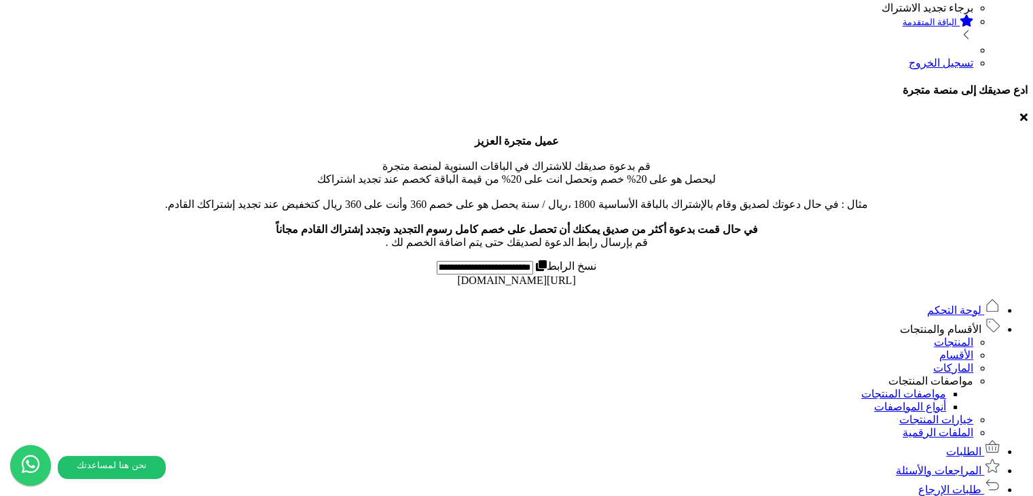
drag, startPoint x: 604, startPoint y: 286, endPoint x: 331, endPoint y: 290, distance: 273.0
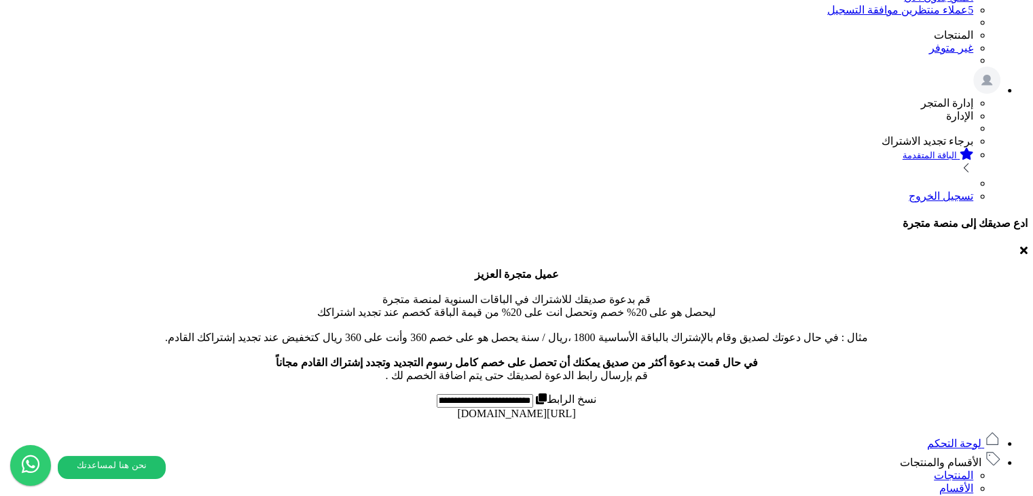
scroll to position [272, 0]
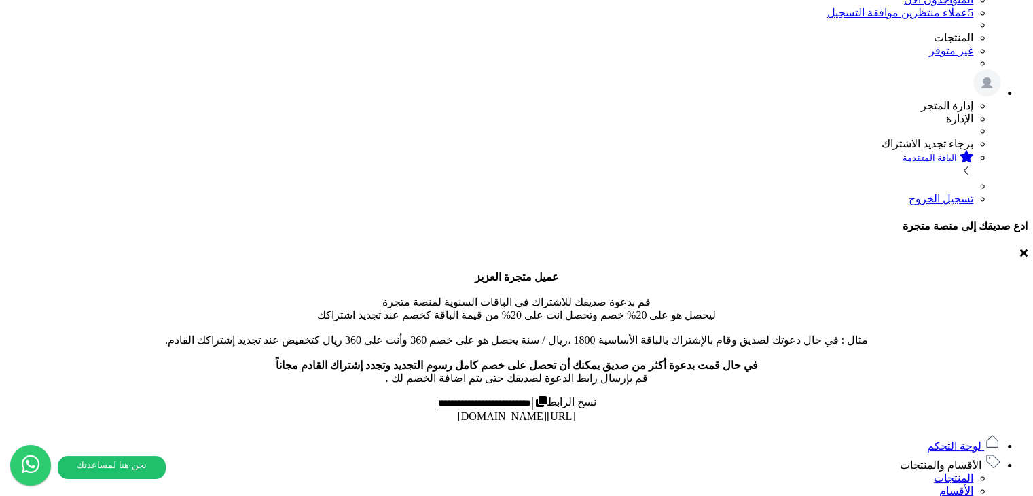
drag, startPoint x: 604, startPoint y: 423, endPoint x: 335, endPoint y: 421, distance: 269.6
copy span "catalog/product/2025/08/28/img_68b00633939f79.70566738.jpg"
drag, startPoint x: 606, startPoint y: 420, endPoint x: 334, endPoint y: 422, distance: 271.6
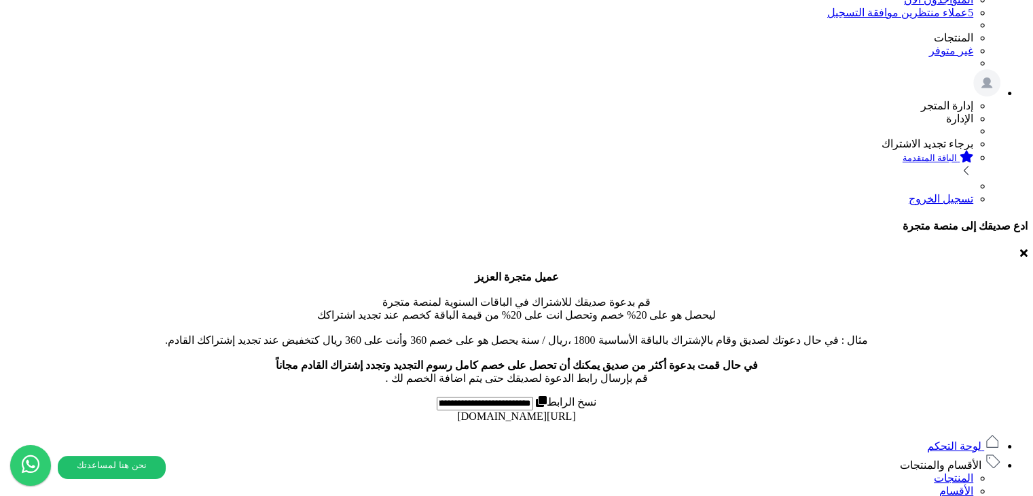
copy span "catalog/product/2025/08/28/img_68b00633939f79.70566738.jpg"
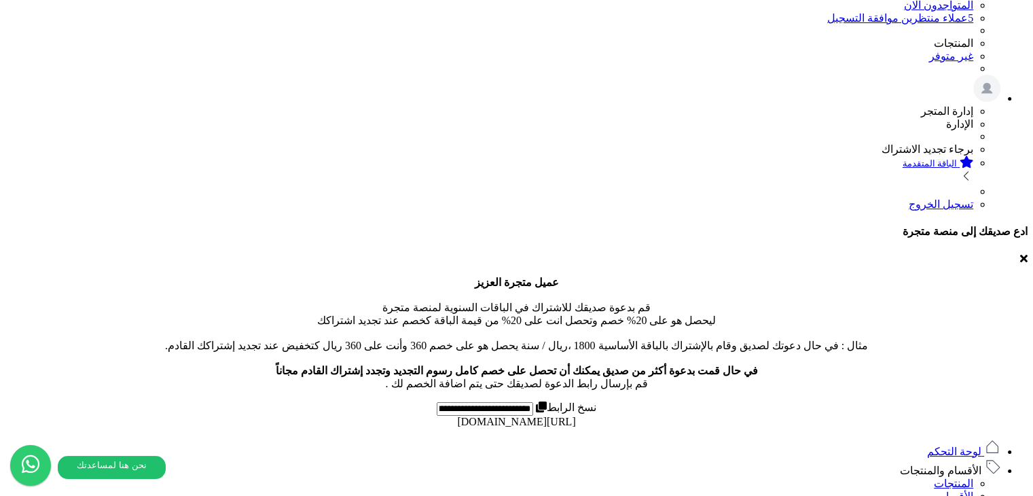
scroll to position [0, 0]
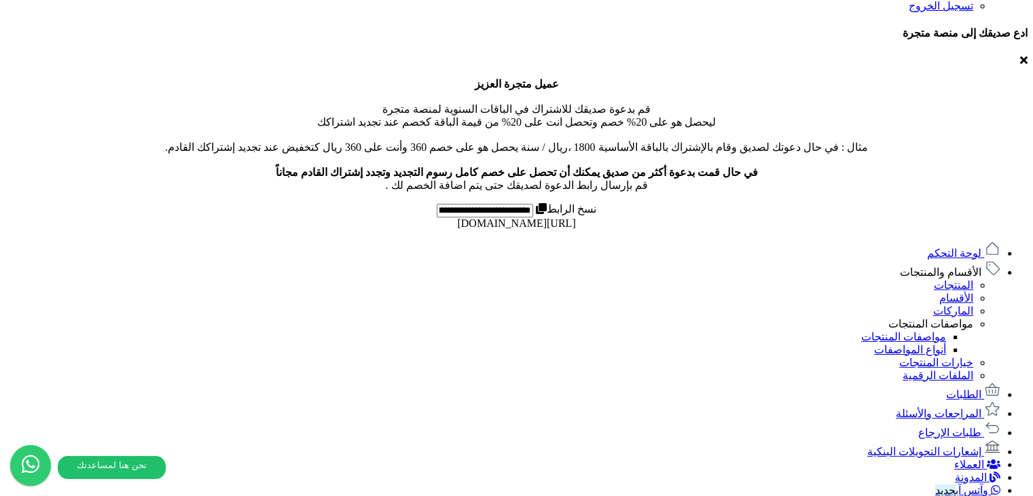
scroll to position [538, 0]
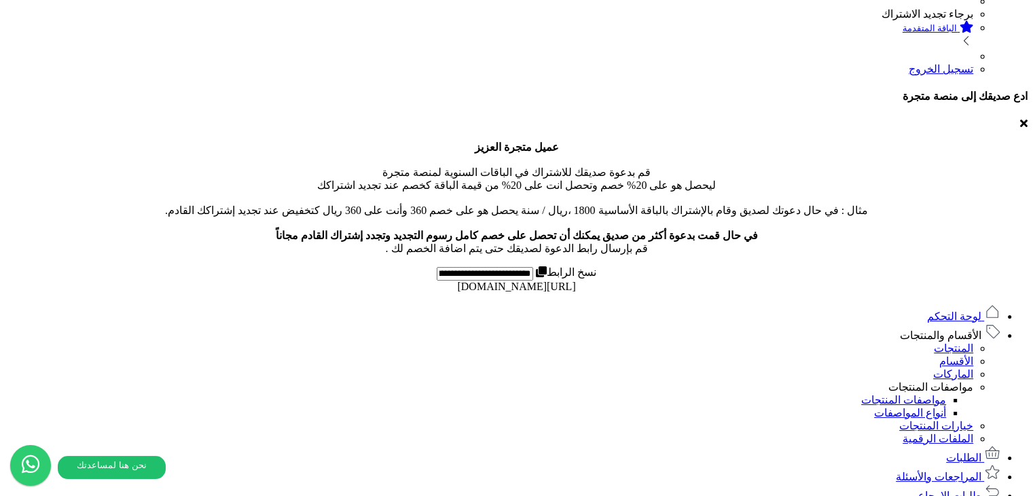
scroll to position [402, 0]
drag, startPoint x: 604, startPoint y: 291, endPoint x: 334, endPoint y: 291, distance: 270.2
copy span "catalog/product/2025/08/28/img_68b007ccdddf44.83887931.jpg"
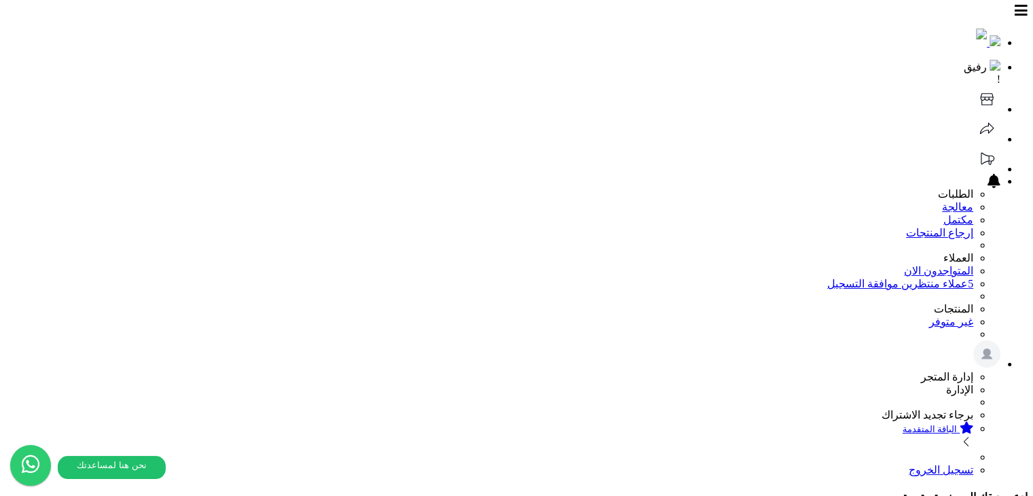
scroll to position [0, 0]
